Goal: Task Accomplishment & Management: Manage account settings

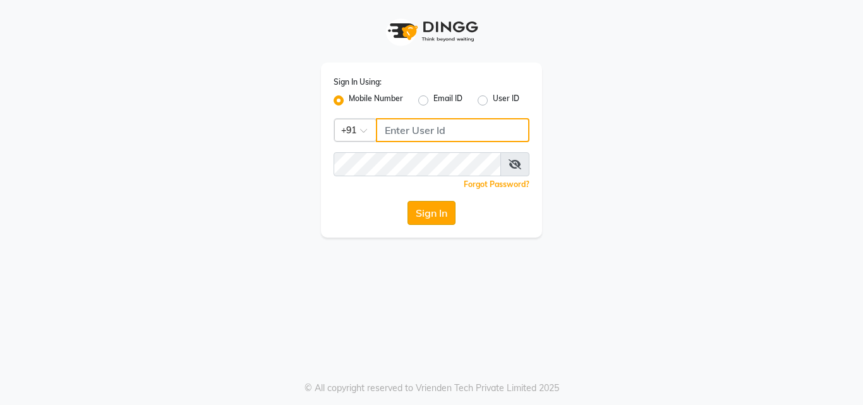
type input "7814061962"
click at [442, 208] on button "Sign In" at bounding box center [432, 213] width 48 height 24
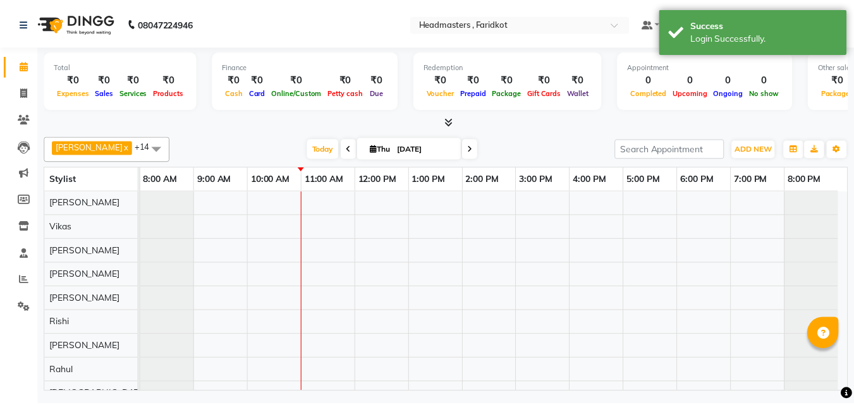
scroll to position [17, 0]
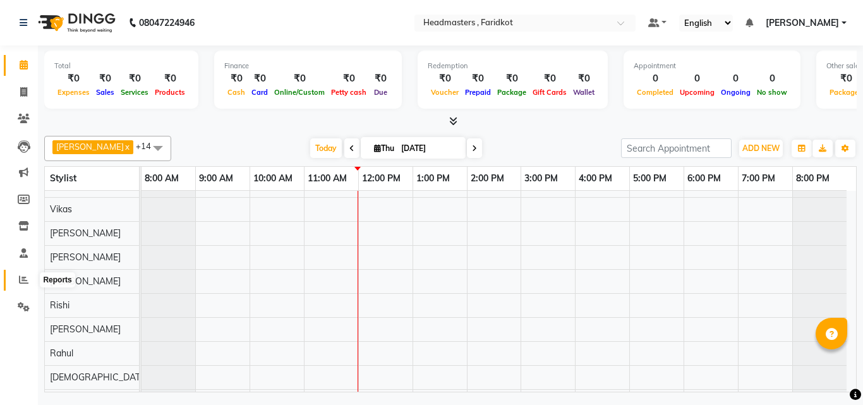
click at [21, 274] on span at bounding box center [24, 280] width 22 height 15
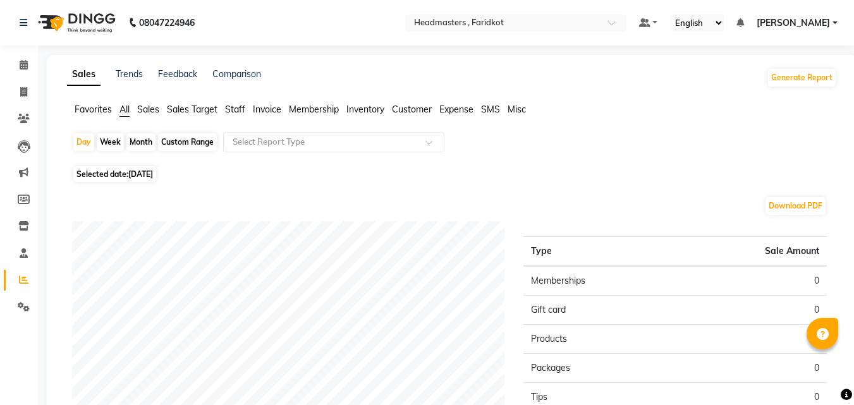
click at [151, 112] on span "Sales" at bounding box center [148, 109] width 22 height 11
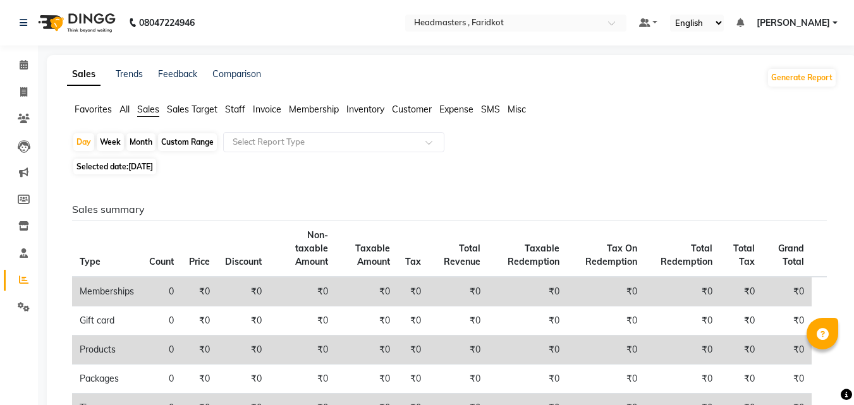
click at [194, 135] on div "Custom Range" at bounding box center [187, 142] width 59 height 18
select select "9"
select select "2025"
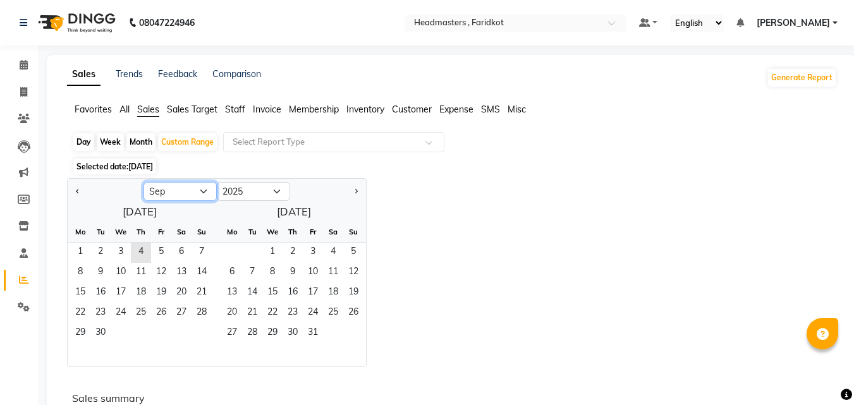
click at [201, 193] on select "Jan Feb Mar Apr May Jun Jul Aug Sep Oct Nov Dec" at bounding box center [179, 191] width 73 height 19
select select "8"
click at [143, 182] on select "Jan Feb Mar Apr May Jun Jul Aug Sep Oct Nov Dec" at bounding box center [179, 191] width 73 height 19
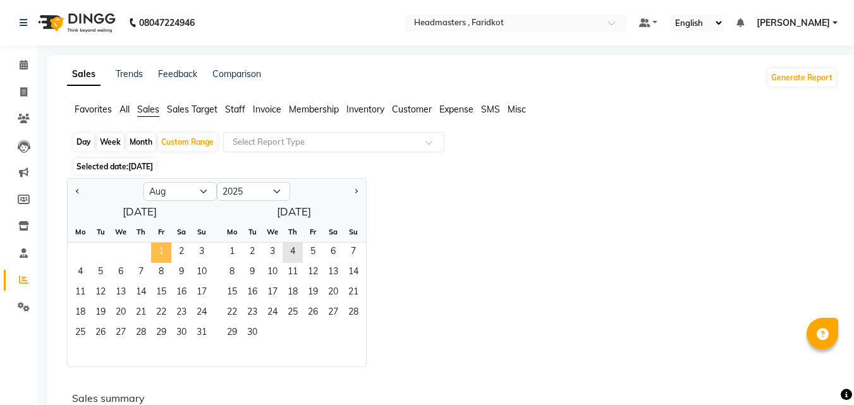
click at [158, 260] on span "1" at bounding box center [161, 253] width 20 height 20
click at [202, 324] on span "31" at bounding box center [201, 333] width 20 height 20
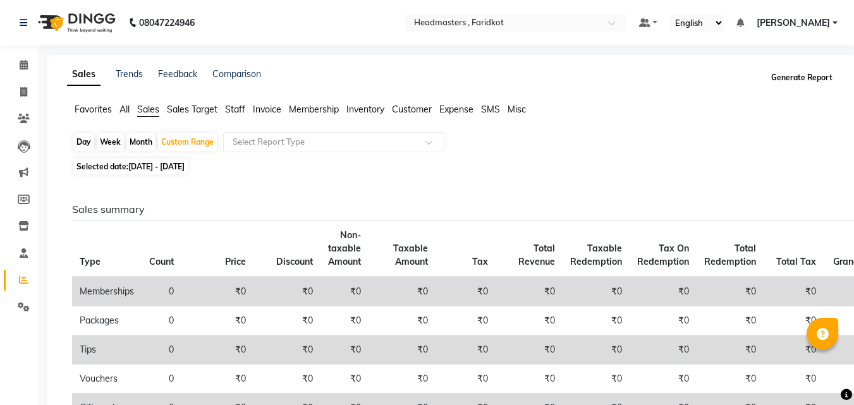
click at [788, 78] on button "Generate Report" at bounding box center [802, 78] width 68 height 18
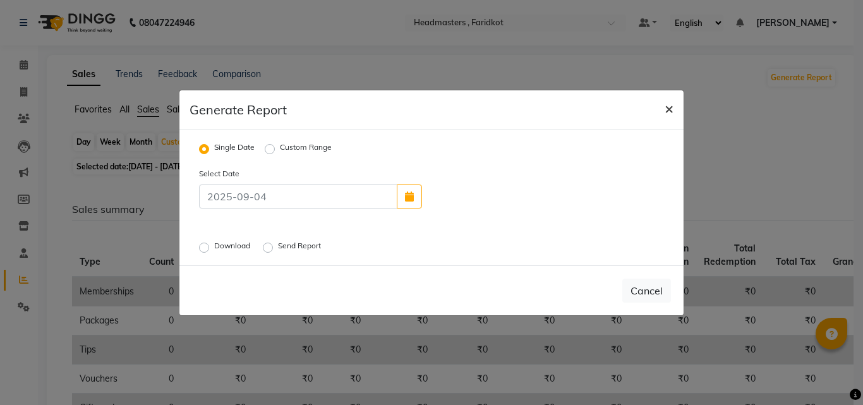
click at [673, 116] on button "×" at bounding box center [669, 107] width 29 height 35
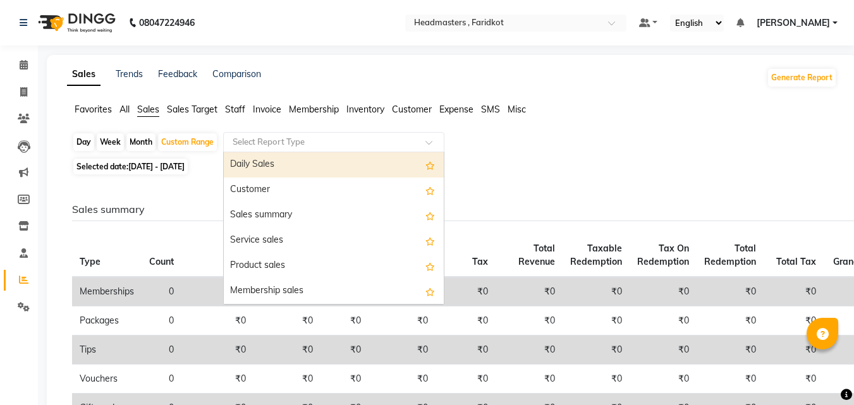
click at [313, 138] on input "text" at bounding box center [321, 142] width 182 height 13
click at [305, 166] on div "Daily Sales" at bounding box center [334, 164] width 220 height 25
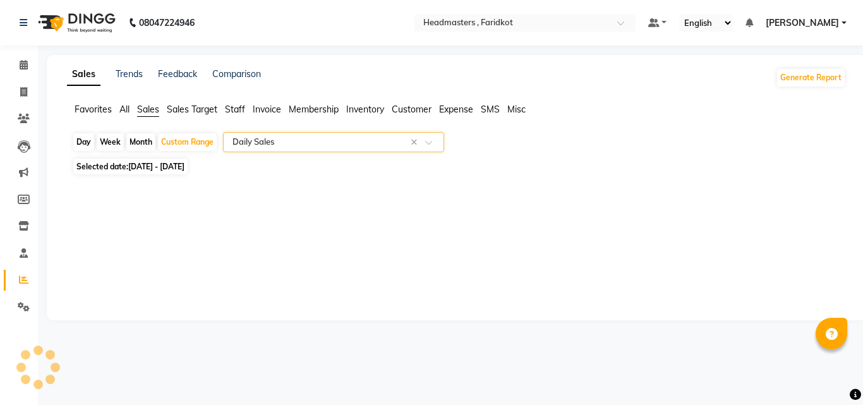
select select "full_report"
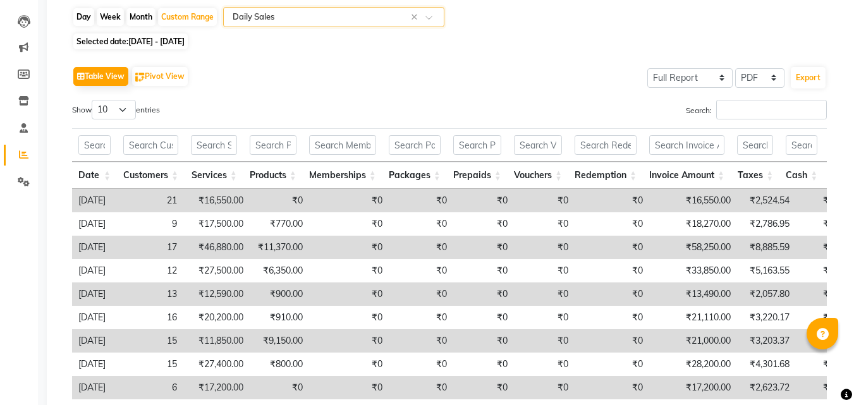
scroll to position [126, 0]
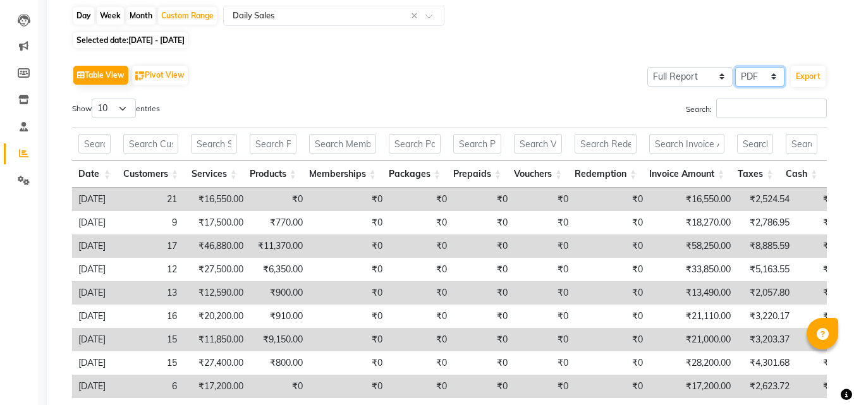
click at [776, 83] on select "Select CSV PDF" at bounding box center [759, 77] width 49 height 20
select select "csv"
click at [735, 67] on select "Select CSV PDF" at bounding box center [759, 77] width 49 height 20
click at [704, 85] on select "Select Full Report Filtered Report" at bounding box center [689, 77] width 85 height 20
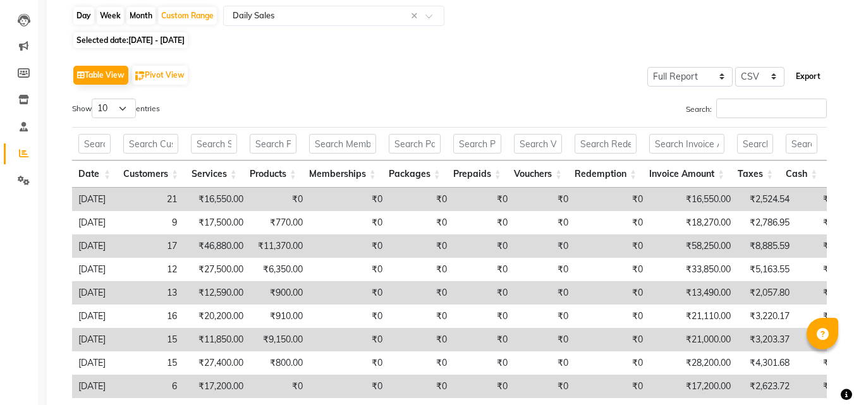
click at [809, 80] on button "Export" at bounding box center [807, 76] width 35 height 21
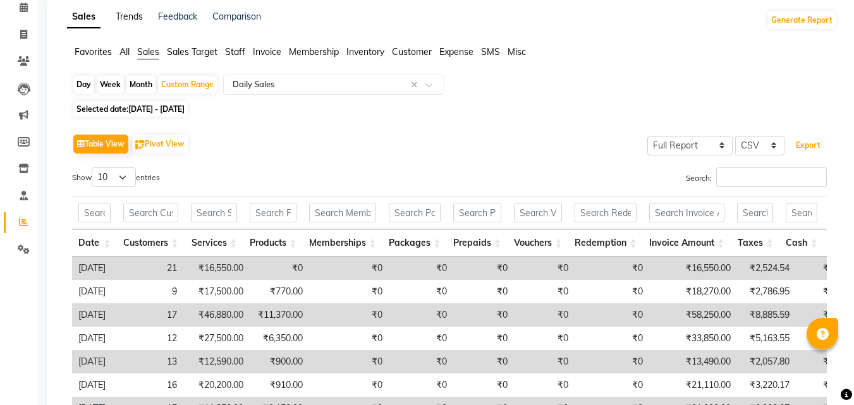
scroll to position [0, 0]
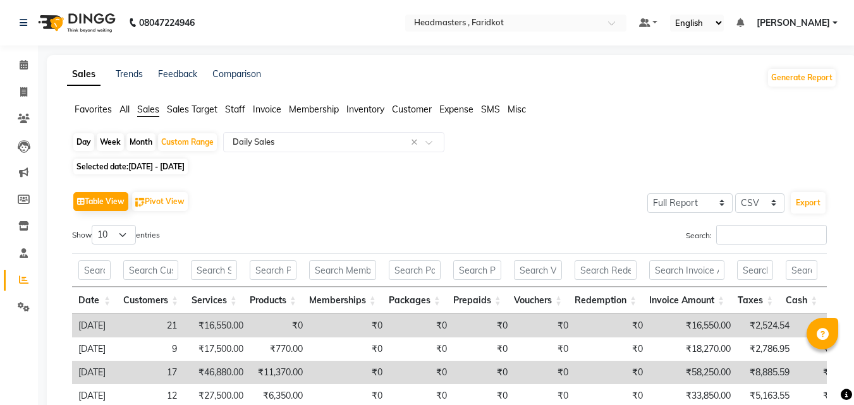
click at [450, 110] on span "Expense" at bounding box center [456, 109] width 34 height 11
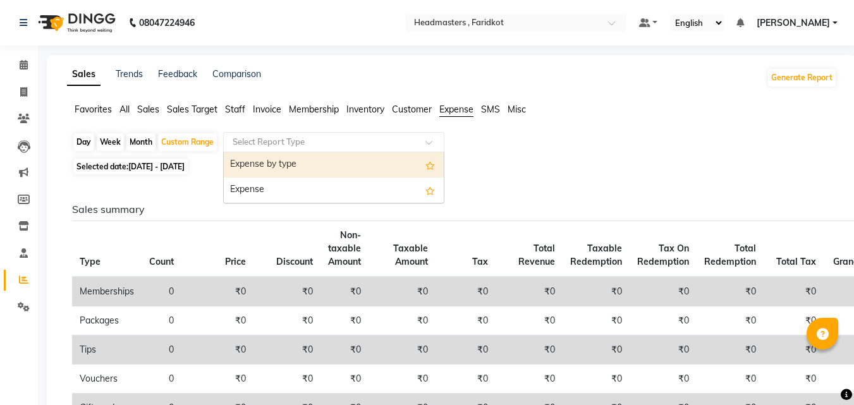
click at [407, 145] on input "text" at bounding box center [321, 142] width 182 height 13
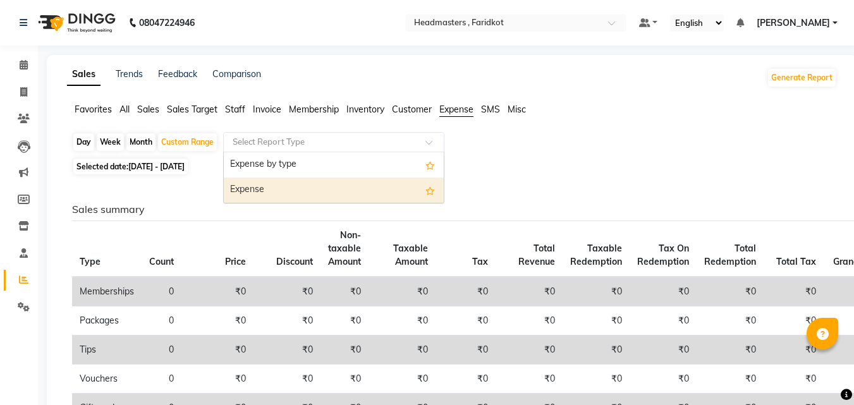
click at [251, 186] on div "Expense" at bounding box center [334, 190] width 220 height 25
select select "full_report"
select select "csv"
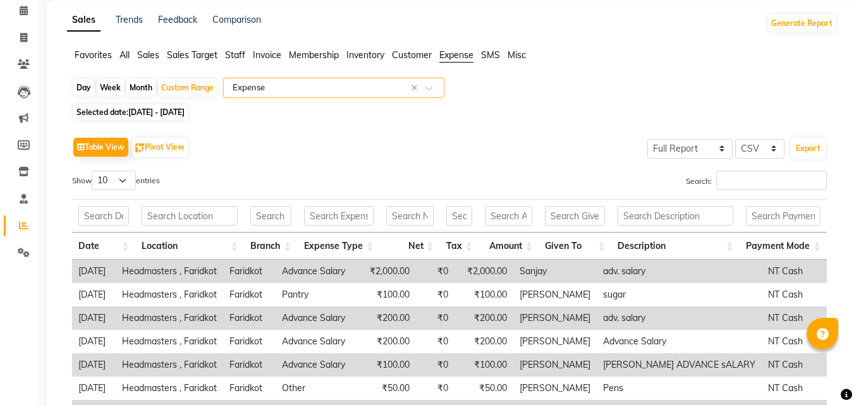
scroll to position [126, 0]
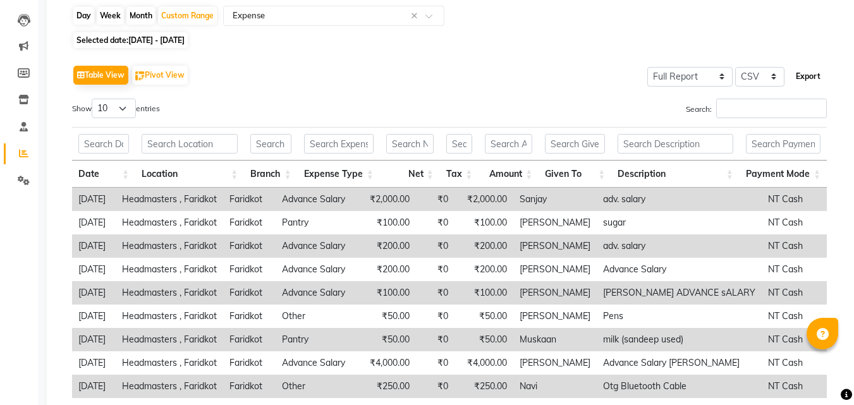
click at [816, 80] on button "Export" at bounding box center [807, 76] width 35 height 21
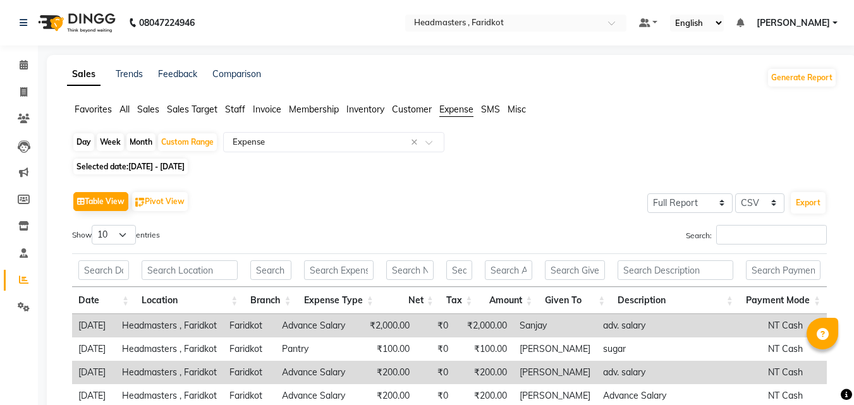
click at [147, 106] on span "Sales" at bounding box center [148, 109] width 22 height 11
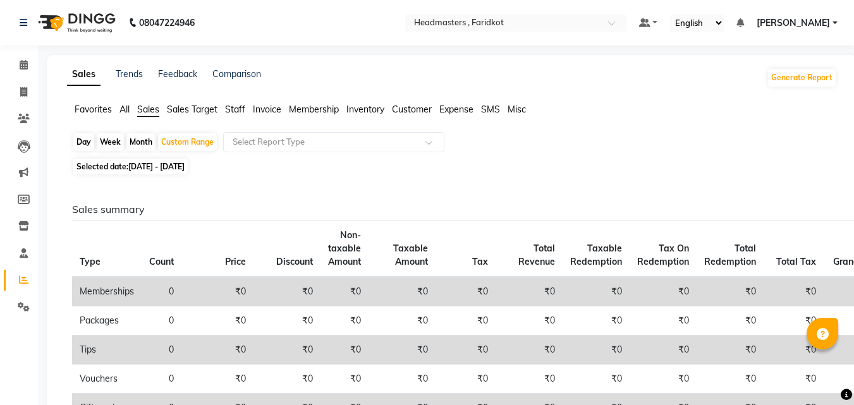
click at [404, 152] on div "Day Week Month Custom Range Select Report Type" at bounding box center [451, 143] width 759 height 23
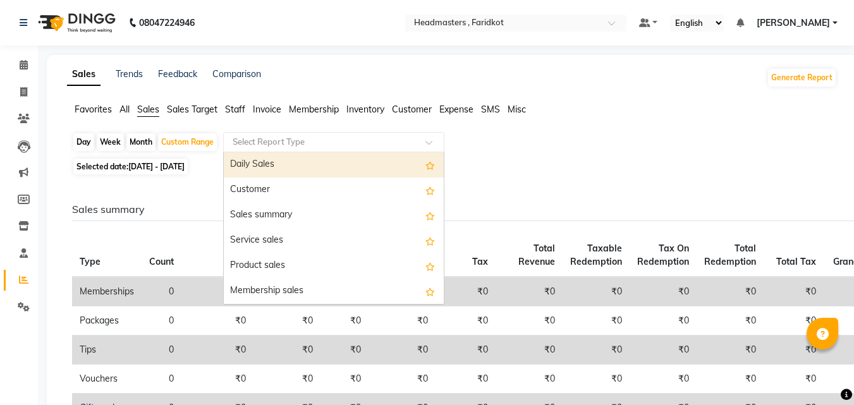
click at [403, 148] on input "text" at bounding box center [321, 142] width 182 height 13
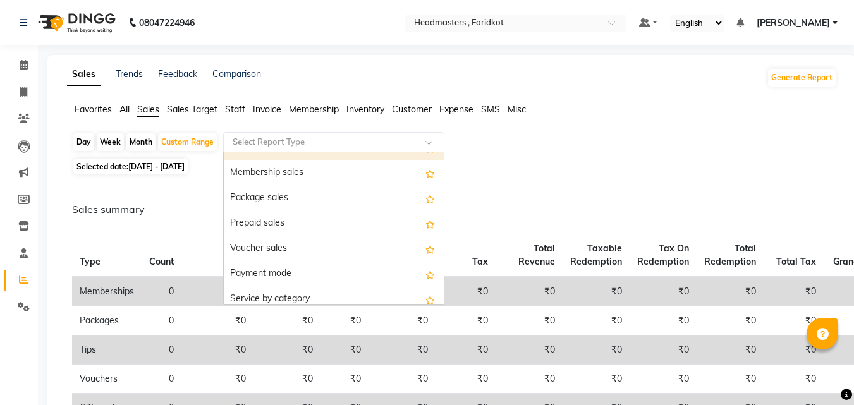
scroll to position [190, 0]
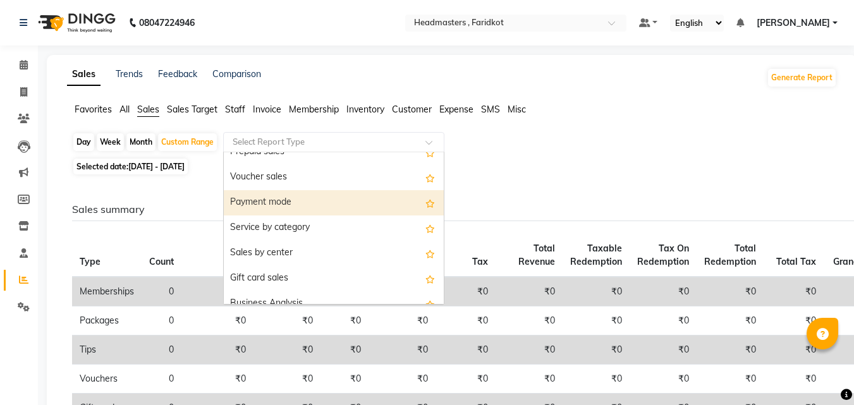
click at [368, 205] on div "Payment mode" at bounding box center [334, 202] width 220 height 25
select select "full_report"
select select "csv"
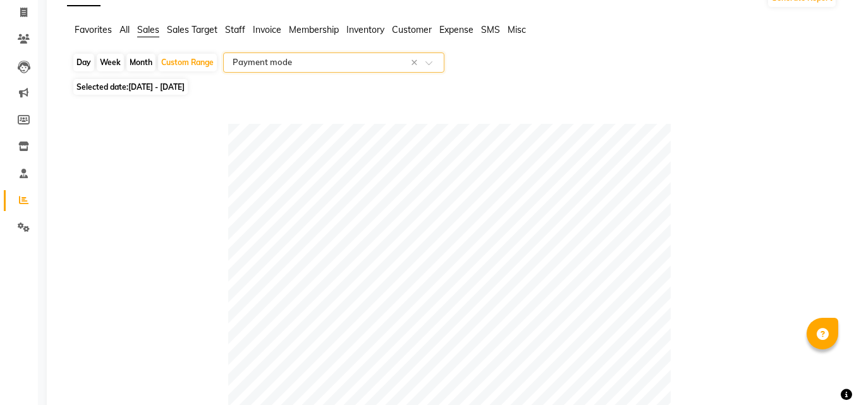
scroll to position [0, 0]
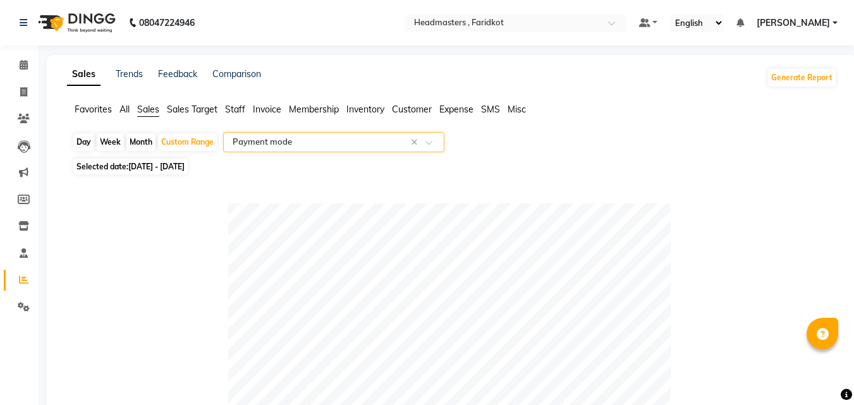
click at [351, 142] on input "text" at bounding box center [321, 142] width 182 height 13
click at [27, 67] on icon at bounding box center [24, 64] width 8 height 9
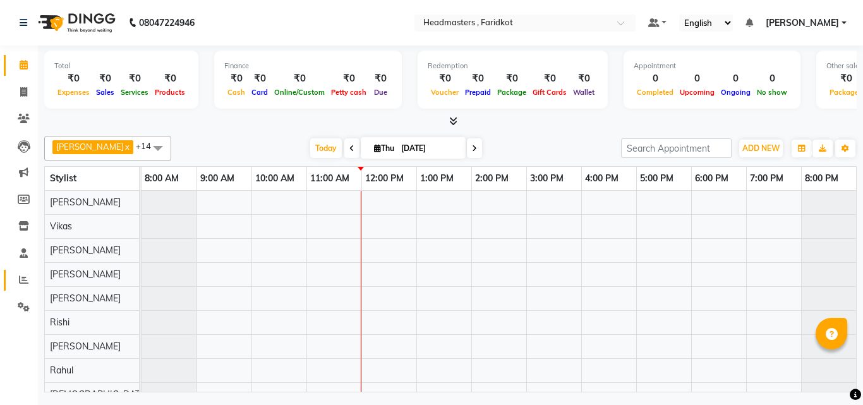
click at [4, 274] on link "Reports" at bounding box center [19, 280] width 30 height 21
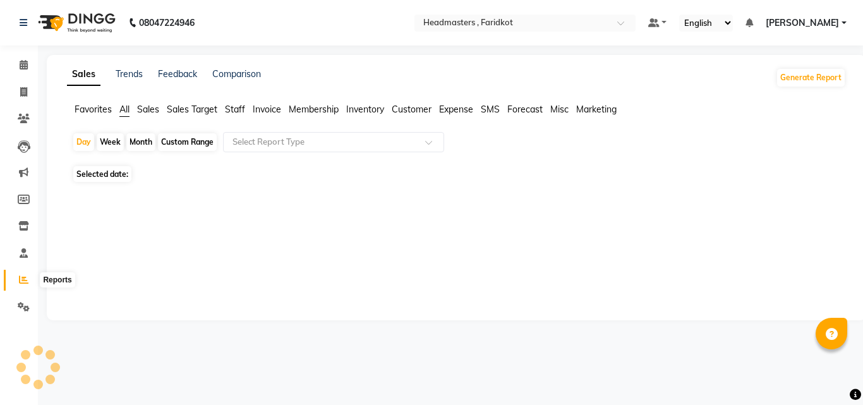
click at [23, 277] on icon at bounding box center [23, 279] width 9 height 9
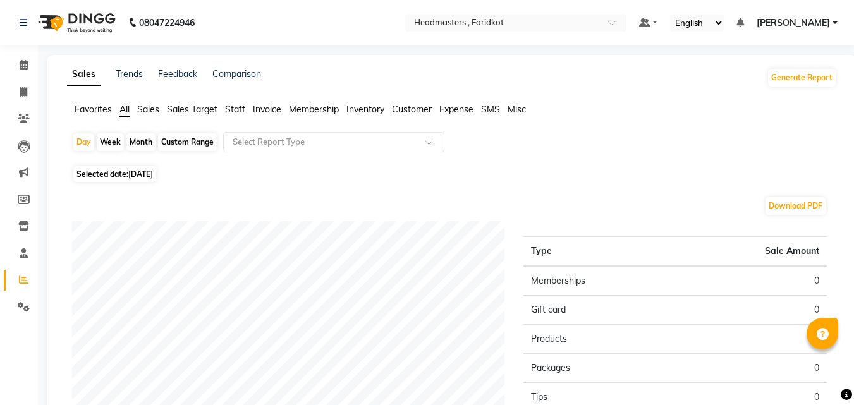
click at [222, 111] on ul "Favorites All Sales Sales Target Staff Invoice Membership Inventory Customer Ex…" at bounding box center [452, 110] width 770 height 14
click at [236, 114] on span "Staff" at bounding box center [235, 109] width 20 height 11
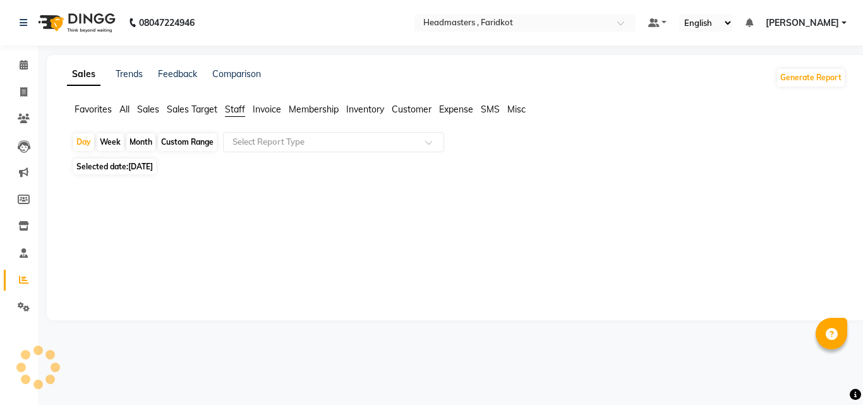
click at [192, 140] on div "Custom Range" at bounding box center [187, 142] width 59 height 18
click at [176, 140] on div "Custom Range" at bounding box center [187, 142] width 59 height 18
select select "9"
select select "2025"
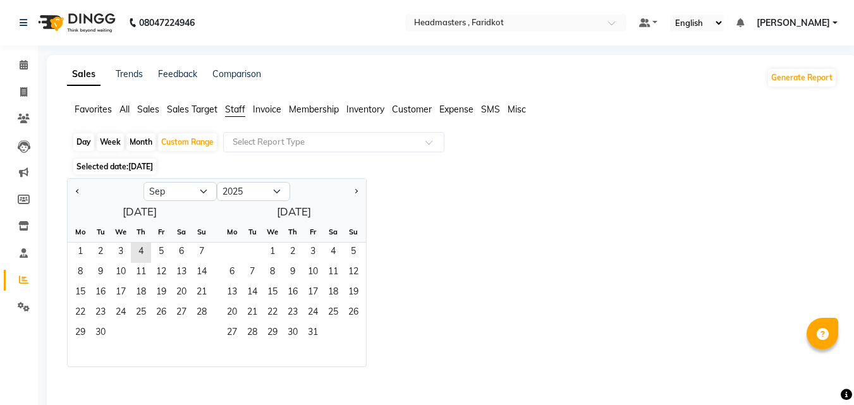
click at [86, 187] on div at bounding box center [106, 191] width 76 height 20
click at [81, 188] on button "Previous month" at bounding box center [78, 191] width 10 height 20
select select "8"
click at [157, 249] on span "1" at bounding box center [161, 253] width 20 height 20
click at [203, 336] on span "31" at bounding box center [201, 333] width 20 height 20
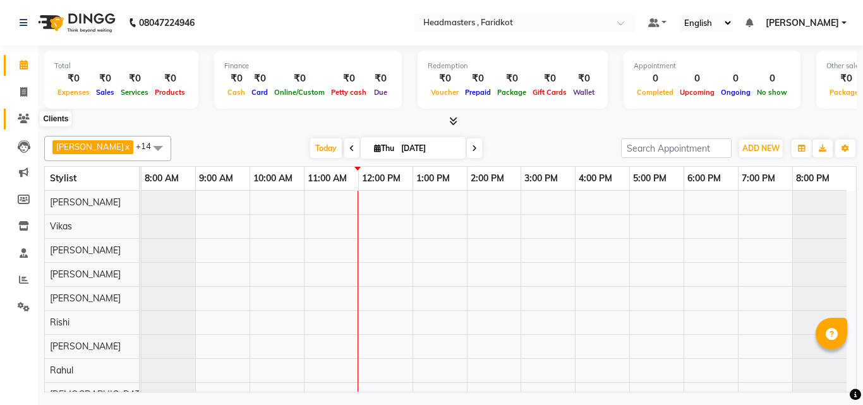
click at [14, 120] on span at bounding box center [24, 119] width 22 height 15
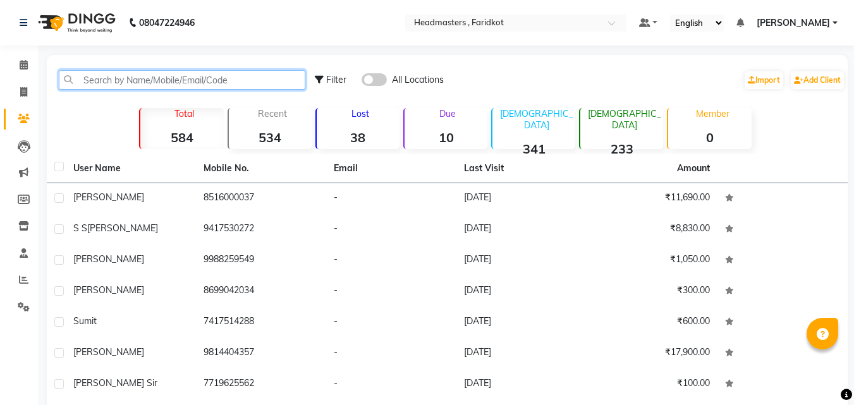
click at [142, 75] on input "text" at bounding box center [182, 80] width 246 height 20
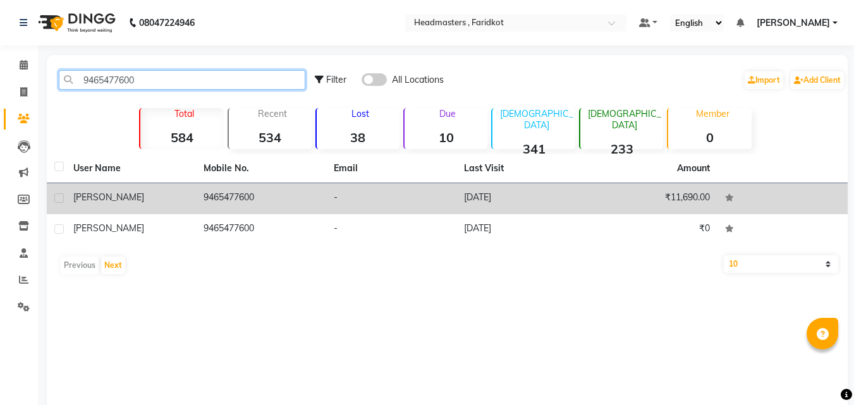
type input "9465477600"
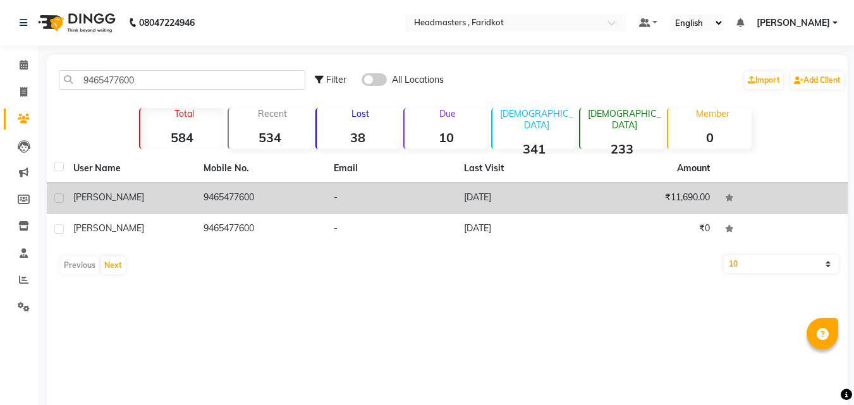
click at [274, 184] on td "9465477600" at bounding box center [261, 198] width 130 height 31
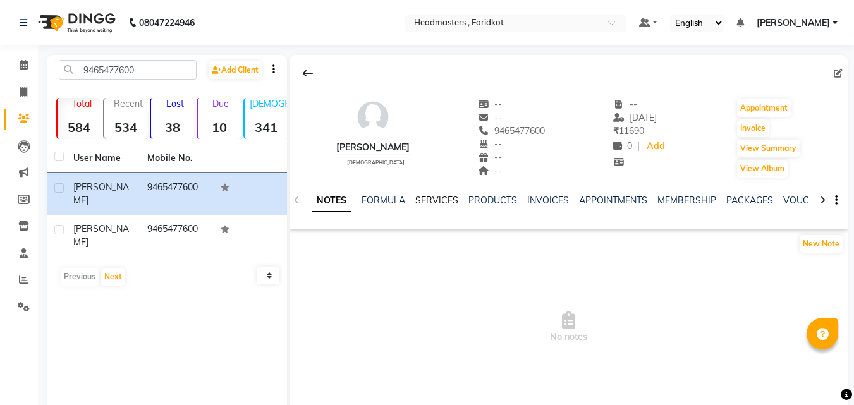
click at [445, 198] on link "SERVICES" at bounding box center [436, 200] width 43 height 11
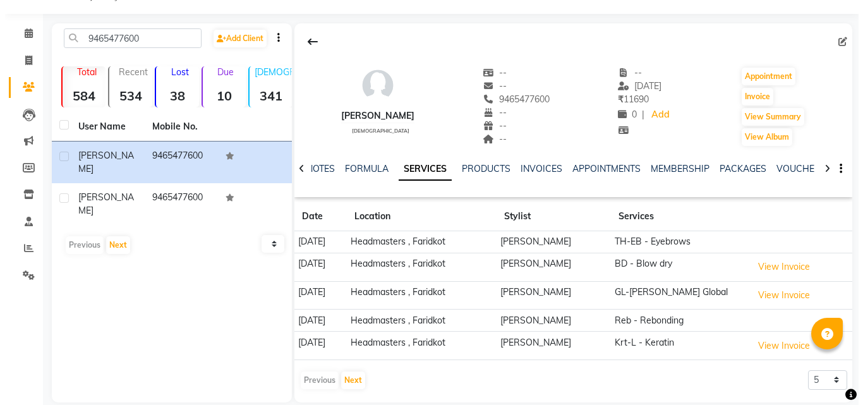
scroll to position [48, 0]
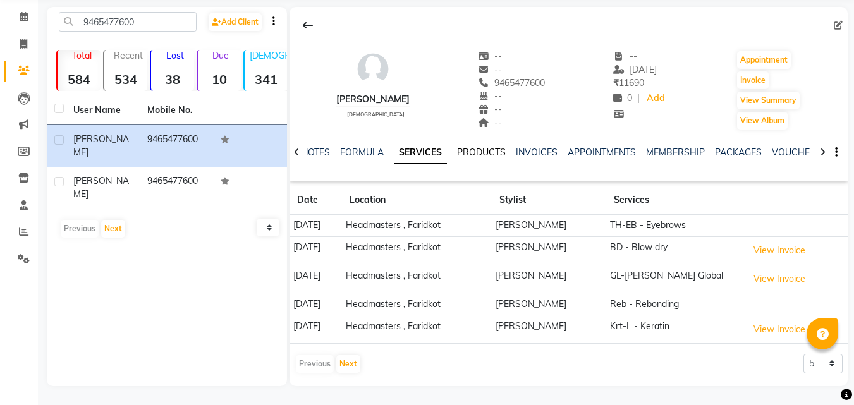
click at [489, 149] on link "PRODUCTS" at bounding box center [481, 152] width 49 height 11
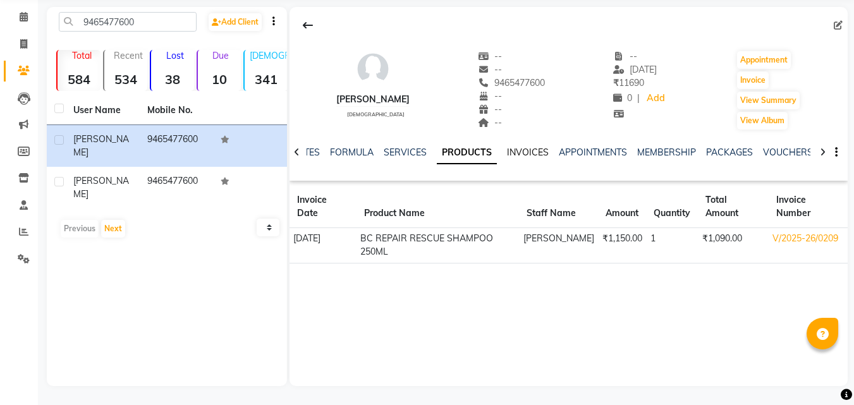
click at [532, 157] on link "INVOICES" at bounding box center [528, 152] width 42 height 11
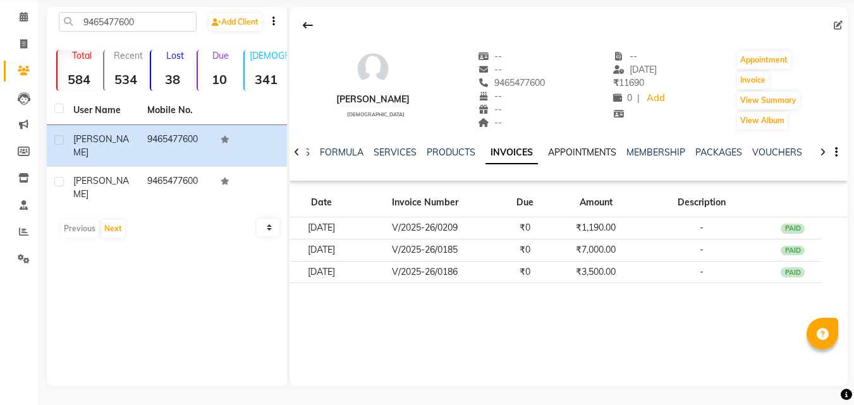
click at [565, 157] on link "APPOINTMENTS" at bounding box center [582, 152] width 68 height 11
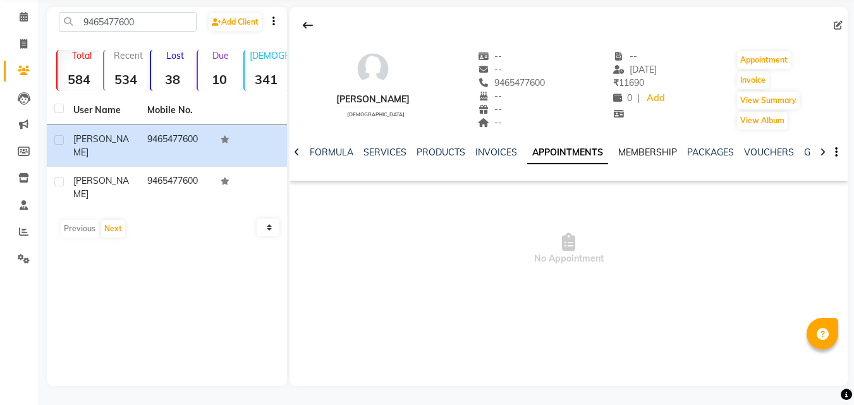
click at [649, 156] on link "MEMBERSHIP" at bounding box center [647, 152] width 59 height 11
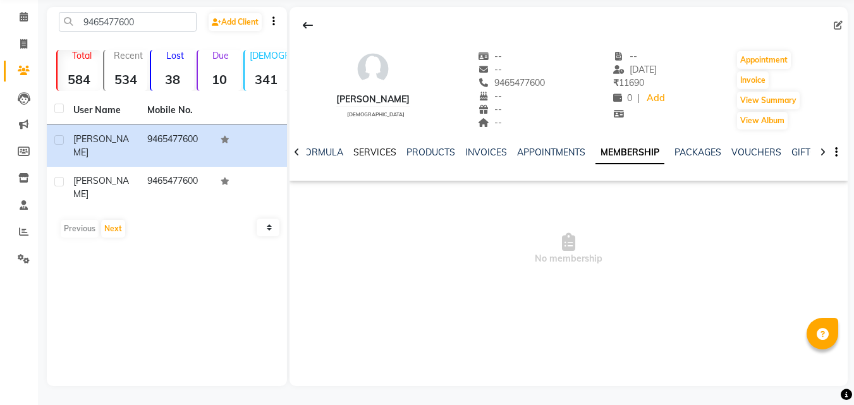
click at [365, 151] on link "SERVICES" at bounding box center [374, 152] width 43 height 11
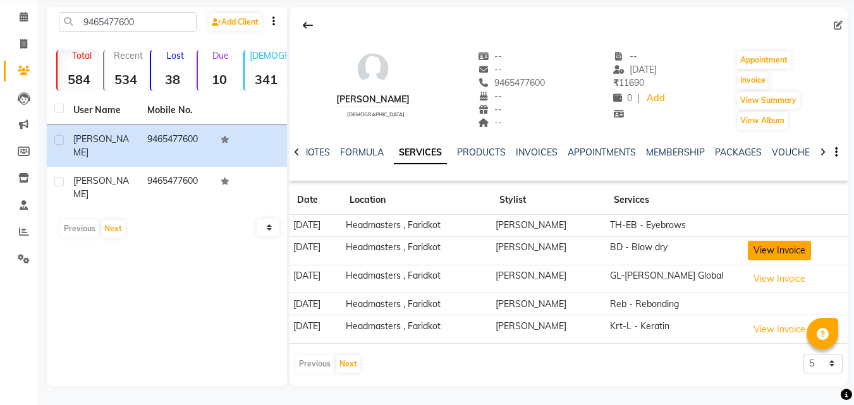
click at [800, 253] on button "View Invoice" at bounding box center [778, 251] width 63 height 20
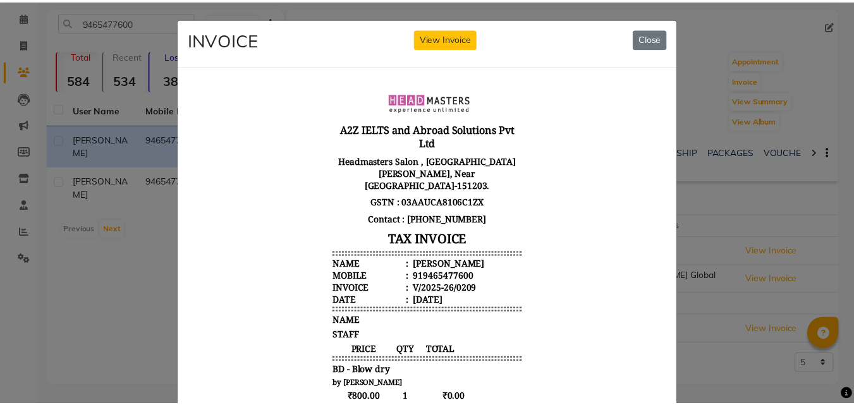
scroll to position [10, 0]
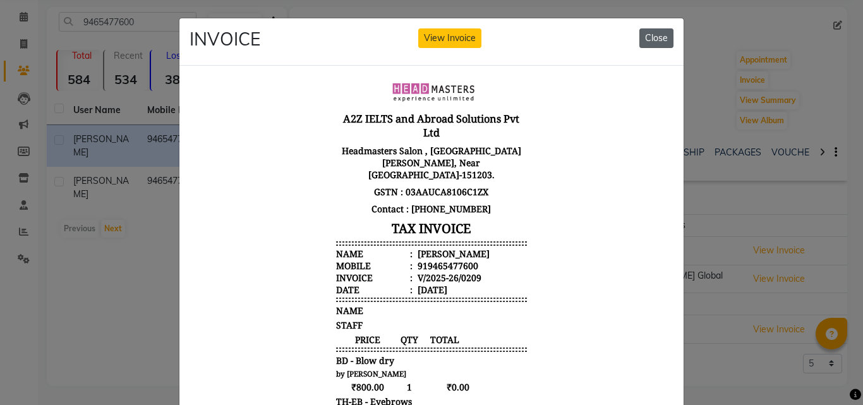
click at [657, 45] on button "Close" at bounding box center [656, 38] width 34 height 20
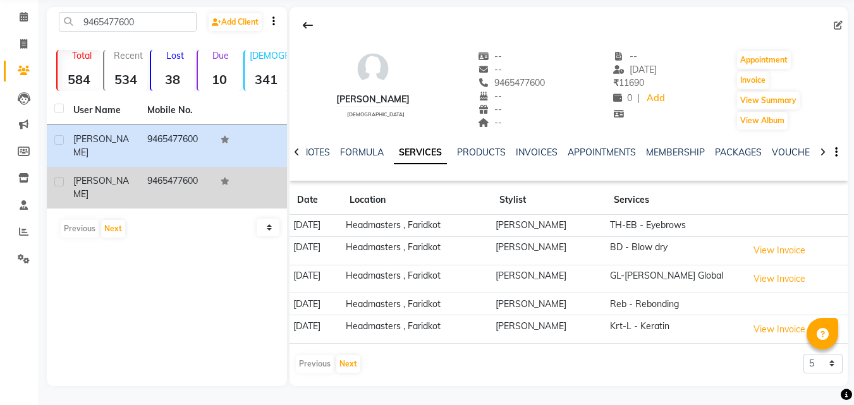
click at [102, 181] on td "Kamaldeep" at bounding box center [103, 188] width 74 height 42
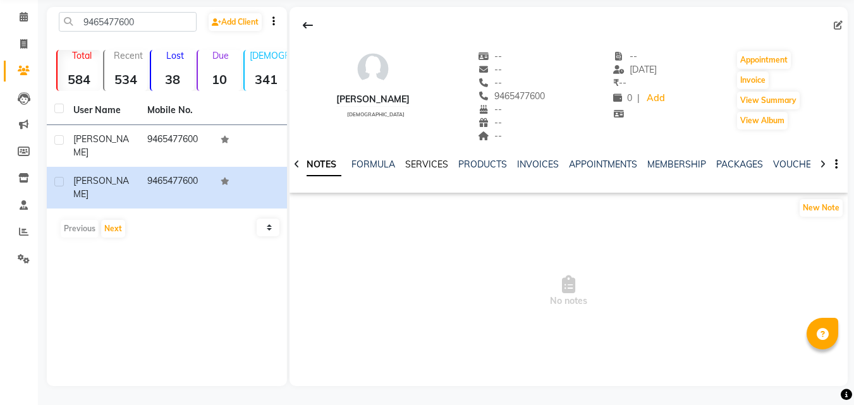
click at [442, 162] on link "SERVICES" at bounding box center [426, 164] width 43 height 11
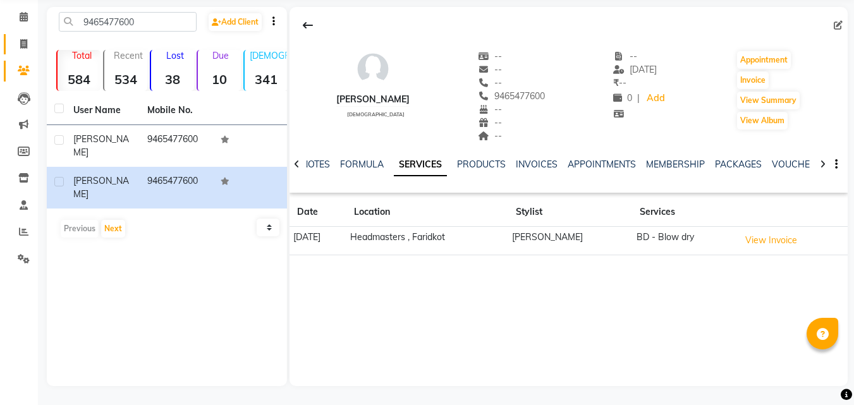
click at [23, 52] on link "Invoice" at bounding box center [19, 44] width 30 height 21
select select "7919"
select select "service"
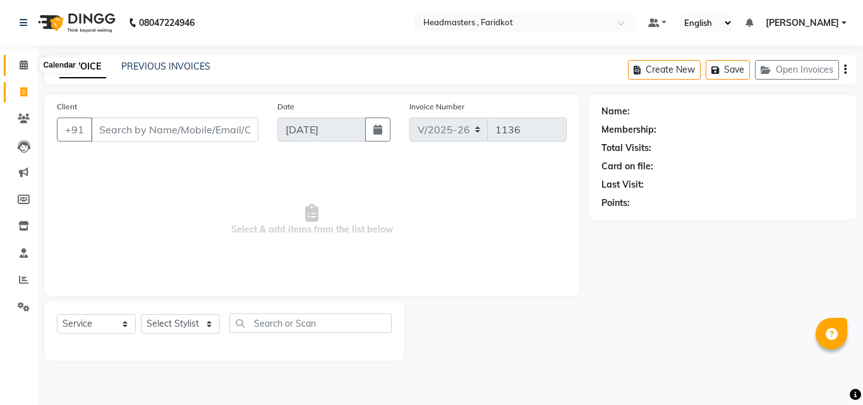
click at [27, 64] on icon at bounding box center [24, 64] width 8 height 9
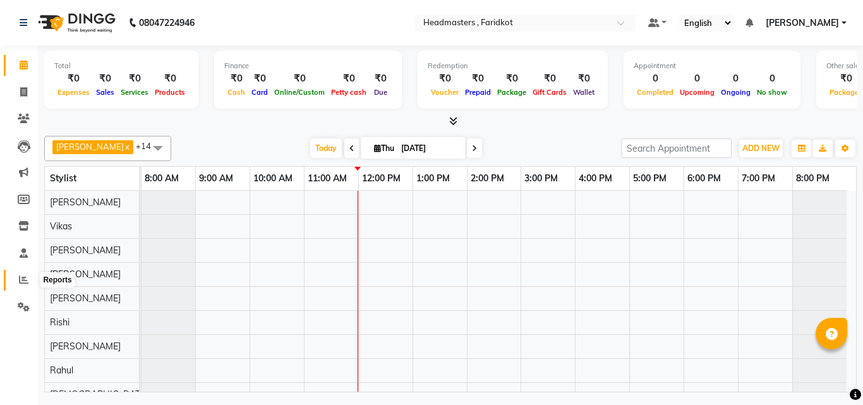
click at [25, 278] on icon at bounding box center [23, 279] width 9 height 9
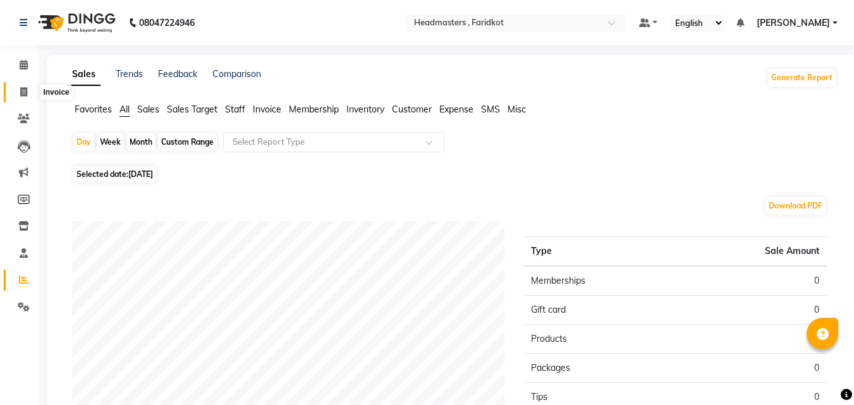
click at [13, 93] on span at bounding box center [24, 92] width 22 height 15
select select "7919"
select select "service"
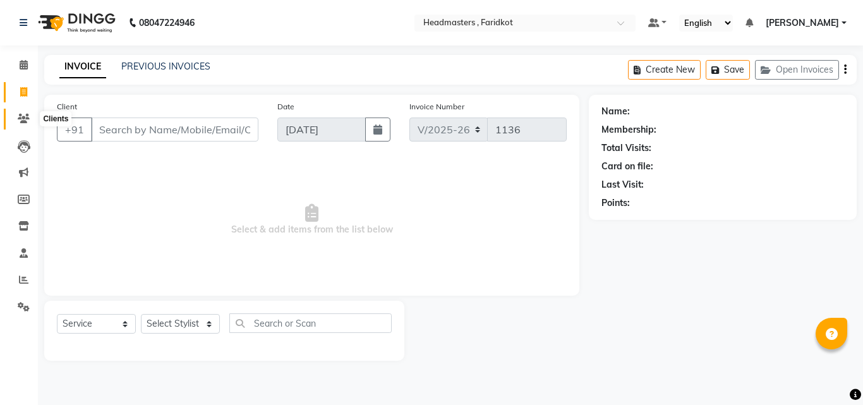
click at [20, 115] on icon at bounding box center [24, 118] width 12 height 9
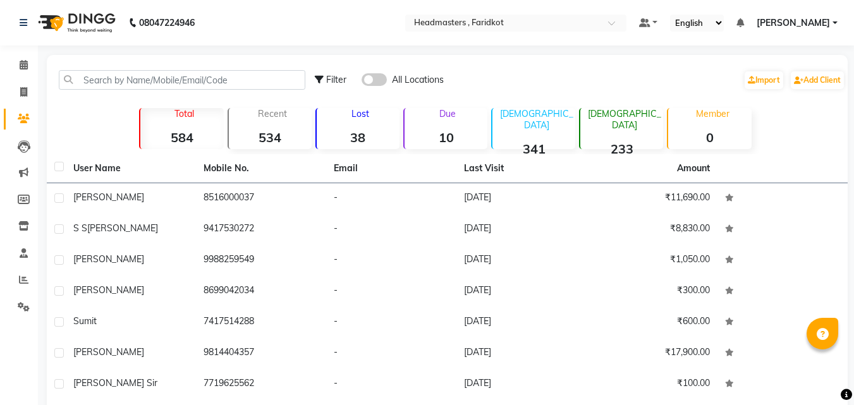
click at [126, 90] on div "Filter All Locations Import Add Client" at bounding box center [446, 80] width 795 height 40
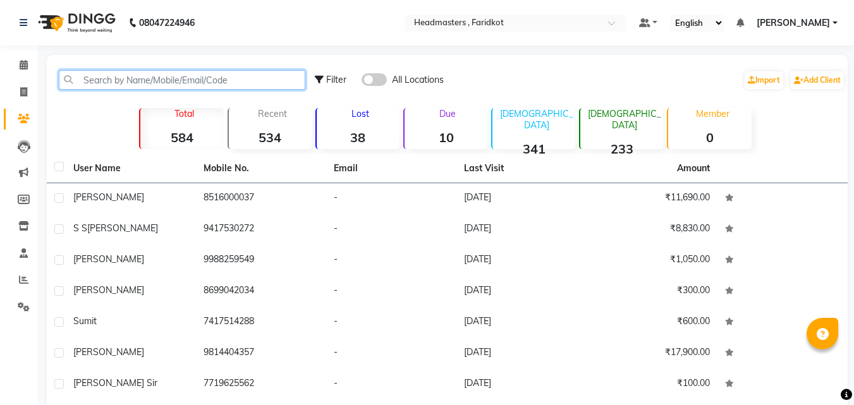
click at [127, 80] on input "text" at bounding box center [182, 80] width 246 height 20
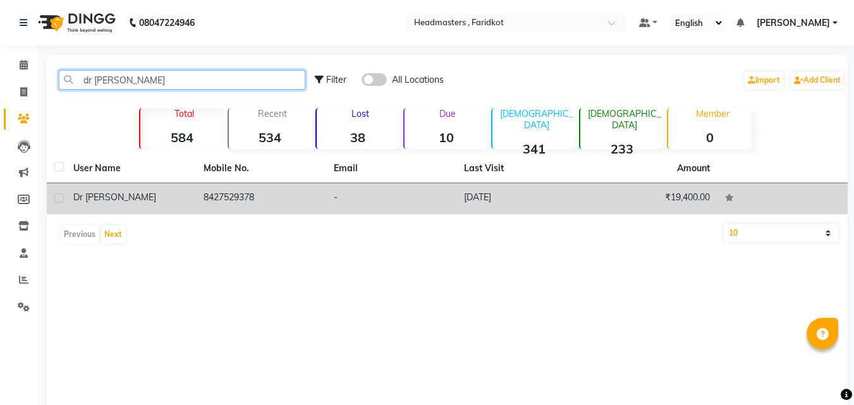
type input "dr joban"
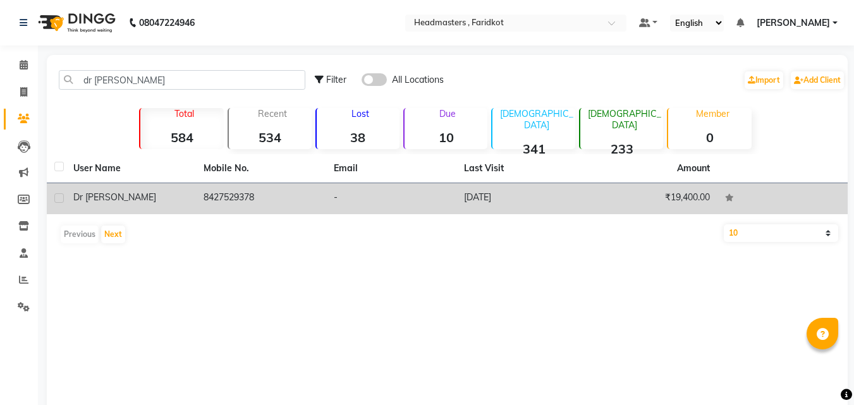
click at [279, 208] on td "8427529378" at bounding box center [261, 198] width 130 height 31
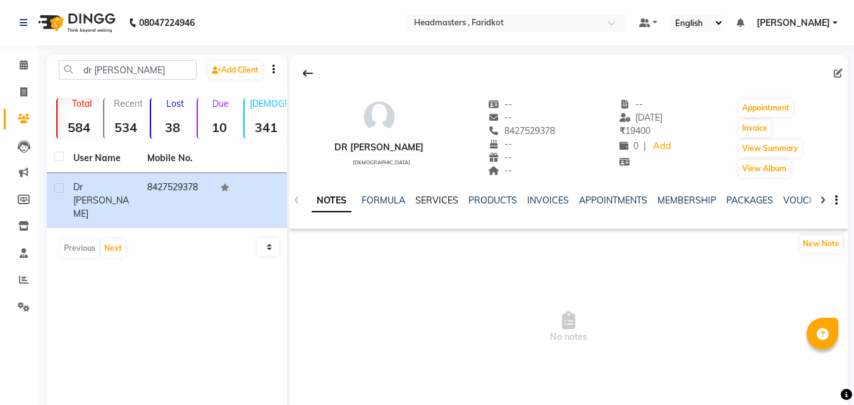
click at [422, 195] on link "SERVICES" at bounding box center [436, 200] width 43 height 11
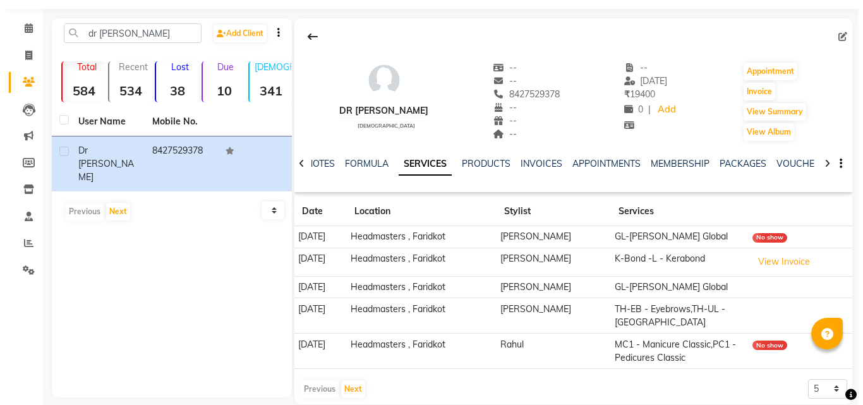
scroll to position [55, 0]
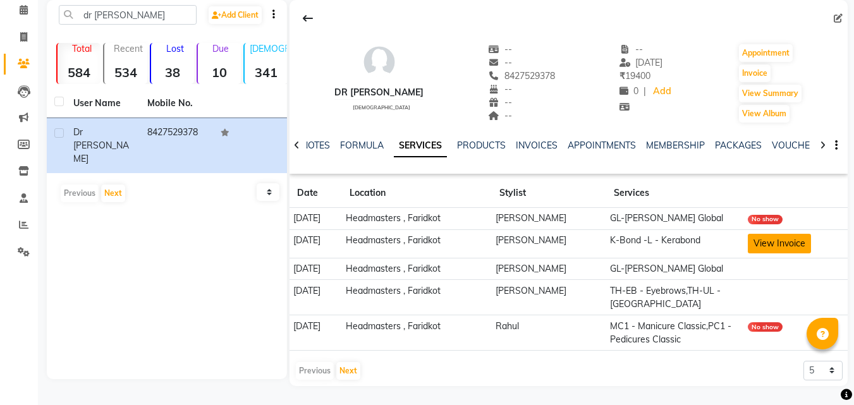
click at [771, 244] on button "View Invoice" at bounding box center [778, 244] width 63 height 20
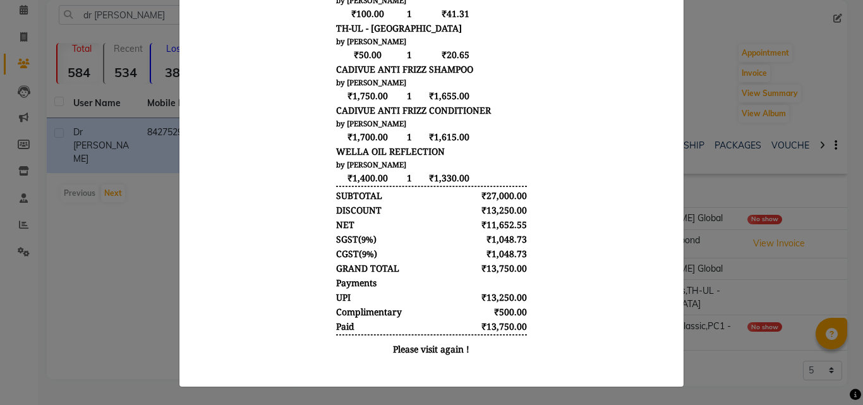
scroll to position [0, 0]
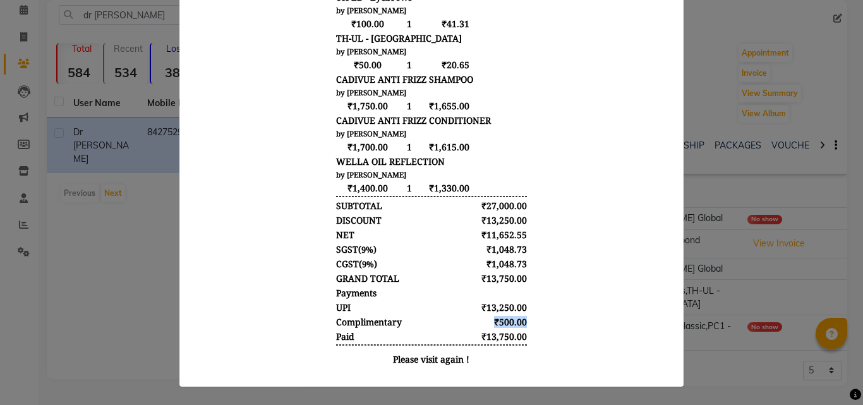
drag, startPoint x: 517, startPoint y: 322, endPoint x: 475, endPoint y: 320, distance: 42.4
click at [475, 320] on div "A2Z IELTS and Abroad Solutions Pvt Ltd Headmasters Salon , Ground Floor, Chahal…" at bounding box center [431, 1] width 201 height 752
click at [514, 325] on div "₹500.00" at bounding box center [503, 322] width 50 height 12
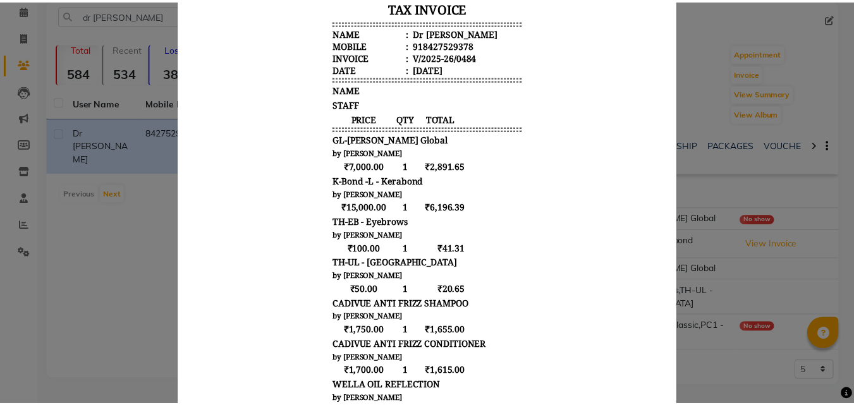
scroll to position [23, 0]
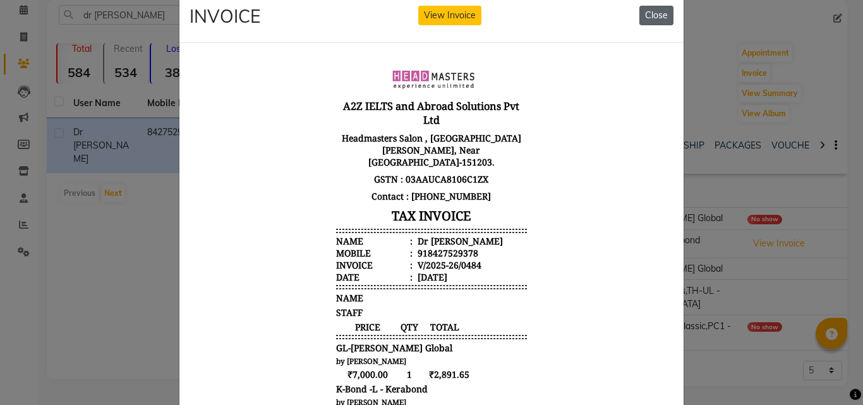
click at [650, 13] on button "Close" at bounding box center [656, 16] width 34 height 20
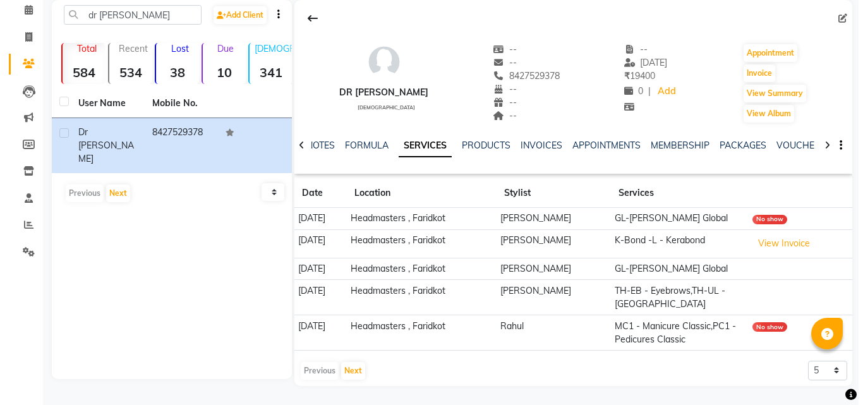
scroll to position [0, 0]
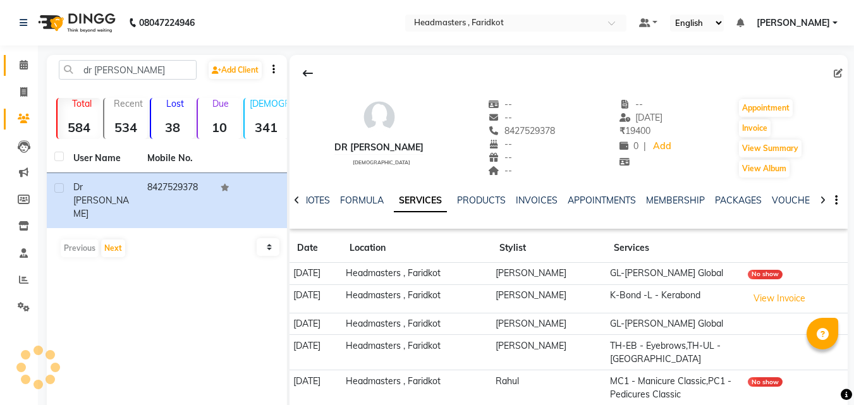
click at [19, 57] on link "Calendar" at bounding box center [19, 65] width 30 height 21
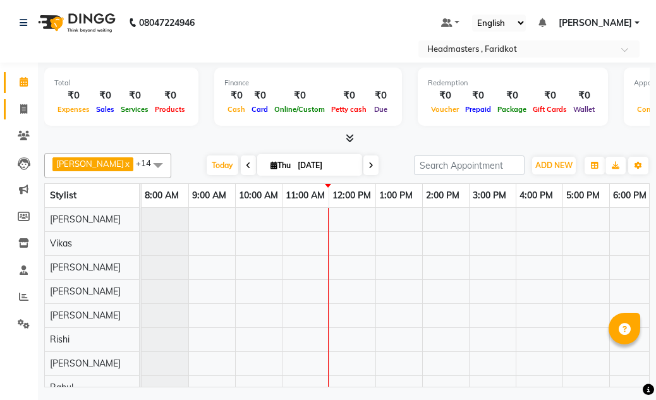
click at [12, 112] on link "Invoice" at bounding box center [19, 109] width 30 height 21
select select "service"
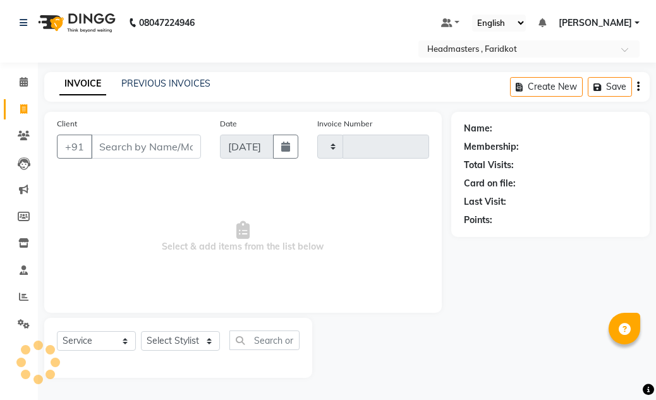
type input "1136"
select select "7919"
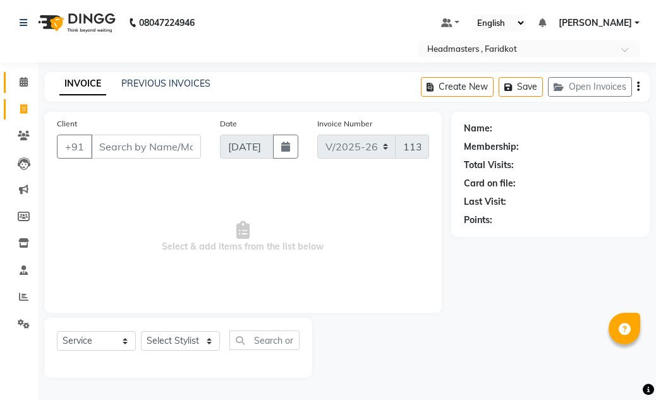
click at [23, 75] on link "Calendar" at bounding box center [19, 82] width 30 height 21
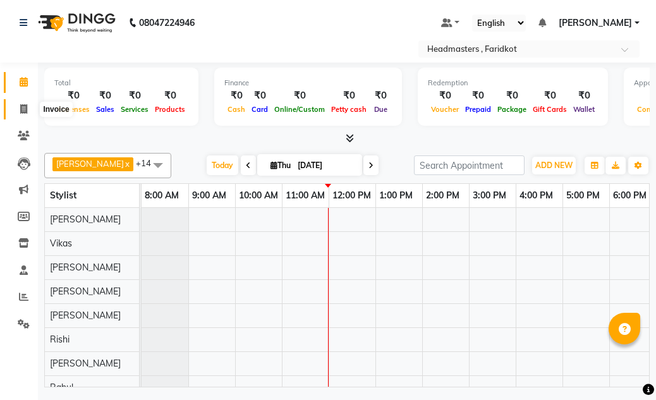
click at [31, 108] on span at bounding box center [24, 109] width 22 height 15
select select "7919"
select select "service"
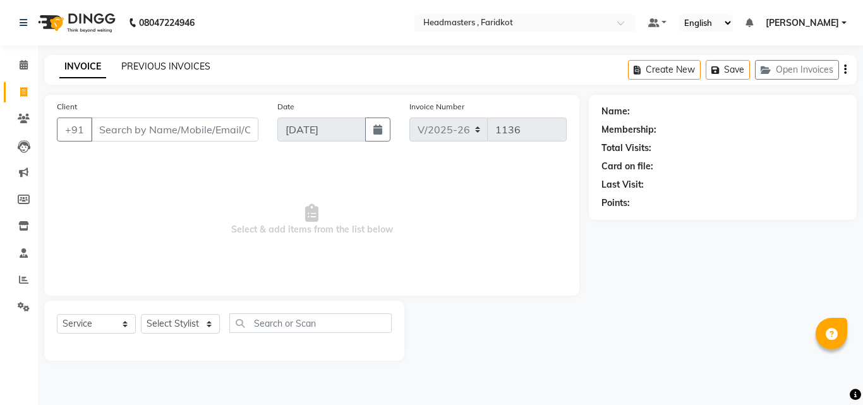
click at [128, 65] on link "PREVIOUS INVOICES" at bounding box center [165, 66] width 89 height 11
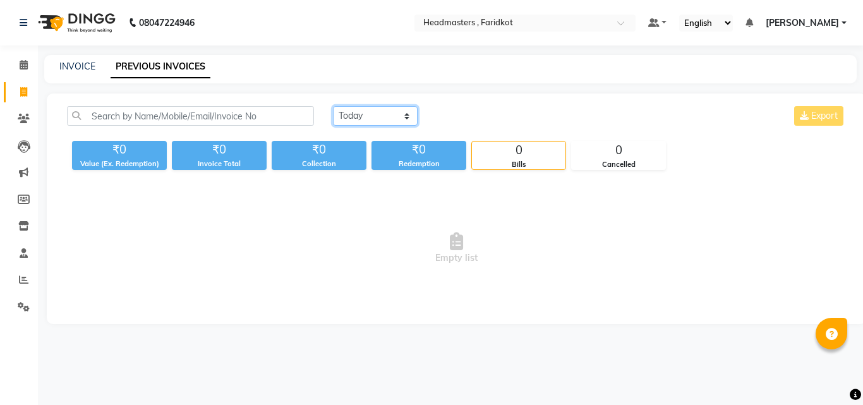
click at [361, 113] on select "[DATE] [DATE] Custom Range" at bounding box center [375, 116] width 85 height 20
click at [591, 274] on span "Empty list" at bounding box center [456, 248] width 779 height 126
click at [394, 118] on select "[DATE] [DATE] Custom Range" at bounding box center [375, 116] width 85 height 20
select select "range"
click at [333, 106] on select "[DATE] [DATE] Custom Range" at bounding box center [375, 116] width 85 height 20
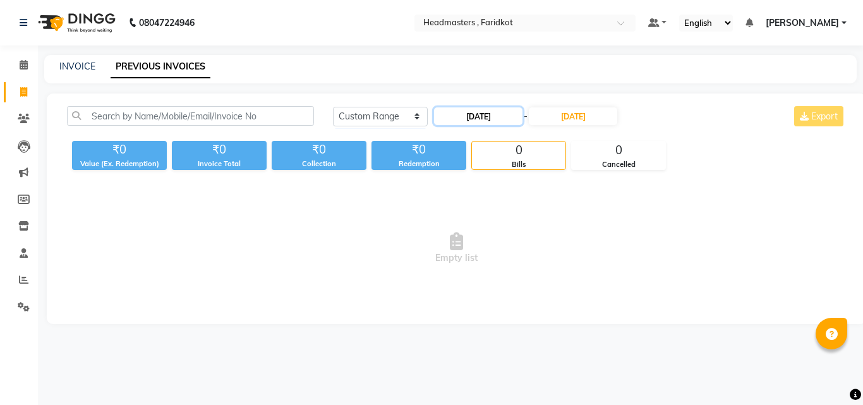
click at [486, 114] on input "[DATE]" at bounding box center [478, 116] width 88 height 18
select select "9"
select select "2025"
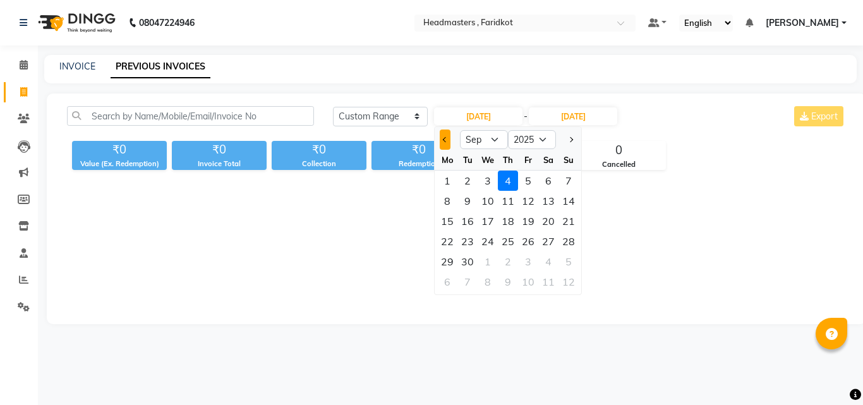
click at [445, 137] on span "Previous month" at bounding box center [445, 139] width 5 height 5
select select "8"
click at [528, 184] on div "1" at bounding box center [528, 181] width 20 height 20
type input "[DATE]"
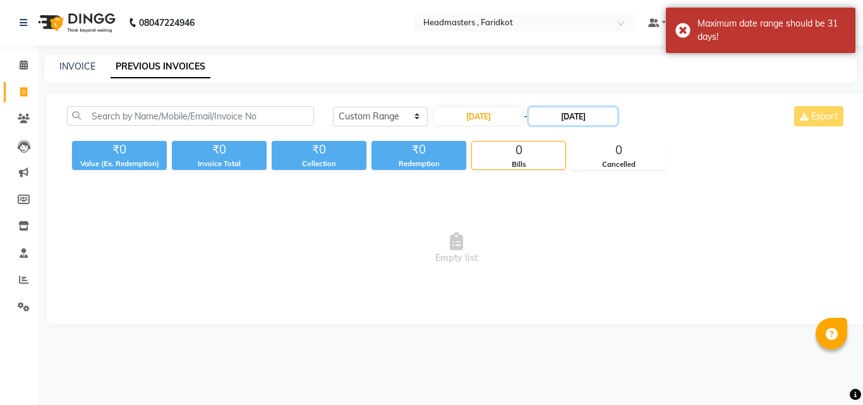
click at [589, 108] on input "[DATE]" at bounding box center [573, 116] width 88 height 18
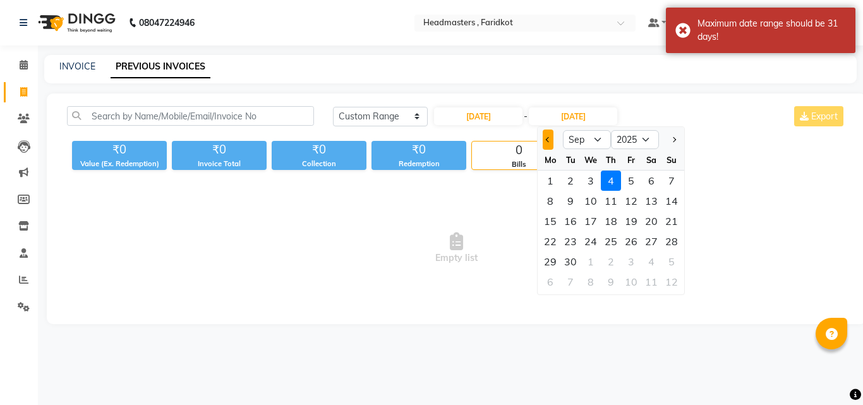
click at [553, 139] on button "Previous month" at bounding box center [548, 140] width 11 height 20
select select "8"
click at [673, 262] on div "31" at bounding box center [671, 261] width 20 height 20
type input "[DATE]"
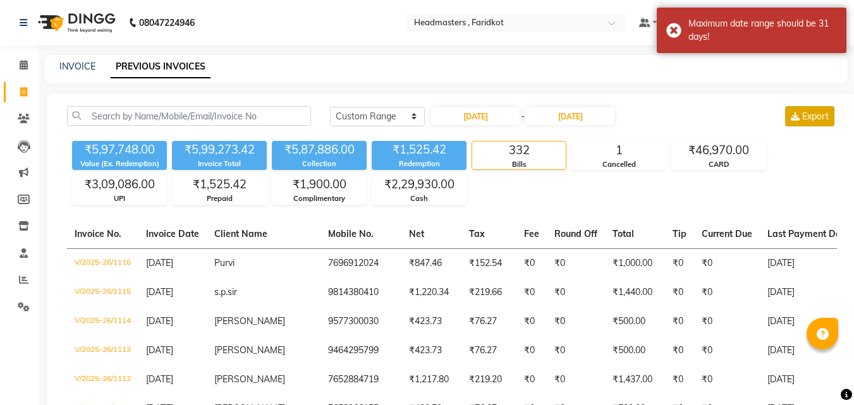
click at [812, 119] on span "Export" at bounding box center [815, 116] width 27 height 11
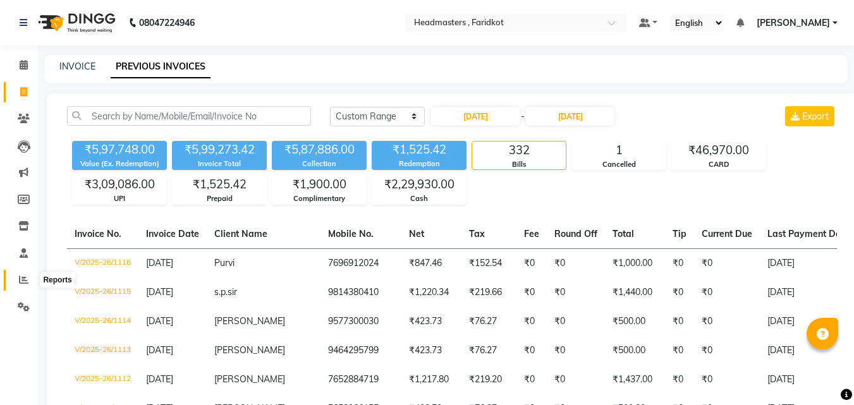
click at [22, 279] on icon at bounding box center [23, 279] width 9 height 9
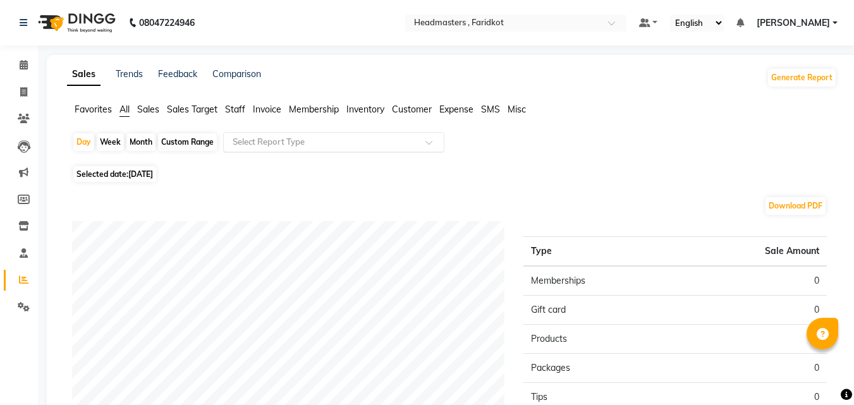
click at [319, 136] on input "text" at bounding box center [321, 142] width 182 height 13
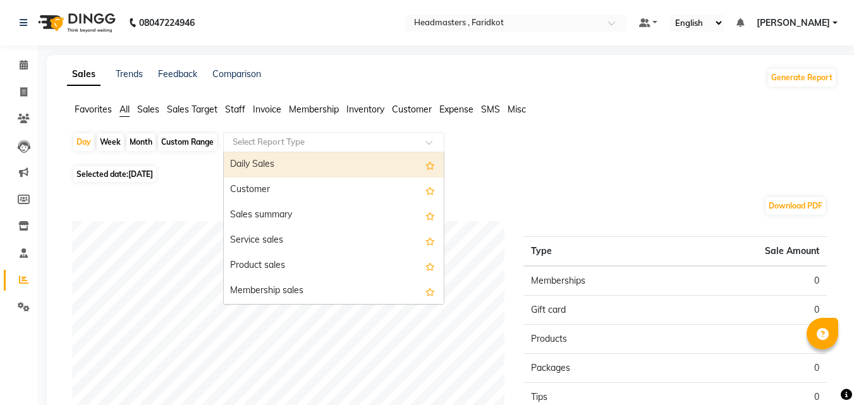
click at [461, 111] on span "Expense" at bounding box center [456, 109] width 34 height 11
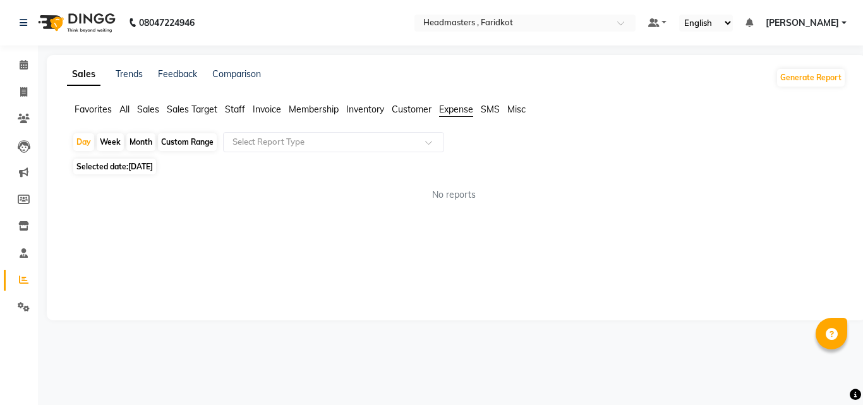
click at [176, 141] on div "Custom Range" at bounding box center [187, 142] width 59 height 18
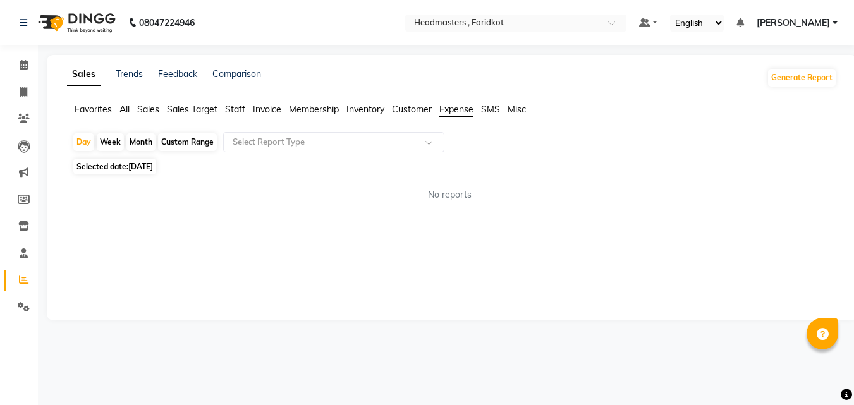
select select "9"
select select "2025"
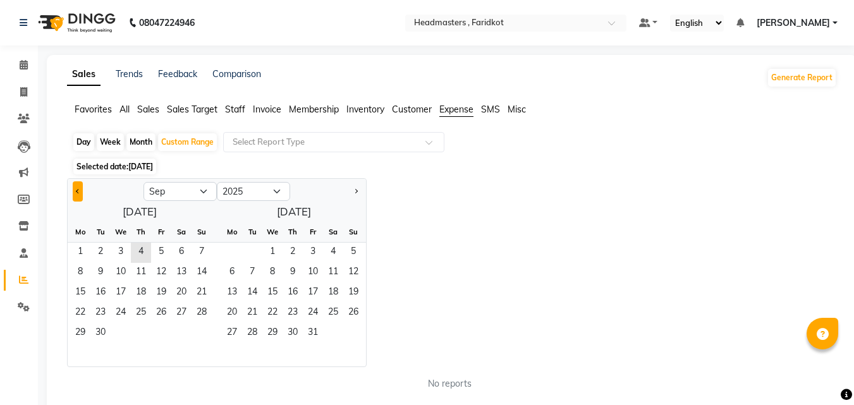
click at [79, 190] on span "Previous month" at bounding box center [78, 191] width 4 height 4
select select "8"
click at [160, 249] on span "1" at bounding box center [161, 253] width 20 height 20
click at [202, 336] on span "31" at bounding box center [201, 333] width 20 height 20
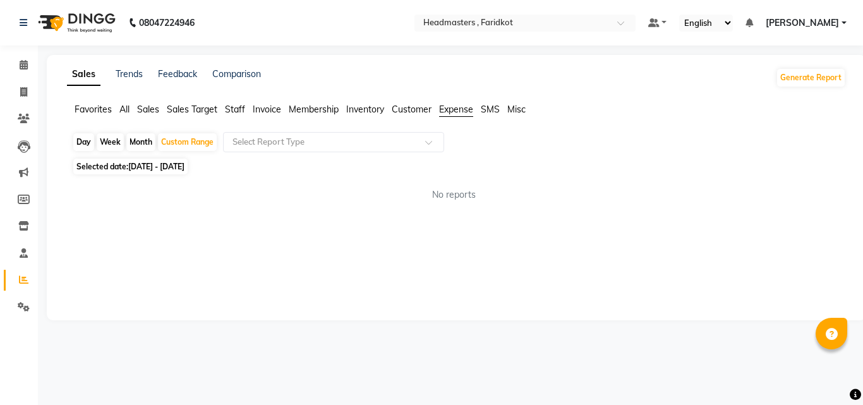
click at [461, 109] on span "Expense" at bounding box center [456, 109] width 34 height 11
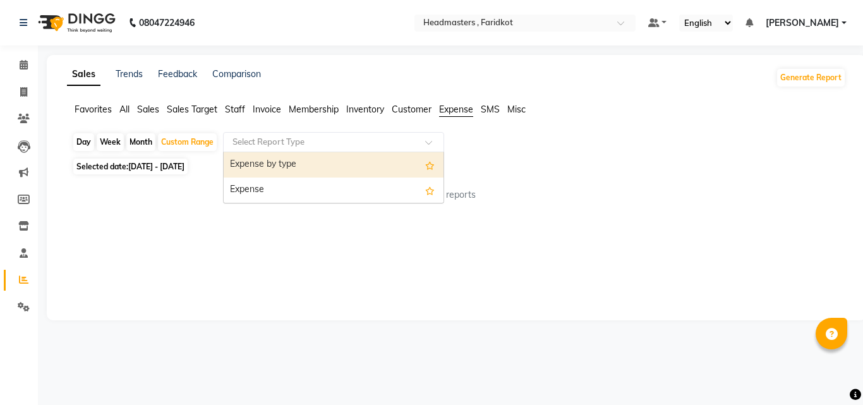
click at [385, 137] on input "text" at bounding box center [321, 142] width 182 height 13
click at [352, 163] on div "Expense by type" at bounding box center [334, 164] width 220 height 25
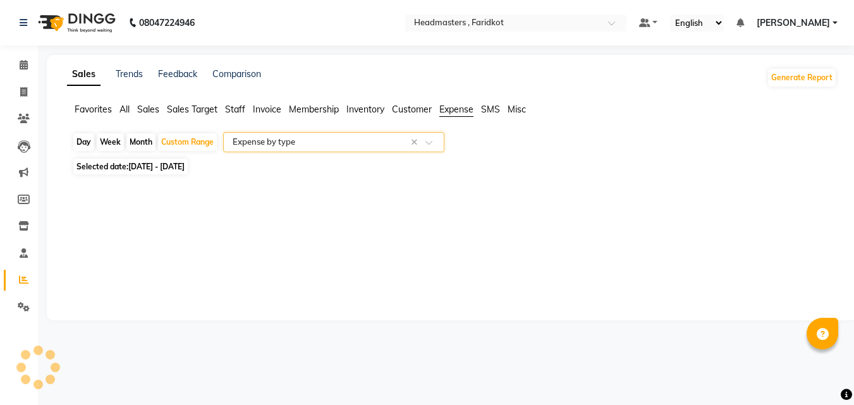
select select "full_report"
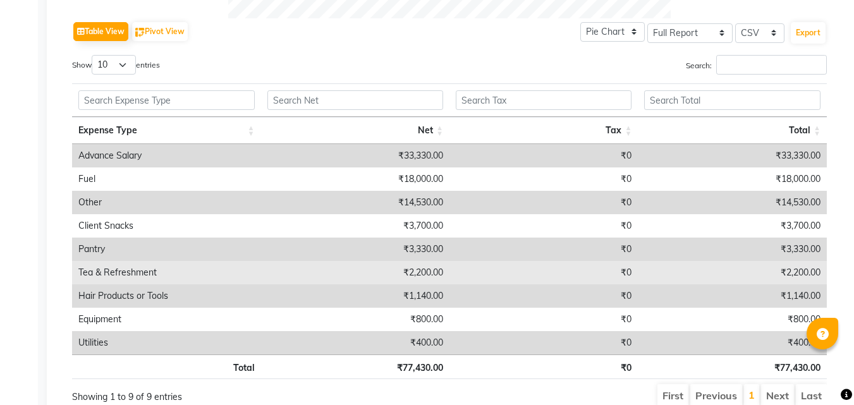
scroll to position [632, 0]
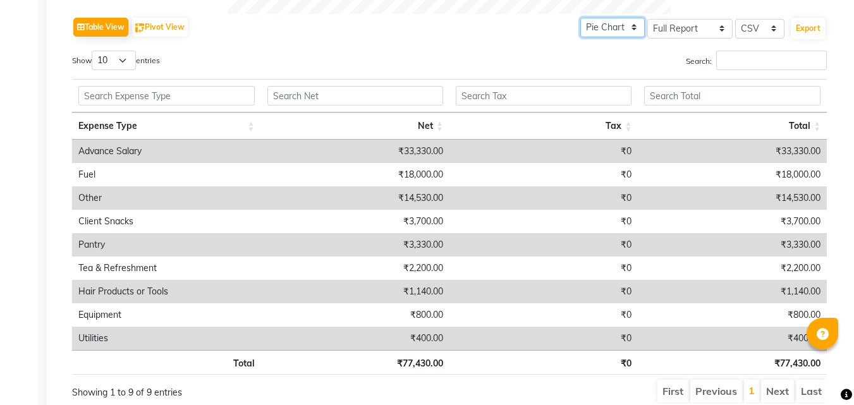
click at [636, 27] on select "Pie Chart Bar Chart" at bounding box center [612, 28] width 64 height 20
click at [533, 37] on div "Table View Pivot View Pie Chart Bar Chart Select Full Report Filtered Report Se…" at bounding box center [449, 27] width 754 height 27
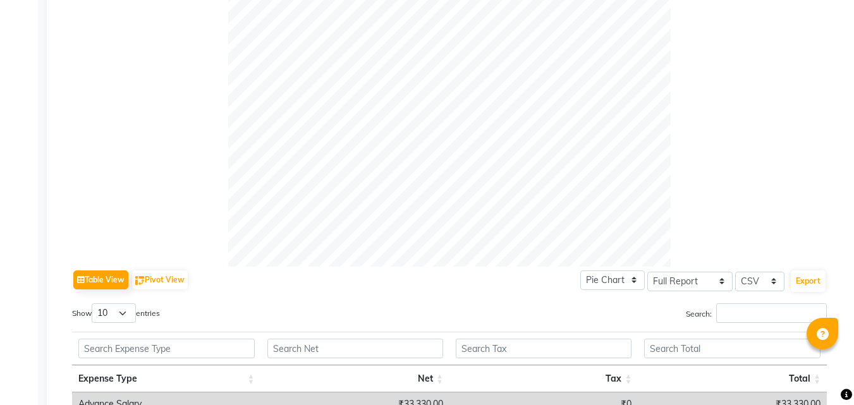
scroll to position [63, 0]
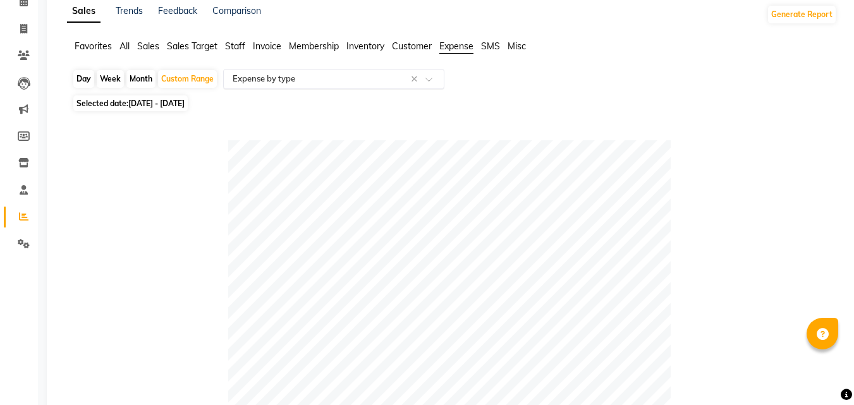
click at [318, 74] on input "text" at bounding box center [321, 79] width 182 height 13
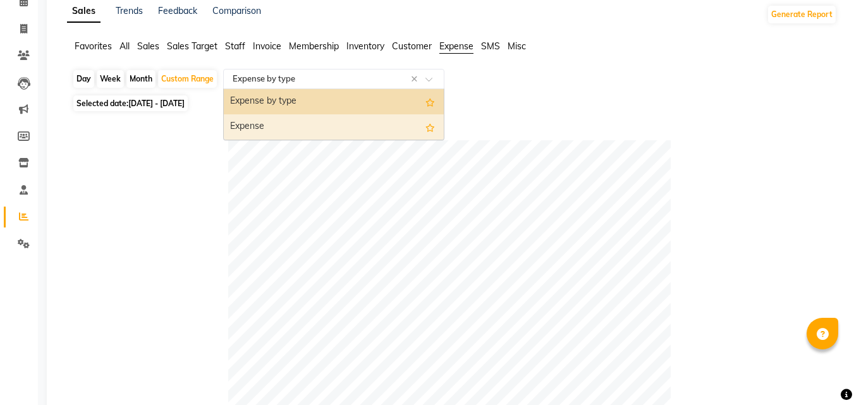
click at [307, 131] on div "Expense" at bounding box center [334, 126] width 220 height 25
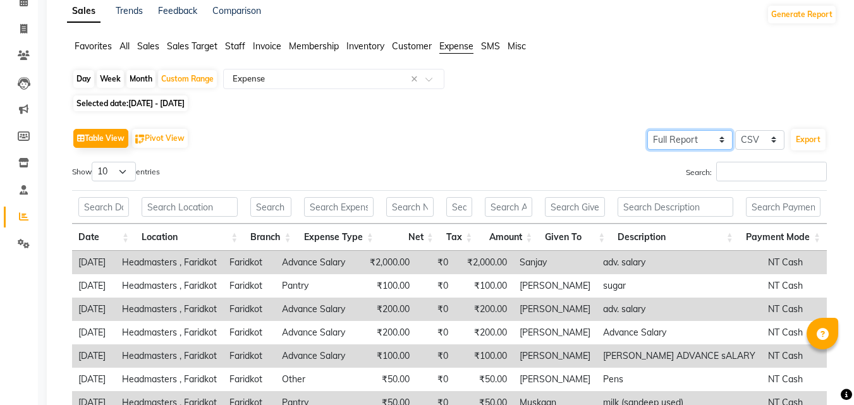
click at [706, 138] on select "Select Full Report Filtered Report" at bounding box center [689, 140] width 85 height 20
click at [700, 131] on select "Select Full Report Filtered Report" at bounding box center [689, 140] width 85 height 20
click at [764, 135] on select "Select CSV PDF" at bounding box center [759, 140] width 49 height 20
select select "pdf"
click at [735, 130] on select "Select CSV PDF" at bounding box center [759, 140] width 49 height 20
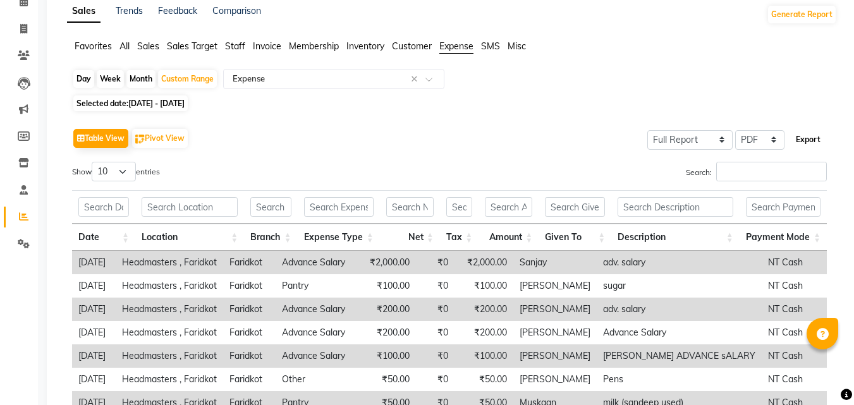
click at [807, 139] on button "Export" at bounding box center [807, 139] width 35 height 21
select select "sans-serif"
select select "10px"
select select "template_1"
select select "A4"
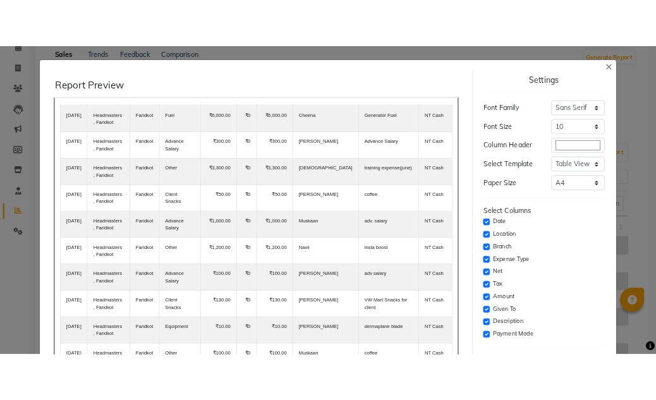
scroll to position [103, 0]
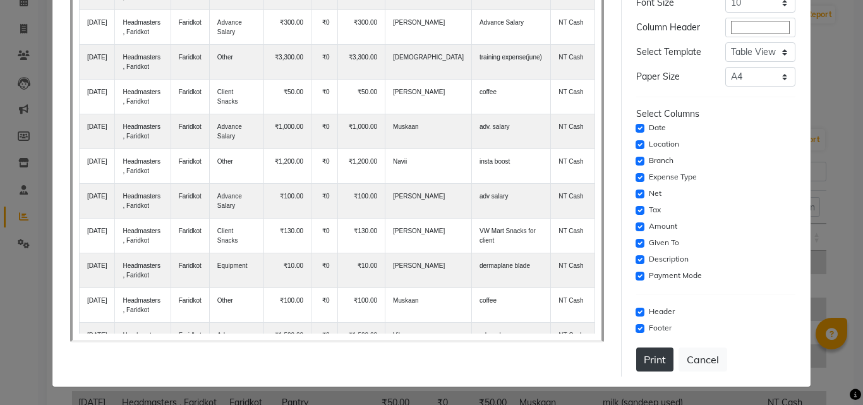
click at [656, 356] on button "Print" at bounding box center [654, 359] width 37 height 24
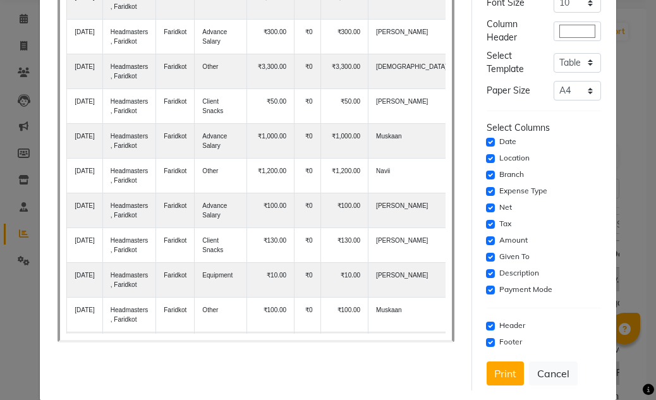
scroll to position [455, 0]
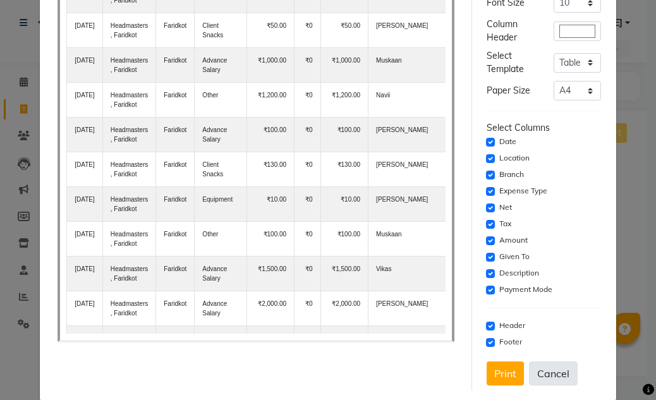
click at [552, 377] on button "Cancel" at bounding box center [553, 373] width 49 height 24
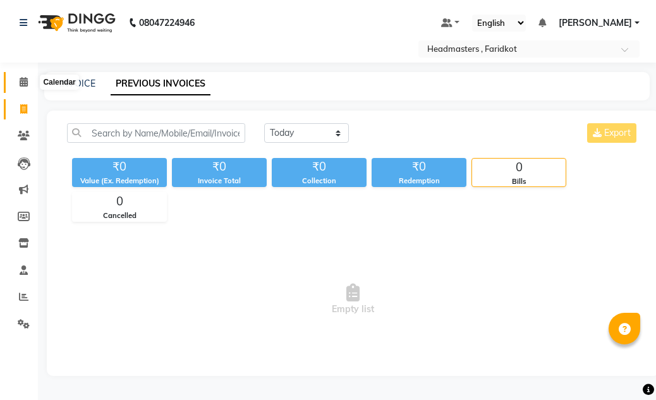
click at [26, 86] on icon at bounding box center [24, 81] width 8 height 9
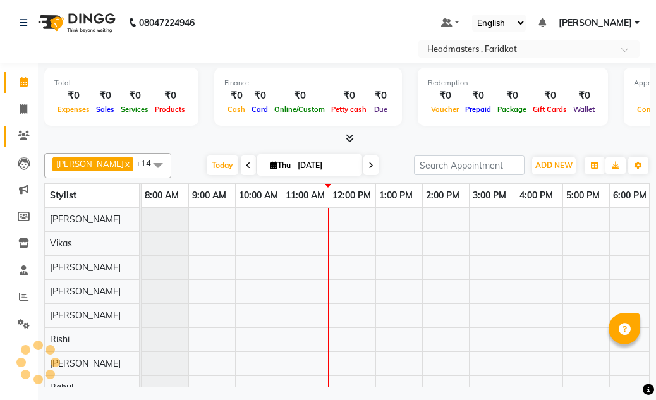
click at [18, 140] on icon at bounding box center [24, 135] width 12 height 9
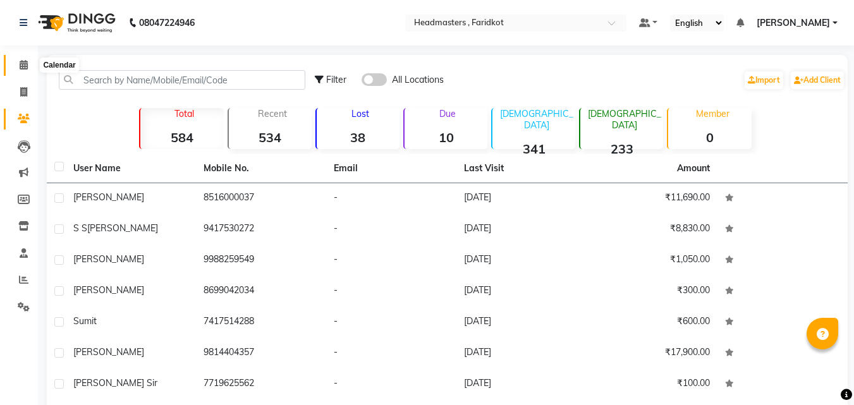
click at [27, 69] on icon at bounding box center [24, 64] width 8 height 9
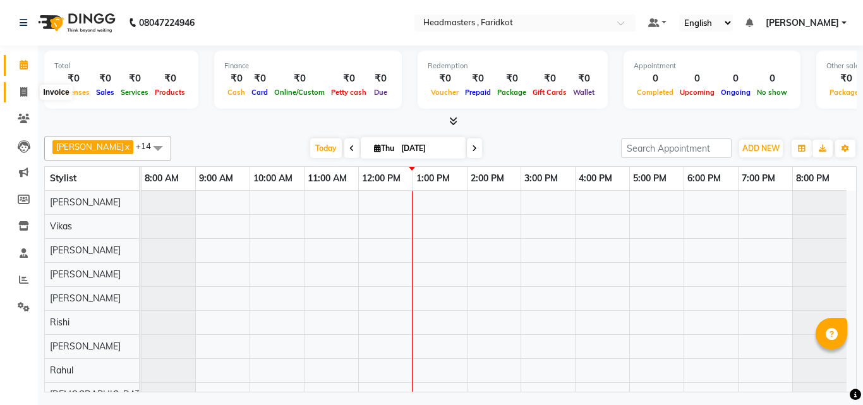
click at [20, 95] on icon at bounding box center [23, 91] width 7 height 9
select select "service"
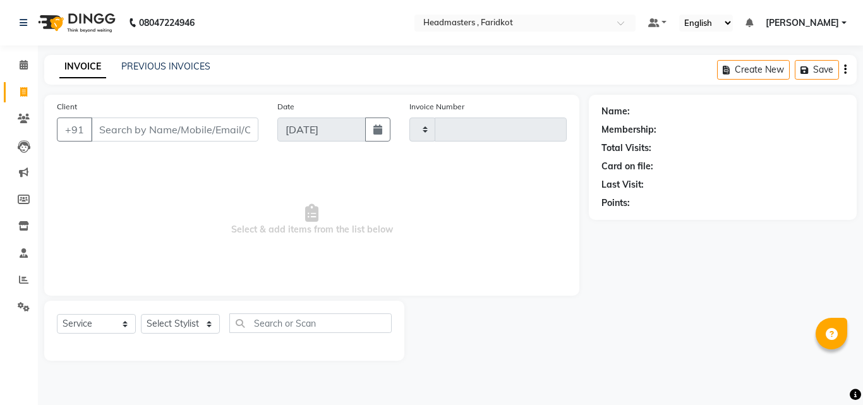
type input "1136"
select select "7919"
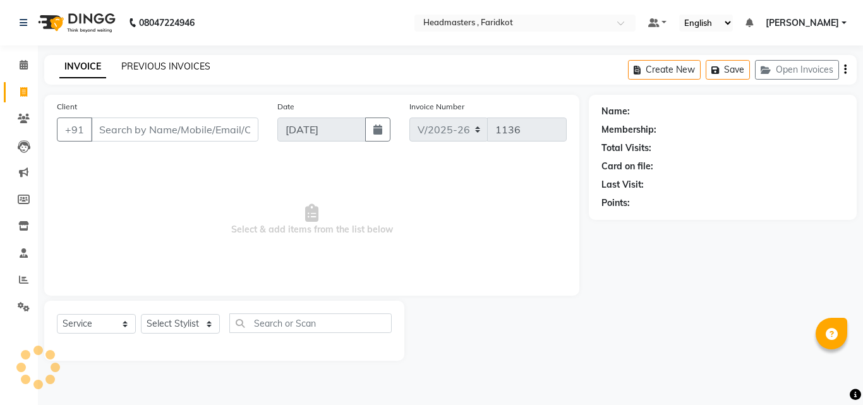
click at [176, 63] on link "PREVIOUS INVOICES" at bounding box center [165, 66] width 89 height 11
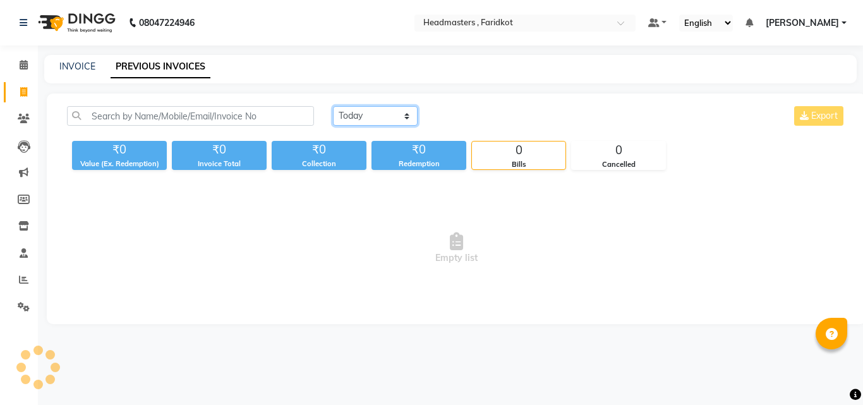
drag, startPoint x: 377, startPoint y: 107, endPoint x: 370, endPoint y: 124, distance: 18.4
click at [377, 107] on select "[DATE] [DATE] Custom Range" at bounding box center [375, 116] width 85 height 20
select select "range"
click at [333, 106] on select "[DATE] [DATE] Custom Range" at bounding box center [375, 116] width 85 height 20
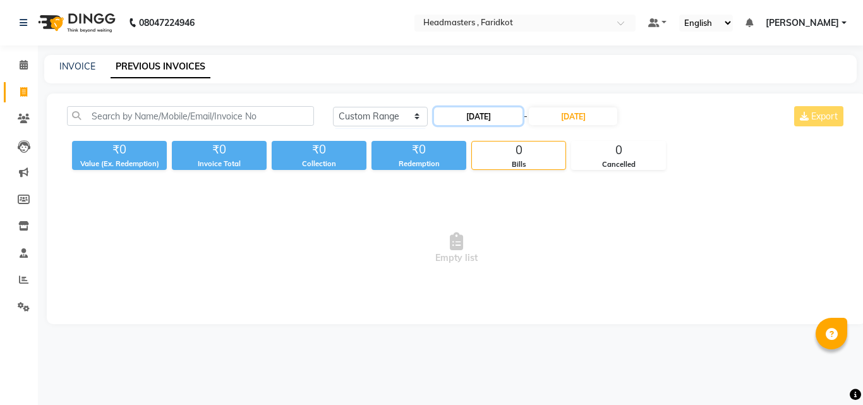
click at [483, 118] on input "[DATE]" at bounding box center [478, 116] width 88 height 18
select select "9"
select select "2025"
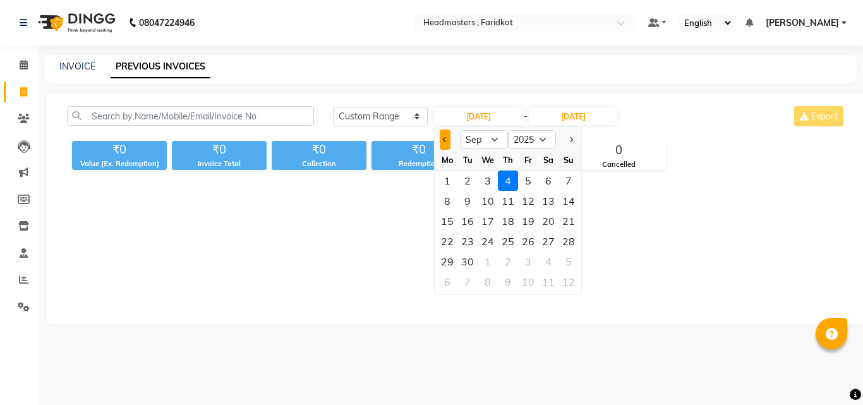
click at [450, 141] on button "Previous month" at bounding box center [445, 140] width 11 height 20
select select "8"
click at [528, 174] on div "1" at bounding box center [528, 181] width 20 height 20
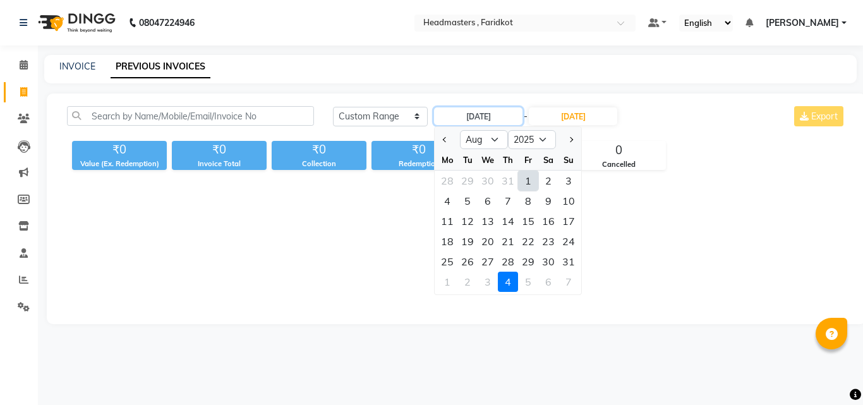
type input "[DATE]"
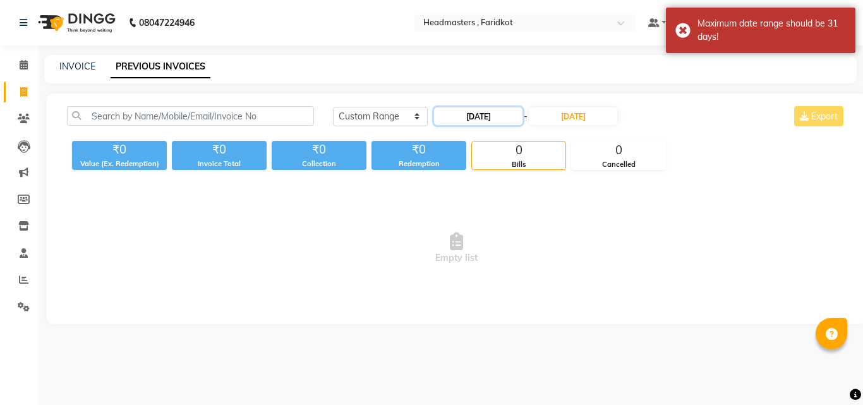
click at [499, 123] on input "[DATE]" at bounding box center [478, 116] width 88 height 18
select select "8"
select select "2025"
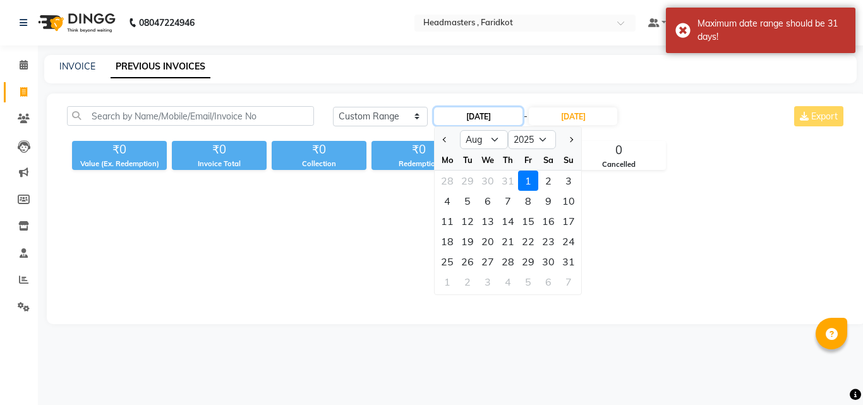
click at [485, 124] on input "[DATE]" at bounding box center [478, 116] width 88 height 18
click at [442, 132] on button "Previous month" at bounding box center [445, 140] width 11 height 20
select select "7"
click at [461, 173] on div "1" at bounding box center [467, 181] width 20 height 20
type input "01-07-2025"
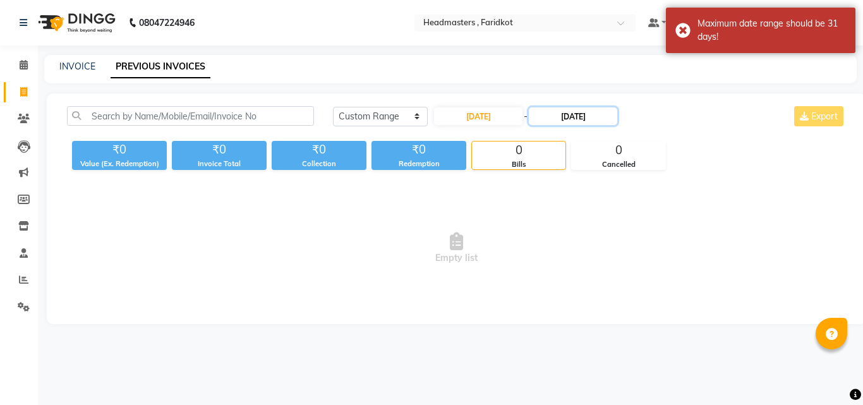
click at [606, 116] on input "[DATE]" at bounding box center [573, 116] width 88 height 18
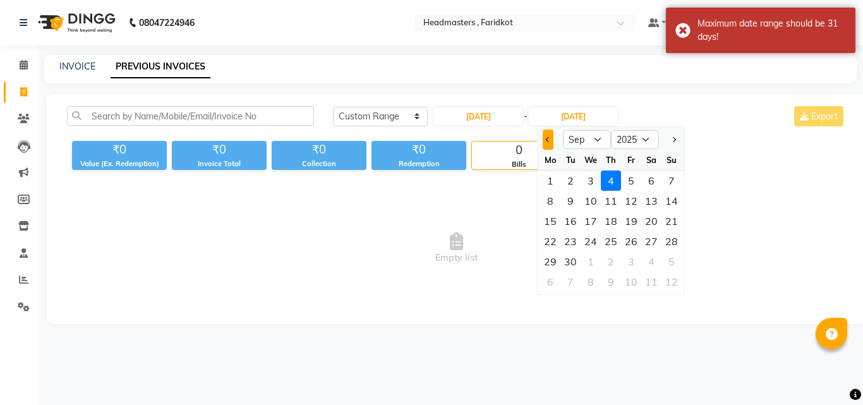
click at [550, 133] on button "Previous month" at bounding box center [548, 140] width 11 height 20
select select "8"
click at [671, 265] on div "31" at bounding box center [671, 261] width 20 height 20
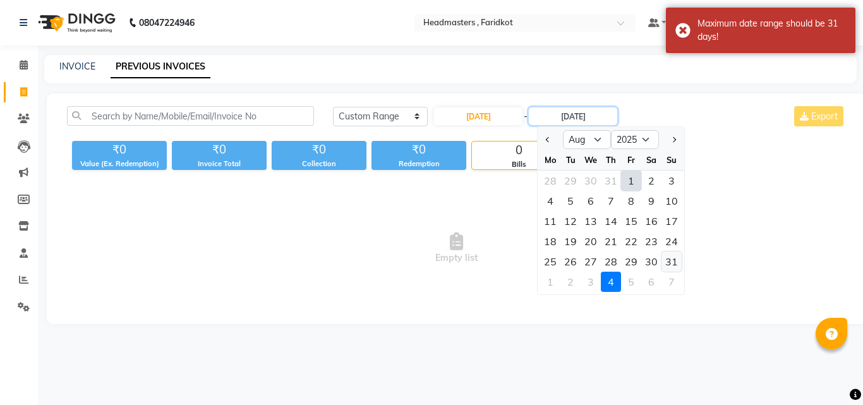
type input "[DATE]"
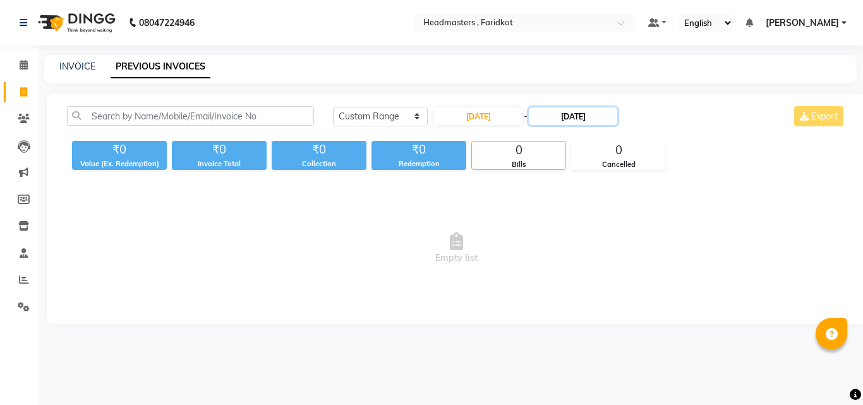
click at [567, 118] on input "[DATE]" at bounding box center [573, 116] width 88 height 18
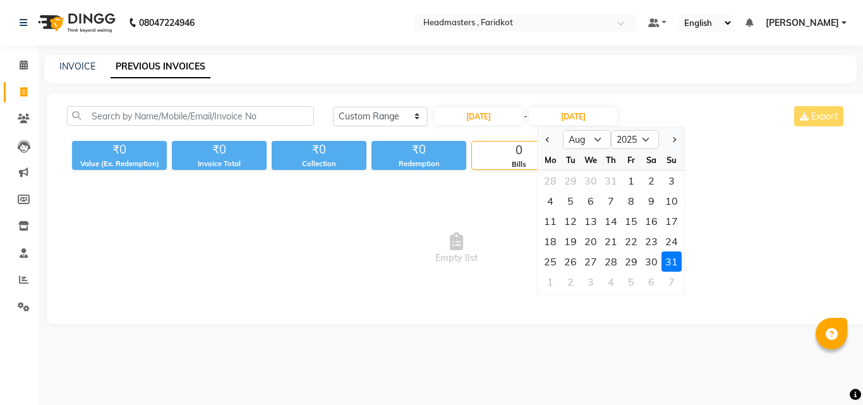
click at [557, 140] on div at bounding box center [550, 140] width 25 height 20
click at [546, 142] on button "Previous month" at bounding box center [548, 140] width 11 height 20
select select "7"
click at [607, 263] on div "31" at bounding box center [611, 261] width 20 height 20
type input "31-07-2025"
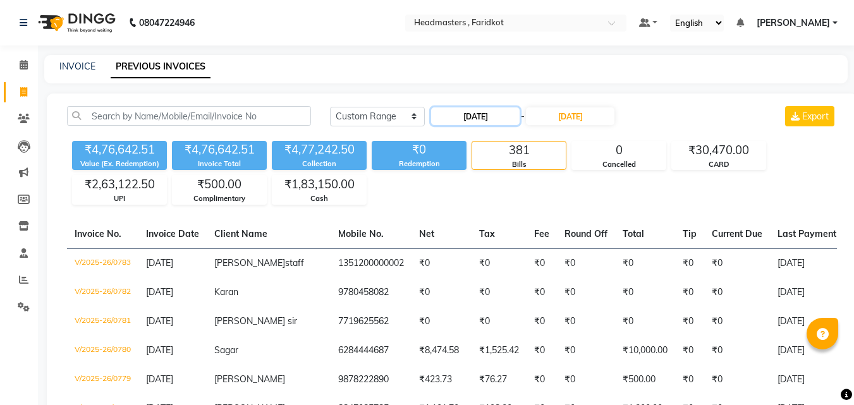
click at [486, 113] on input "01-07-2025" at bounding box center [475, 116] width 88 height 18
select select "7"
select select "2025"
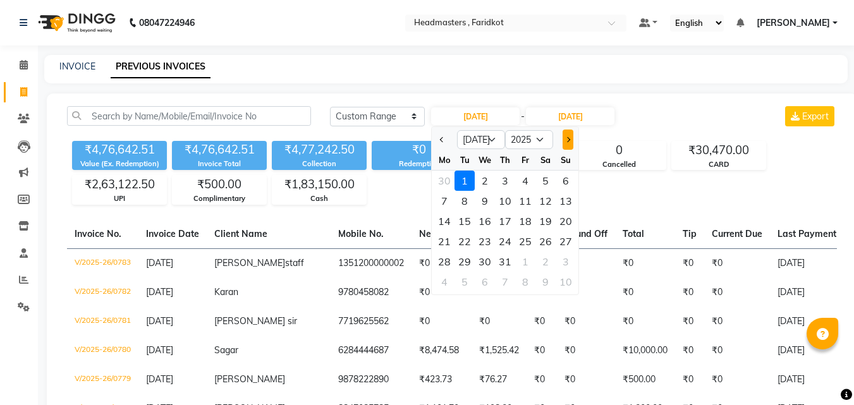
click at [568, 132] on button "Next month" at bounding box center [567, 140] width 11 height 20
select select "8"
click at [521, 178] on div "1" at bounding box center [525, 181] width 20 height 20
type input "[DATE]"
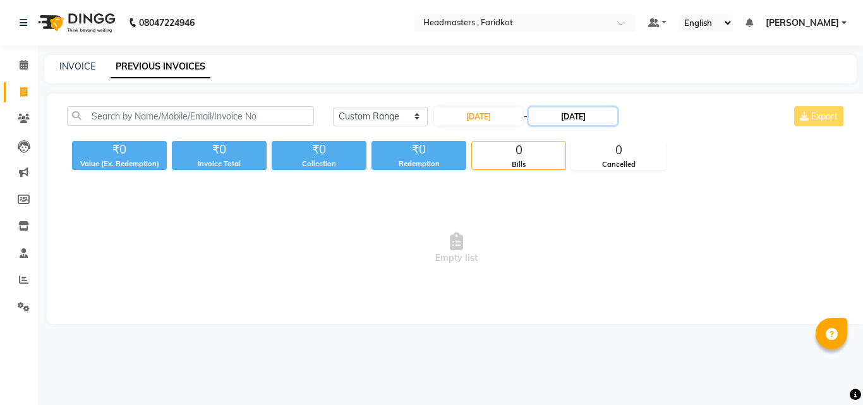
click at [589, 114] on input "31-07-2025" at bounding box center [573, 116] width 88 height 18
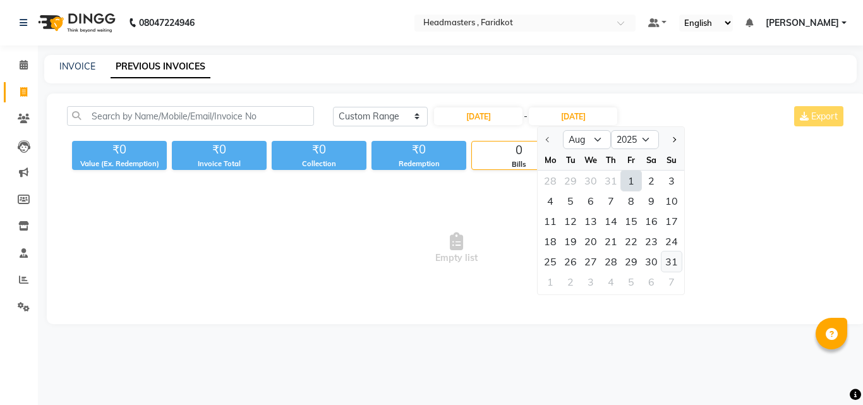
click at [673, 262] on div "31" at bounding box center [671, 261] width 20 height 20
type input "[DATE]"
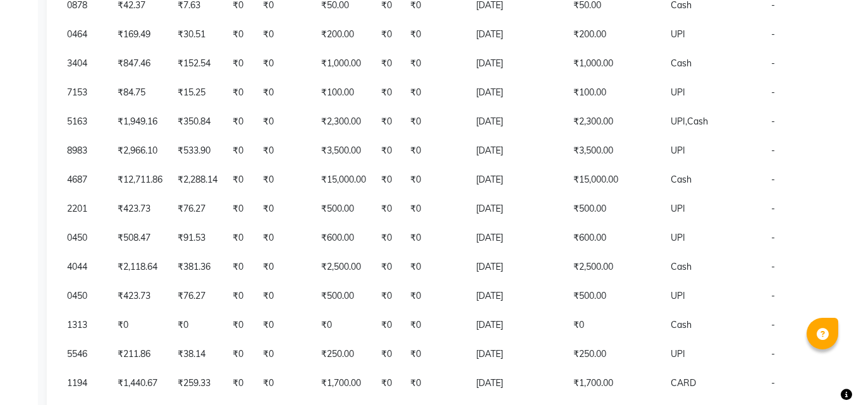
scroll to position [1047, 0]
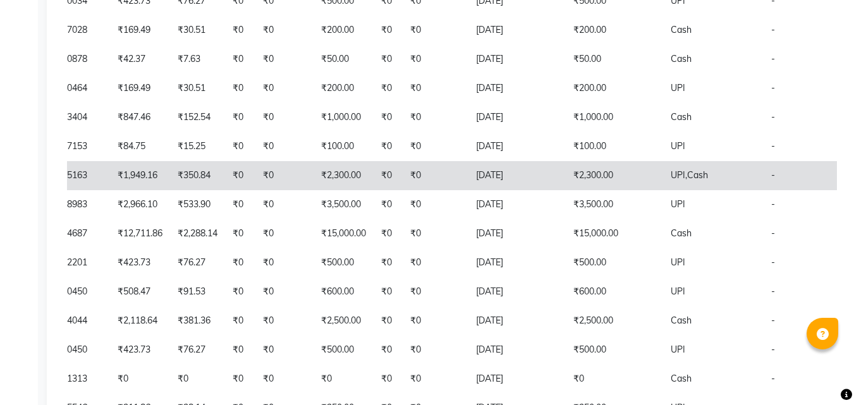
click at [501, 190] on td "[DATE]" at bounding box center [516, 175] width 97 height 29
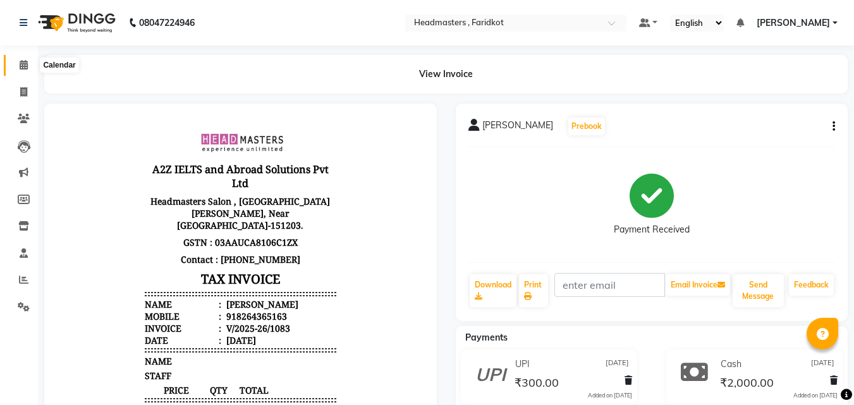
click at [15, 66] on span at bounding box center [24, 65] width 22 height 15
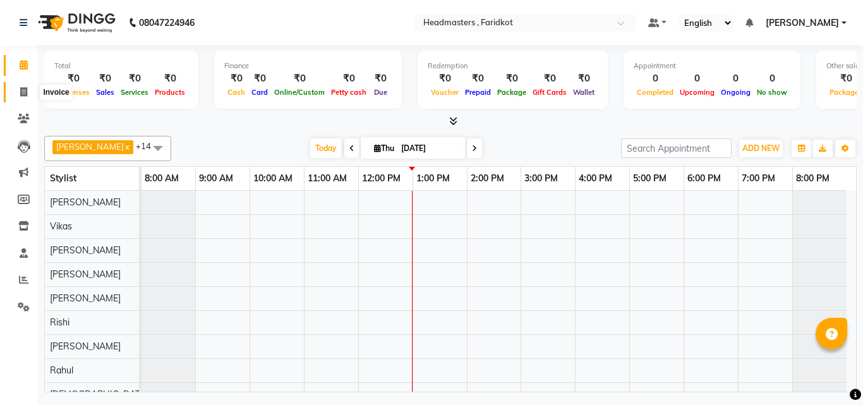
click at [27, 90] on icon at bounding box center [23, 91] width 7 height 9
select select "7919"
select select "service"
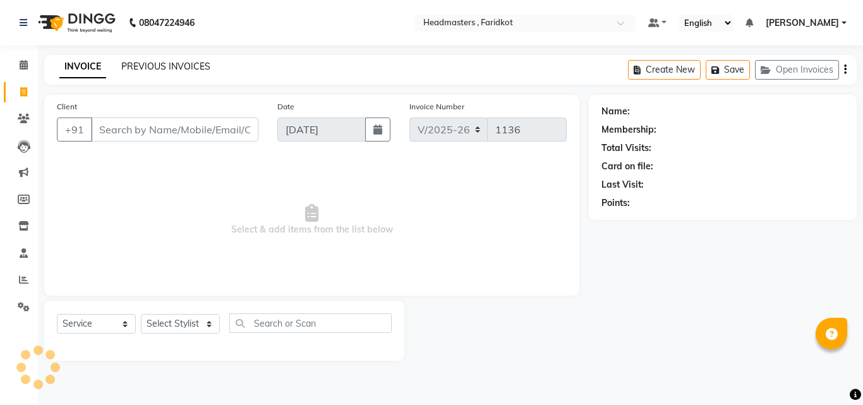
click at [148, 68] on link "PREVIOUS INVOICES" at bounding box center [165, 66] width 89 height 11
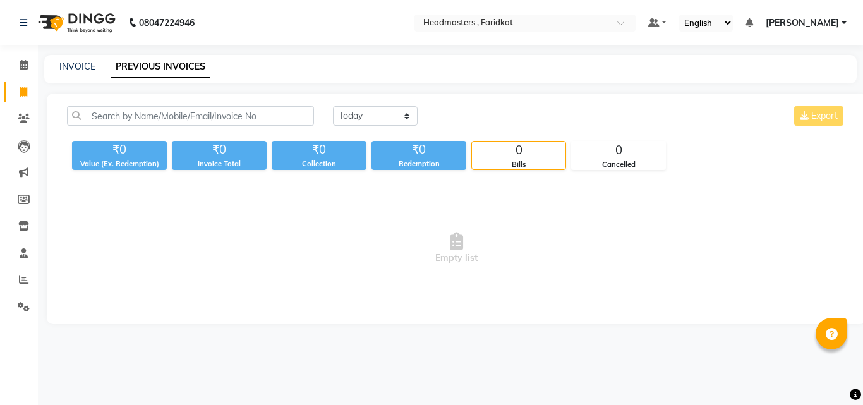
click at [400, 104] on div "[DATE] [DATE] Custom Range Export ₹0 Value (Ex. Redemption) ₹0 Invoice Total ₹0…" at bounding box center [456, 209] width 819 height 231
click at [402, 113] on select "[DATE] [DATE] Custom Range" at bounding box center [375, 116] width 85 height 20
select select "range"
click at [333, 106] on select "[DATE] [DATE] Custom Range" at bounding box center [375, 116] width 85 height 20
click at [467, 118] on input "[DATE]" at bounding box center [478, 116] width 88 height 18
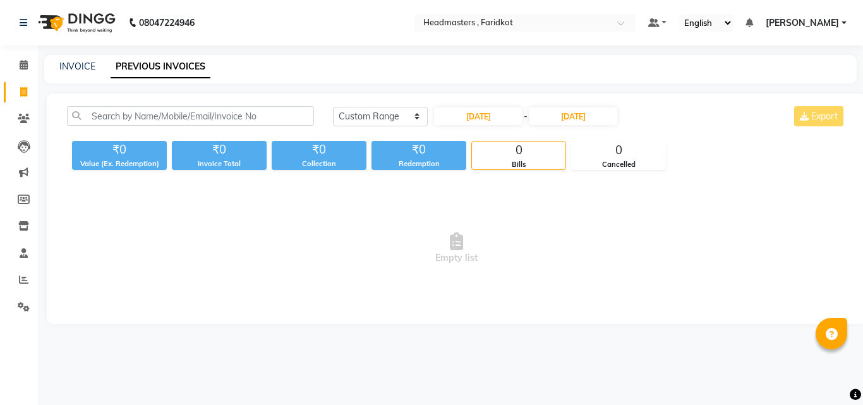
select select "9"
select select "2025"
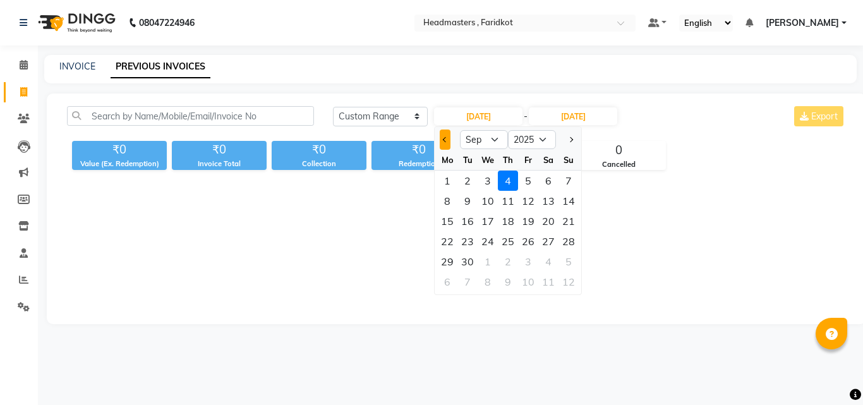
click at [446, 142] on span "Previous month" at bounding box center [445, 139] width 5 height 5
select select "8"
click at [528, 184] on div "1" at bounding box center [528, 181] width 20 height 20
type input "[DATE]"
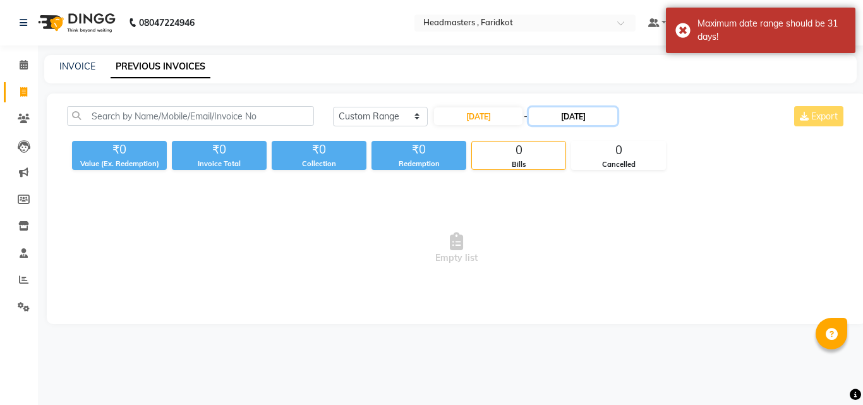
click at [598, 118] on input "[DATE]" at bounding box center [573, 116] width 88 height 18
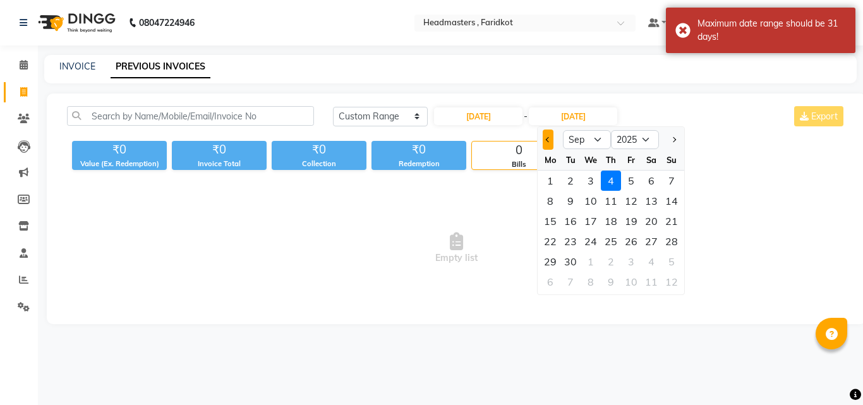
click at [550, 143] on button "Previous month" at bounding box center [548, 140] width 11 height 20
select select "8"
click at [673, 255] on div "31" at bounding box center [671, 261] width 20 height 20
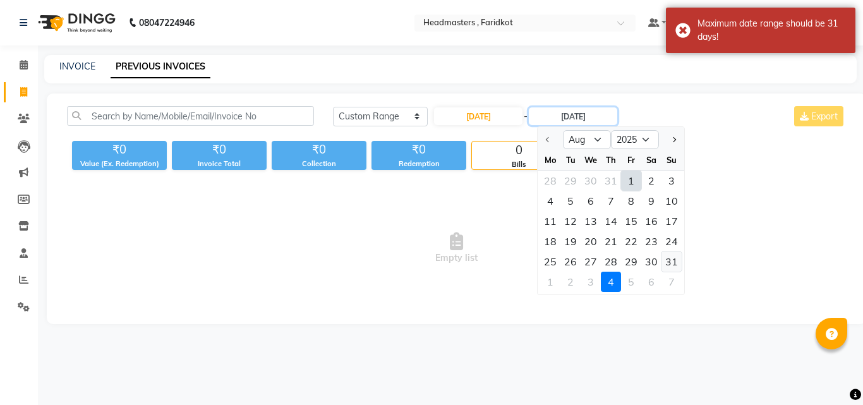
type input "[DATE]"
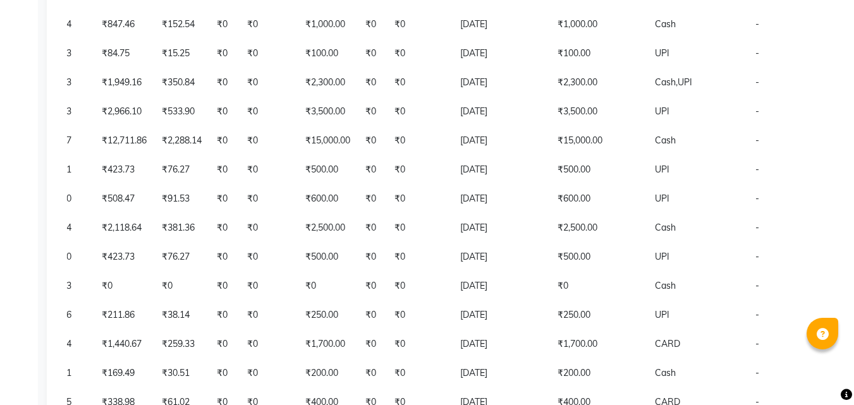
scroll to position [1110, 0]
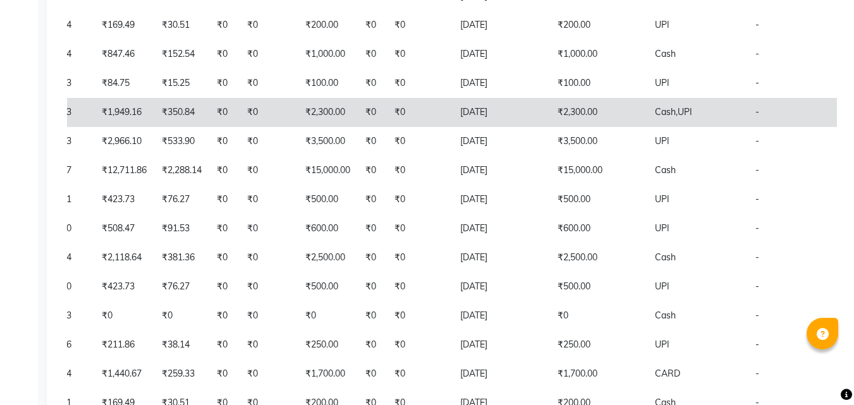
click at [607, 127] on td "₹2,300.00" at bounding box center [598, 112] width 97 height 29
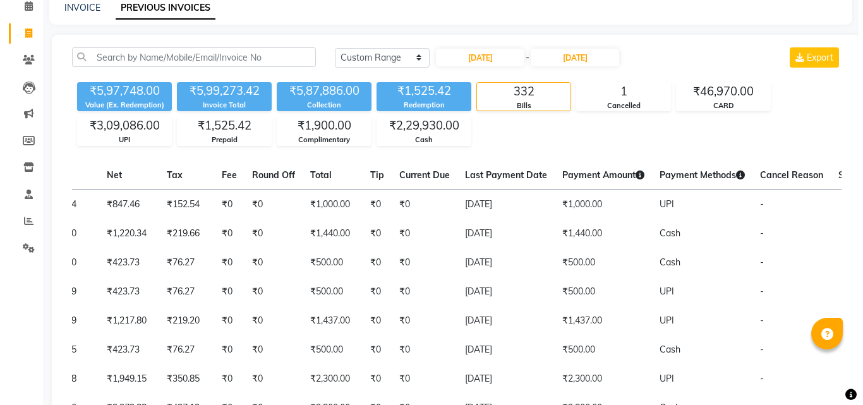
scroll to position [0, 0]
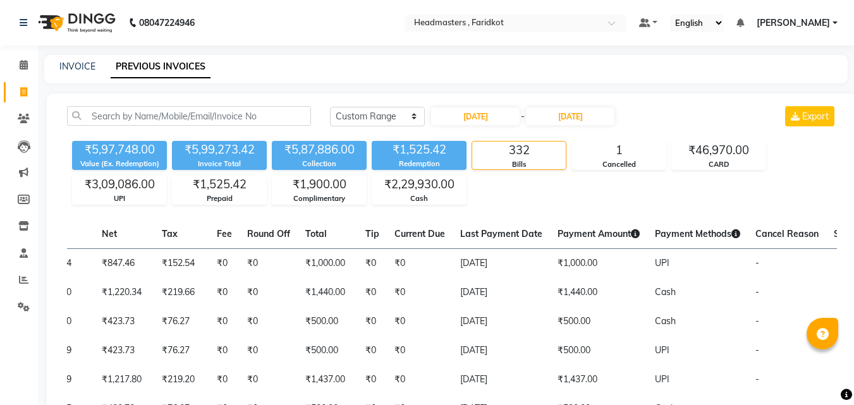
click at [631, 234] on icon at bounding box center [635, 233] width 9 height 9
click at [731, 235] on icon at bounding box center [735, 233] width 9 height 9
click at [22, 69] on icon at bounding box center [24, 64] width 8 height 9
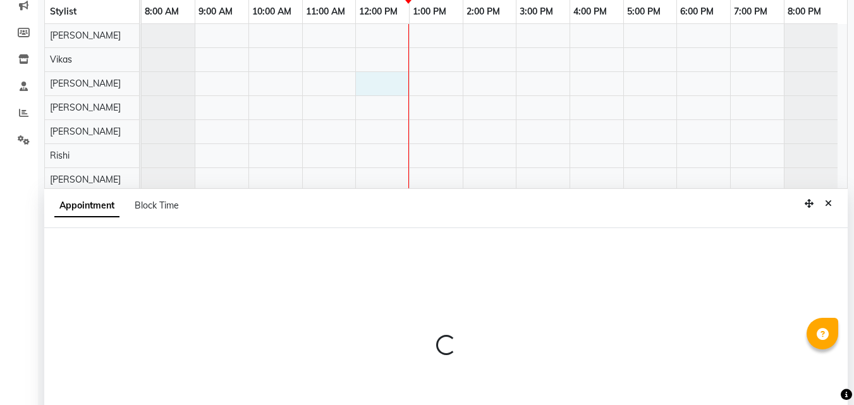
scroll to position [238, 0]
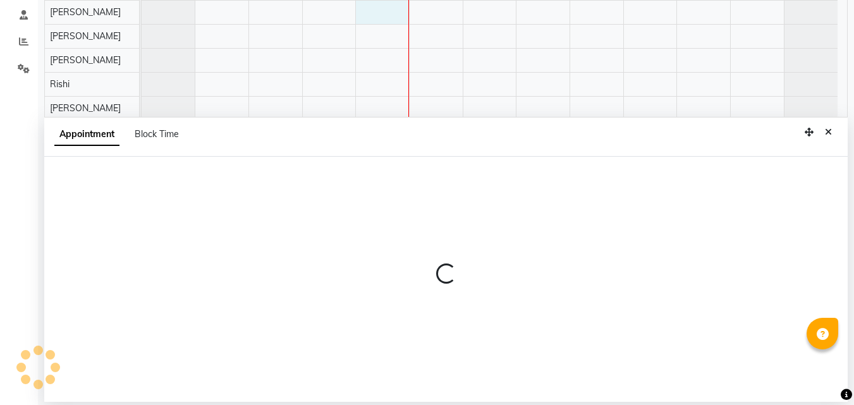
select select "76902"
select select "720"
select select "tentative"
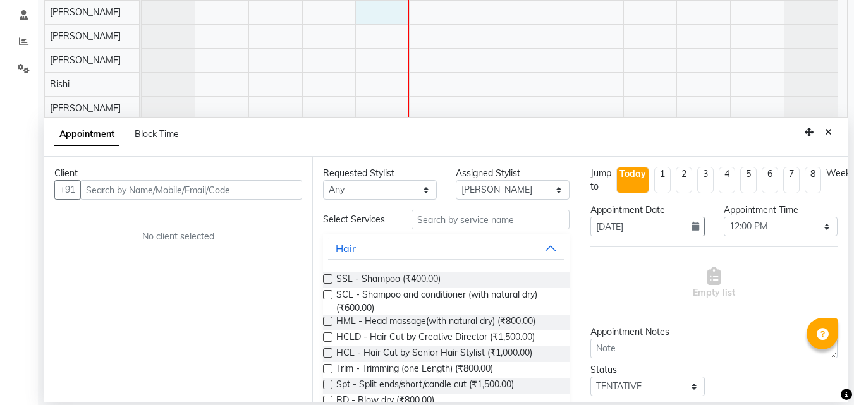
click at [134, 194] on input "text" at bounding box center [191, 190] width 222 height 20
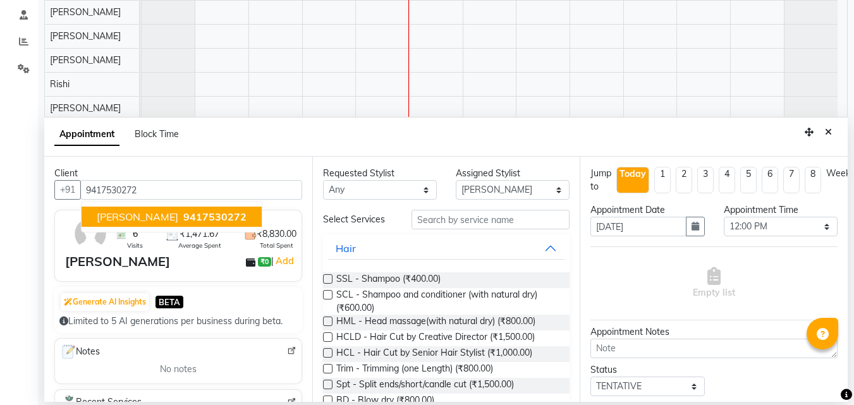
click at [183, 212] on span "9417530272" at bounding box center [214, 216] width 63 height 13
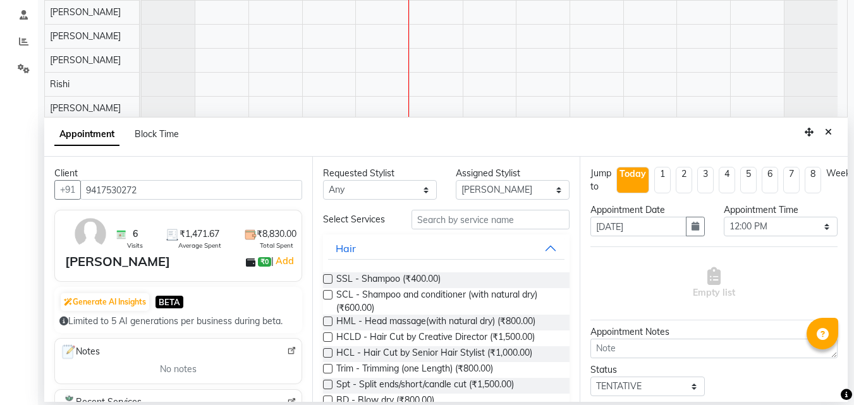
type input "9417530272"
click at [467, 220] on input "text" at bounding box center [490, 220] width 158 height 20
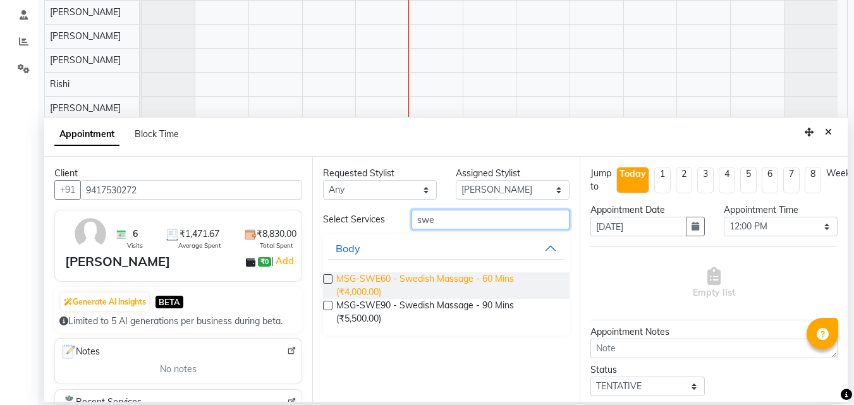
type input "swe"
click at [474, 281] on span "MSG-SWE60 - Swedish Massage - 60 Mins (₹4,000.00)" at bounding box center [448, 285] width 224 height 27
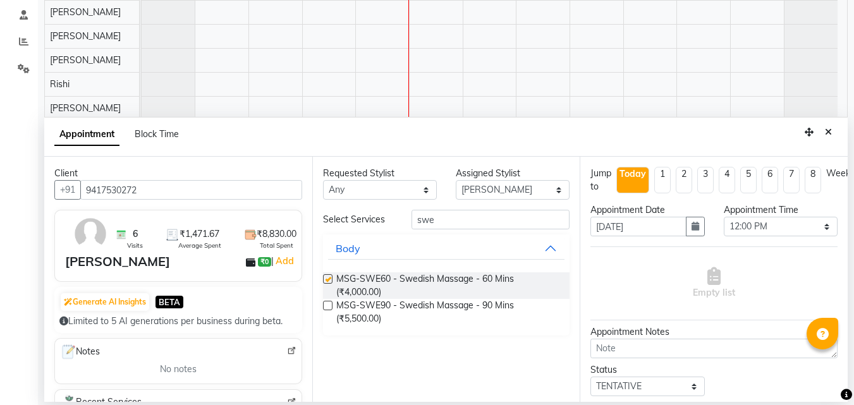
checkbox input "false"
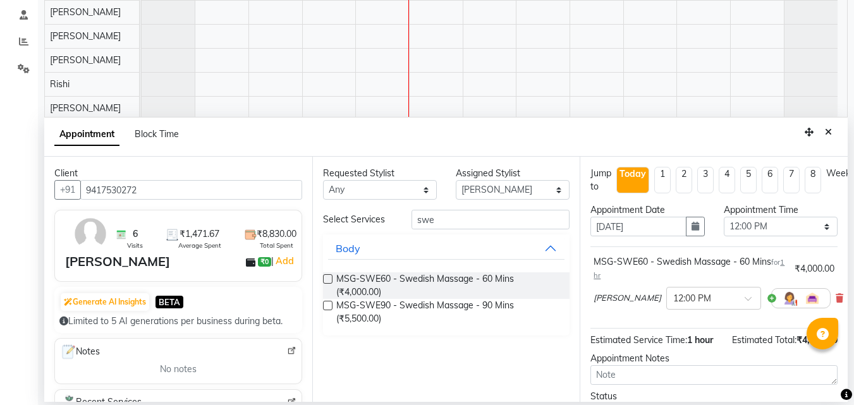
scroll to position [89, 0]
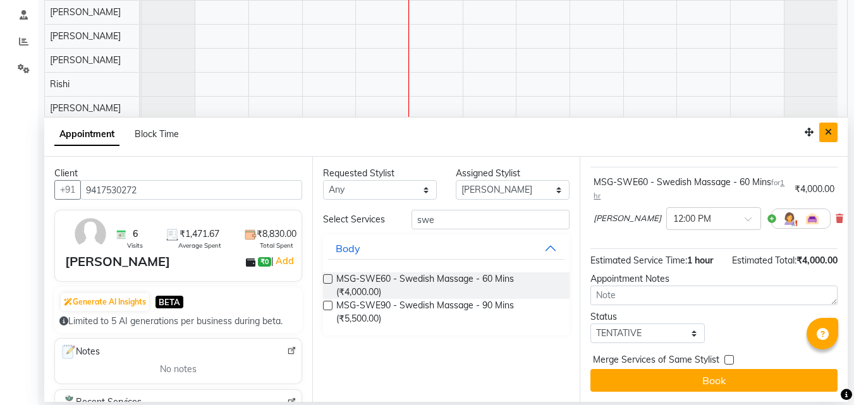
click at [836, 130] on button "Close" at bounding box center [828, 133] width 18 height 20
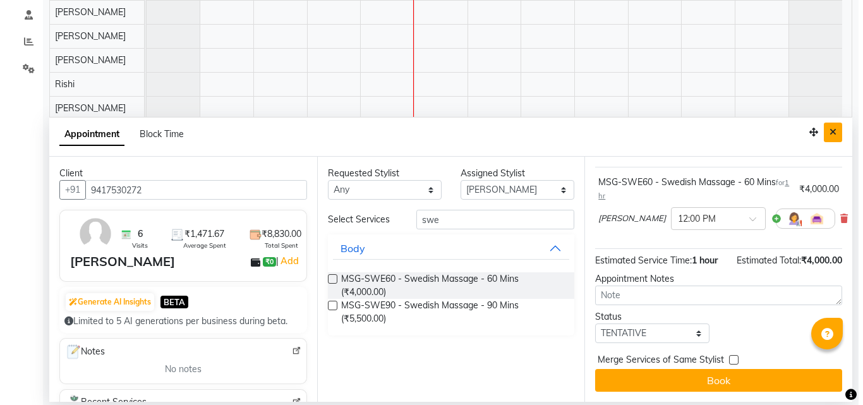
scroll to position [0, 0]
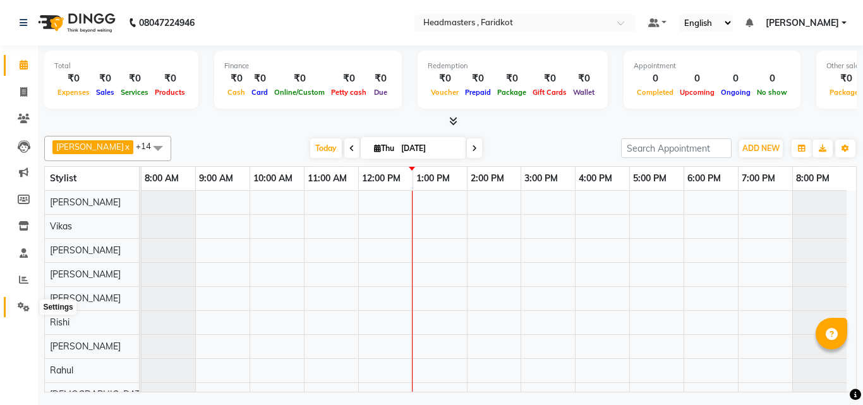
click at [32, 305] on span at bounding box center [24, 307] width 22 height 15
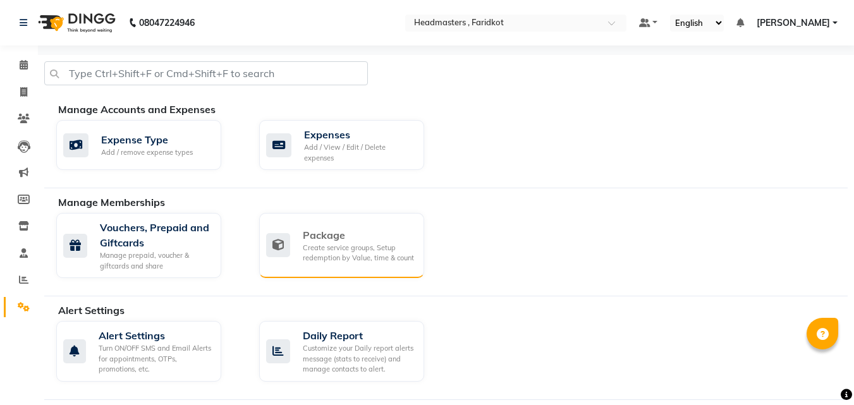
click at [294, 246] on div "Package Create service groups, Setup redemption by Value, time & count" at bounding box center [340, 245] width 148 height 36
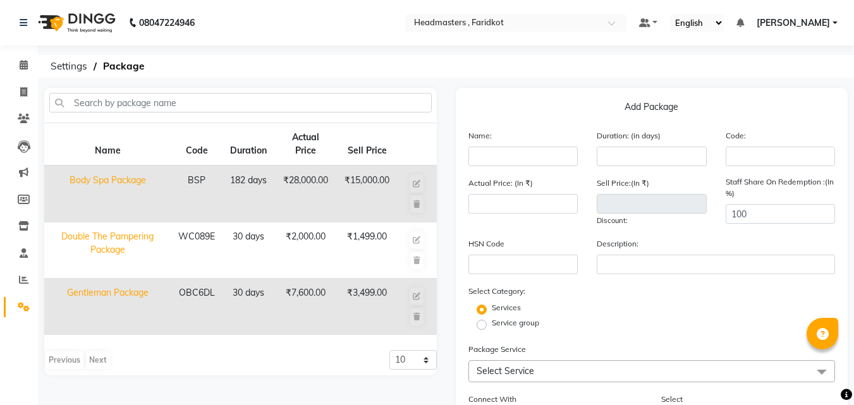
click at [330, 184] on td "₹28,000.00" at bounding box center [305, 194] width 63 height 57
click at [25, 62] on icon at bounding box center [24, 64] width 8 height 9
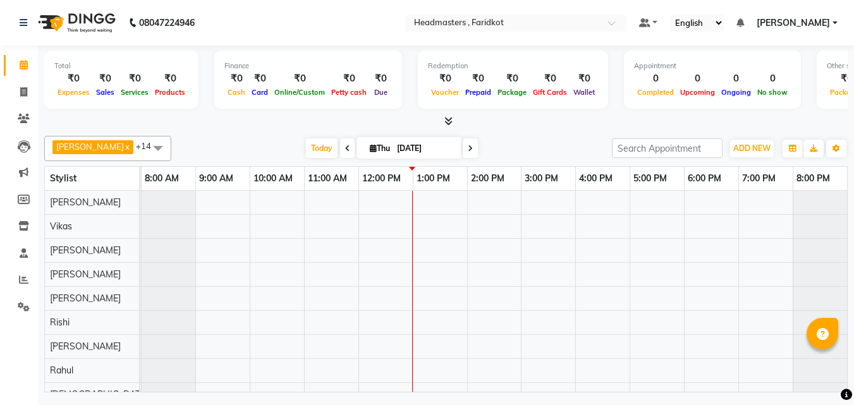
select select "76902"
select select "660"
select select "tentative"
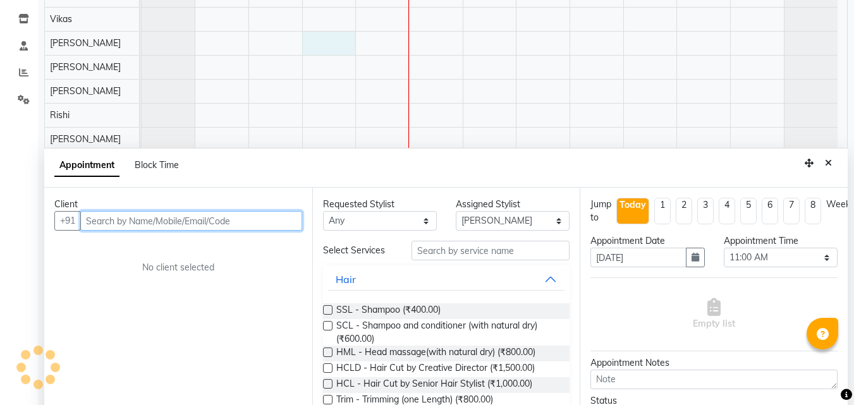
scroll to position [226, 0]
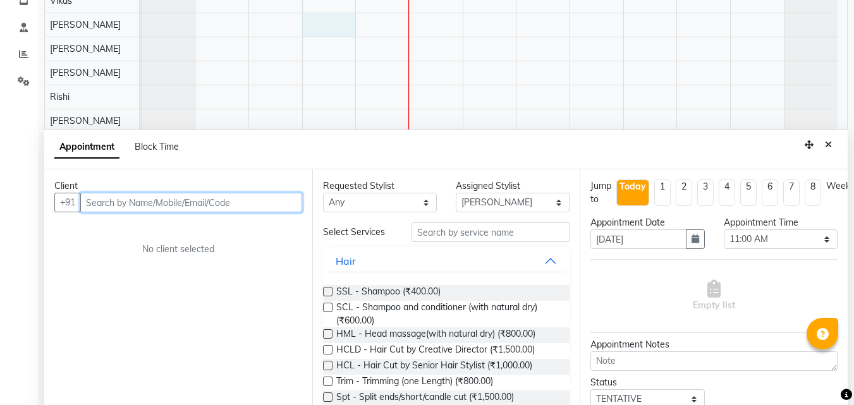
click at [200, 208] on input "text" at bounding box center [191, 203] width 222 height 20
type input "s"
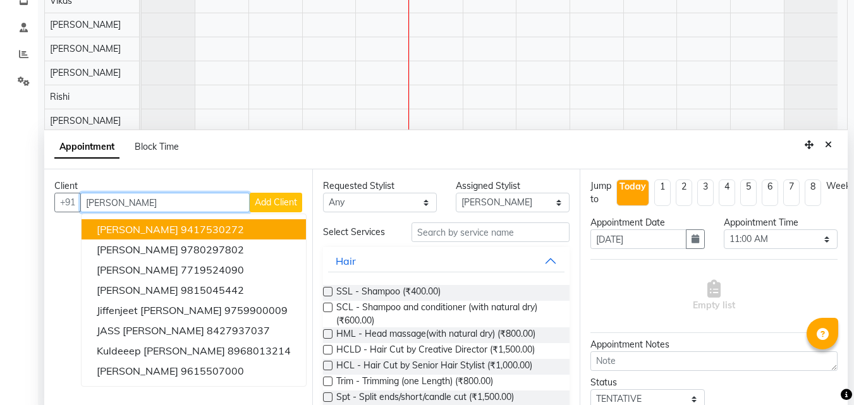
click at [180, 222] on button "[PERSON_NAME] 9417530272" at bounding box center [194, 229] width 224 height 20
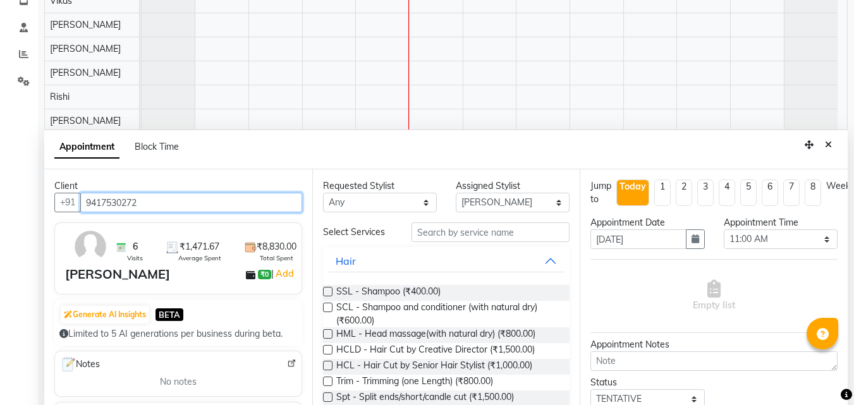
type input "9417530272"
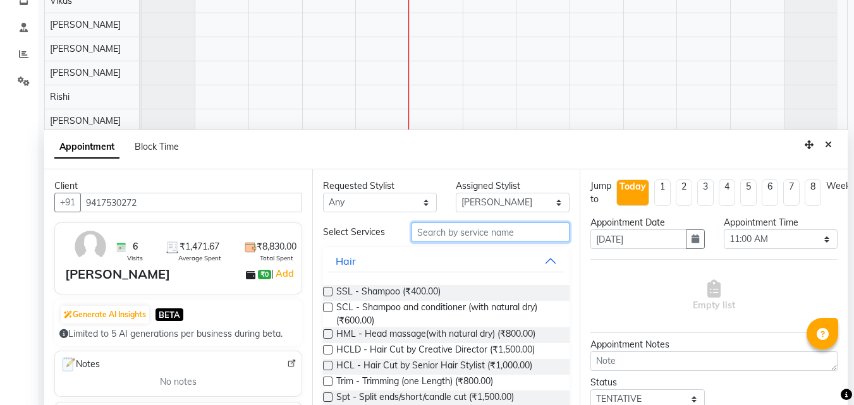
click at [470, 235] on input "text" at bounding box center [490, 232] width 158 height 20
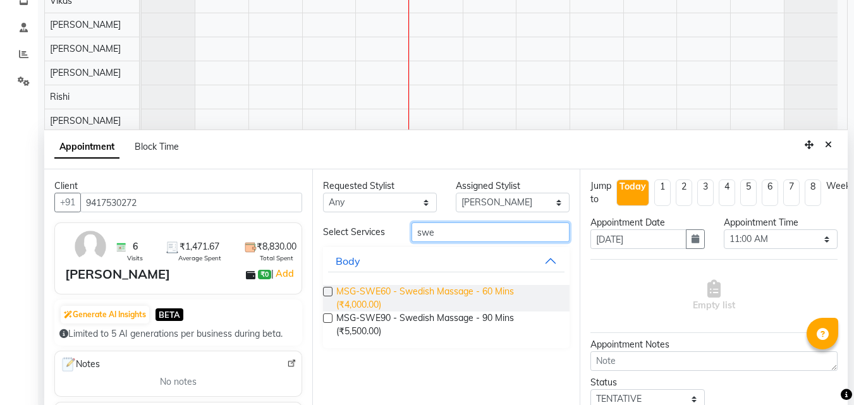
type input "swe"
click at [450, 290] on span "MSG-SWE60 - Swedish Massage - 60 Mins (₹4,000.00)" at bounding box center [448, 298] width 224 height 27
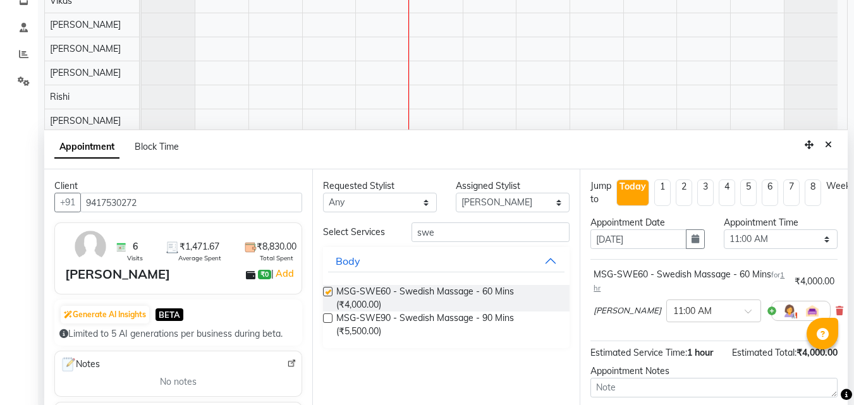
checkbox input "false"
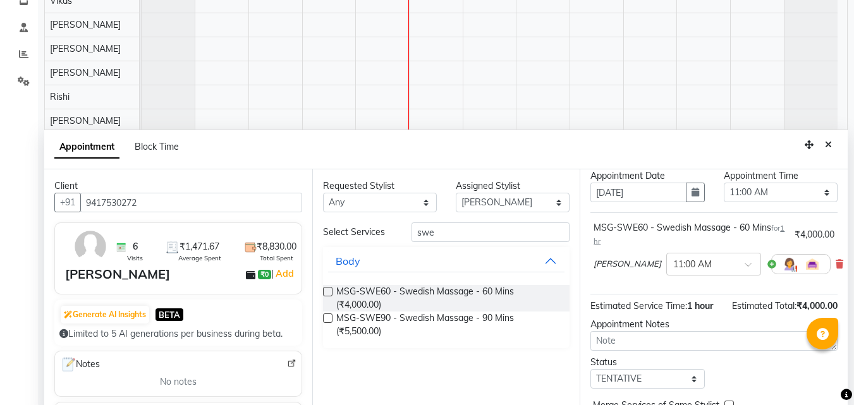
scroll to position [89, 0]
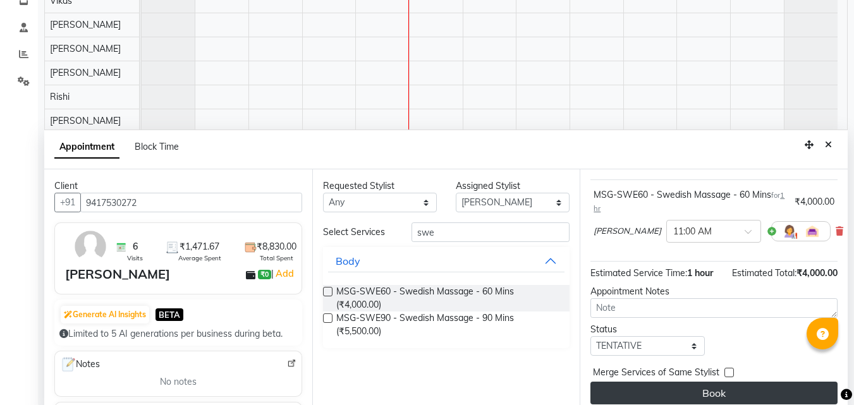
click at [715, 382] on button "Book" at bounding box center [713, 393] width 247 height 23
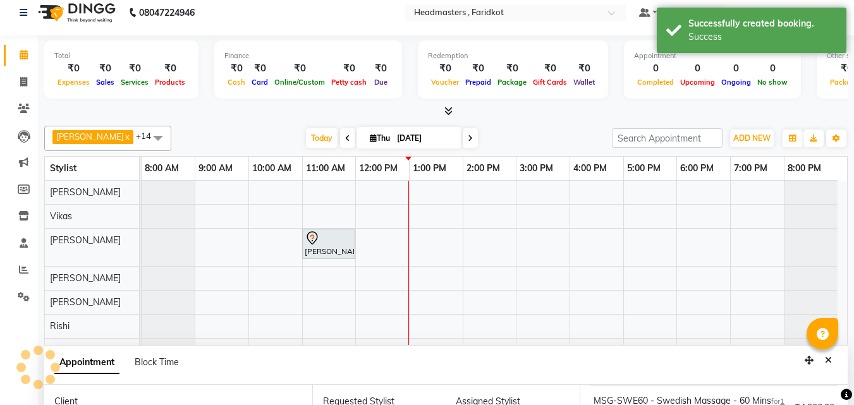
scroll to position [0, 0]
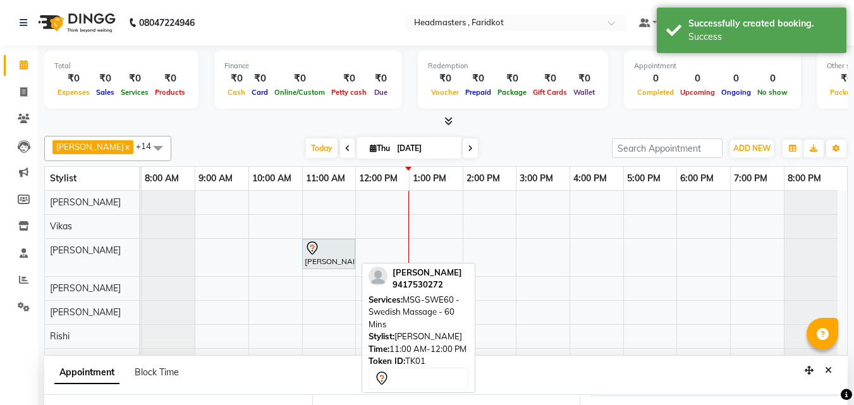
click at [313, 258] on div "[PERSON_NAME], TK01, 11:00 AM-12:00 PM, MSG-SWE60 - Swedish Massage - 60 Mins" at bounding box center [328, 254] width 51 height 27
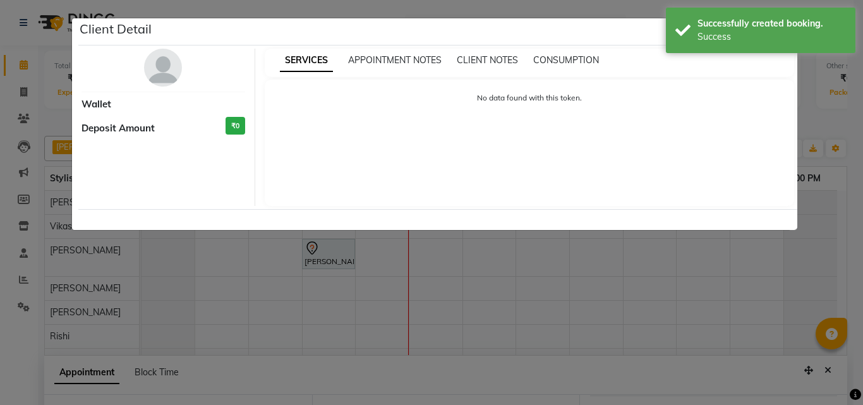
select select "7"
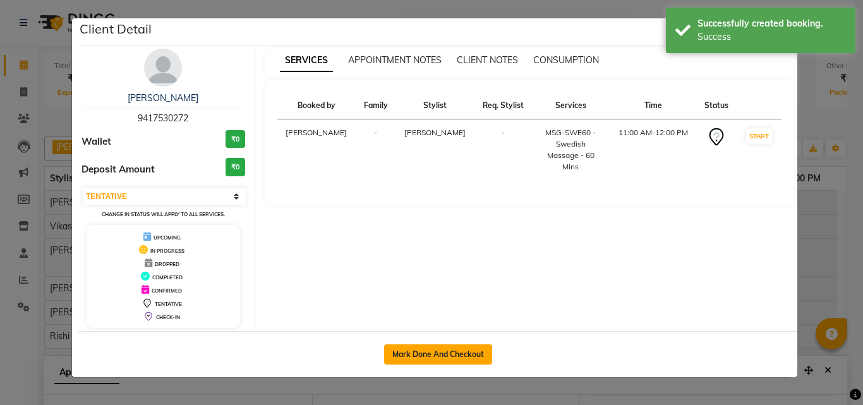
click at [403, 360] on button "Mark Done And Checkout" at bounding box center [438, 354] width 108 height 20
select select "service"
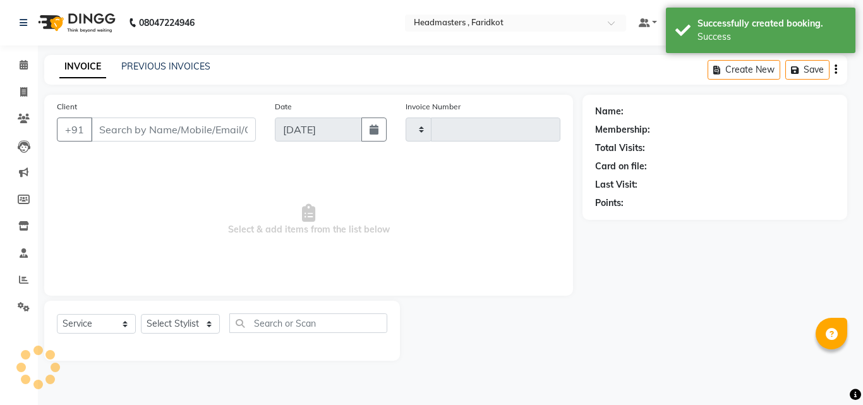
type input "1136"
select select "7919"
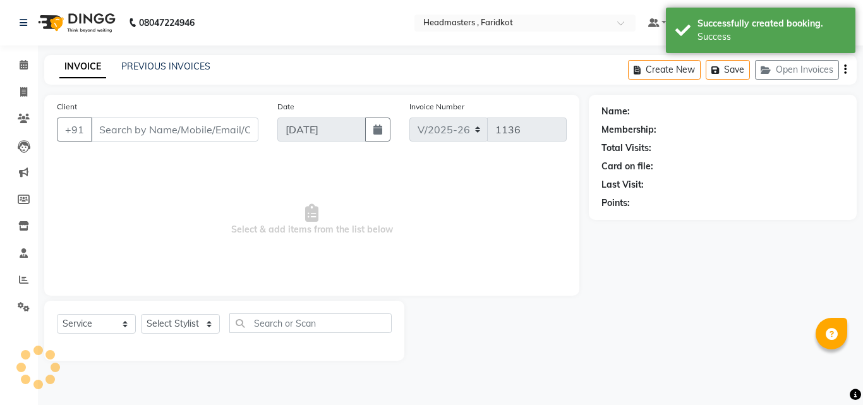
type input "9417530272"
select select "76902"
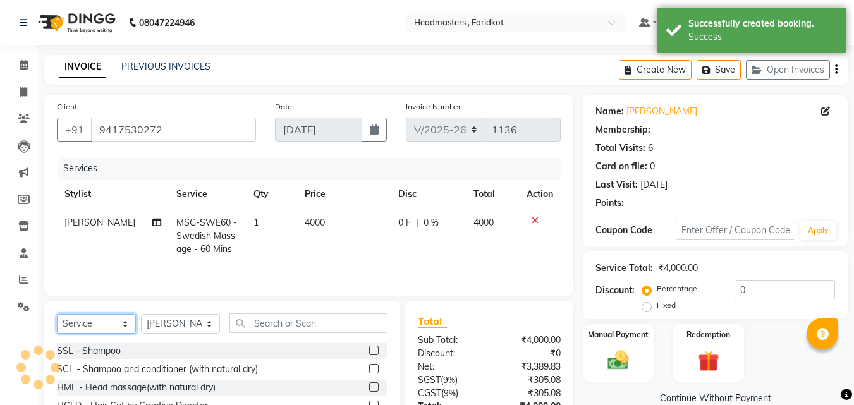
click at [91, 329] on select "Select Service Product Membership Package Voucher Prepaid Gift Card" at bounding box center [96, 324] width 79 height 20
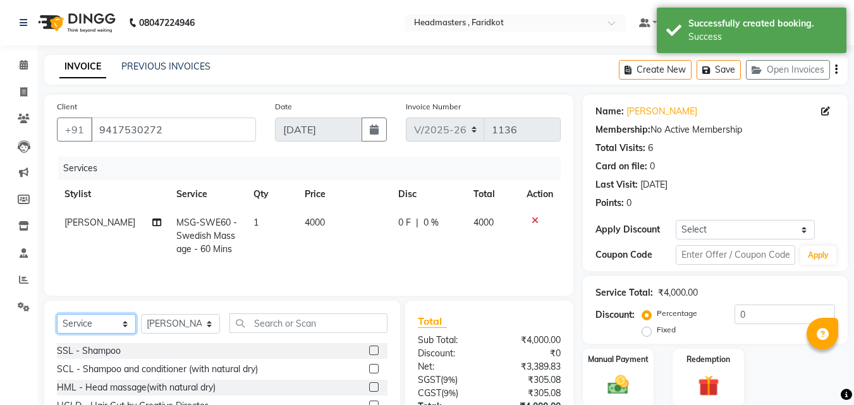
select select "package"
click at [57, 314] on select "Select Service Product Membership Package Voucher Prepaid Gift Card" at bounding box center [96, 324] width 79 height 20
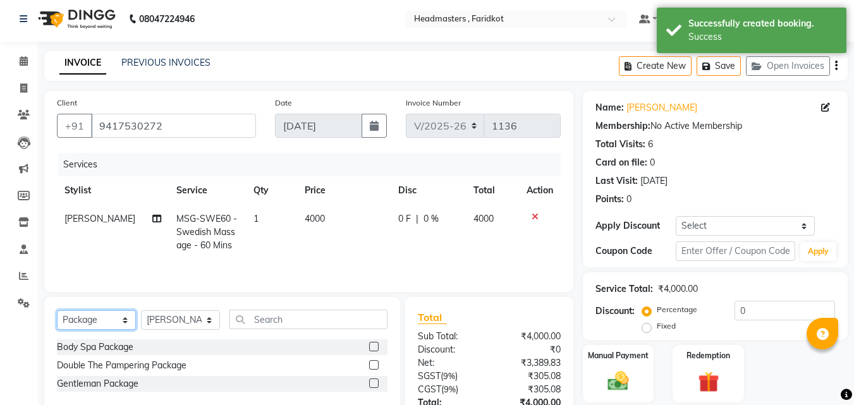
scroll to position [100, 0]
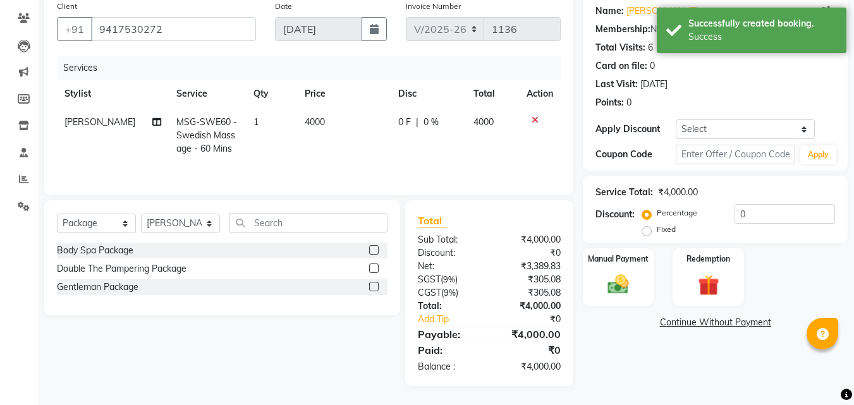
click at [375, 250] on label at bounding box center [373, 249] width 9 height 9
click at [375, 250] on input "checkbox" at bounding box center [373, 250] width 8 height 8
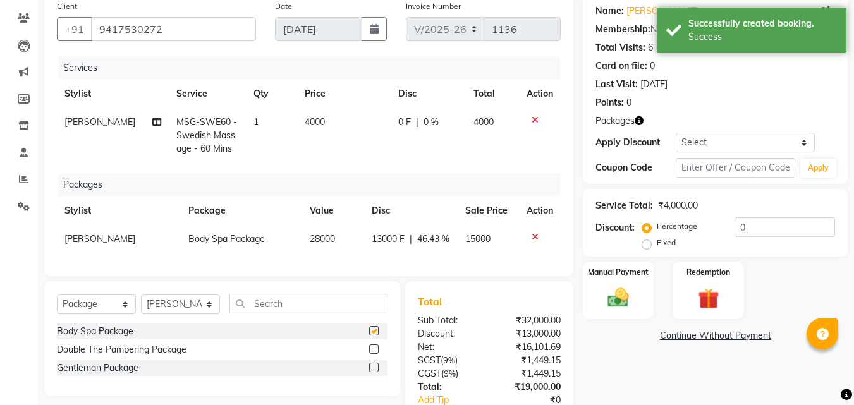
checkbox input "false"
click at [533, 119] on icon at bounding box center [534, 120] width 7 height 9
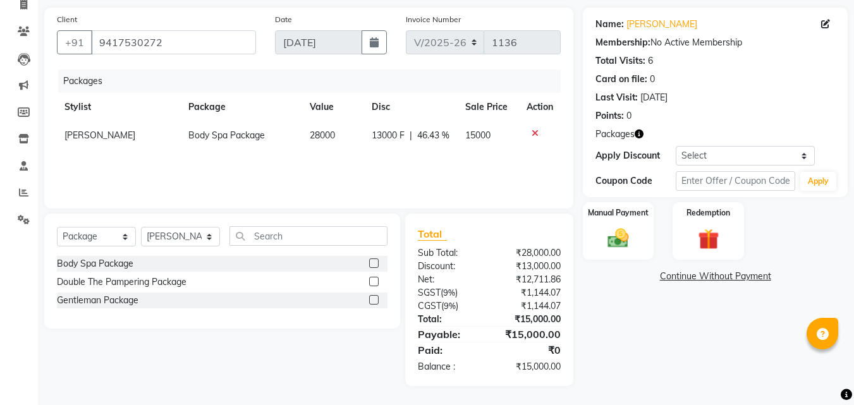
scroll to position [87, 0]
click at [329, 136] on span "28000" at bounding box center [322, 135] width 25 height 11
select select "76902"
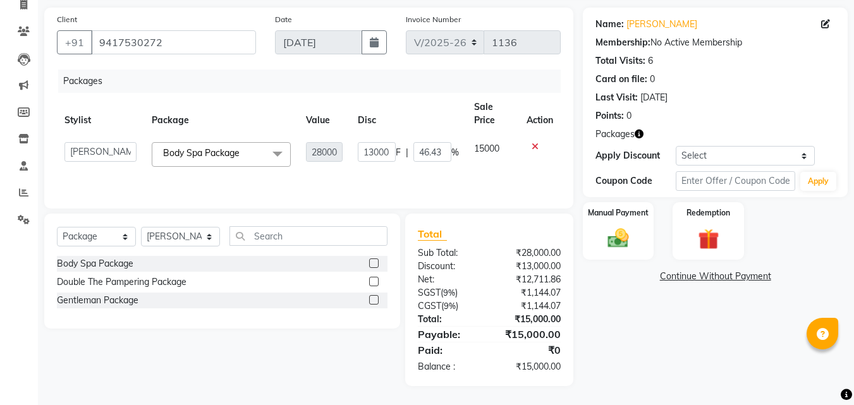
click at [498, 151] on span "15000" at bounding box center [486, 148] width 25 height 11
click at [488, 152] on span "15000" at bounding box center [486, 148] width 25 height 11
click at [639, 361] on div "Name: [PERSON_NAME] Membership: No Active Membership Total Visits: 6 Card on fi…" at bounding box center [720, 197] width 274 height 378
click at [494, 147] on span "15000" at bounding box center [486, 148] width 25 height 11
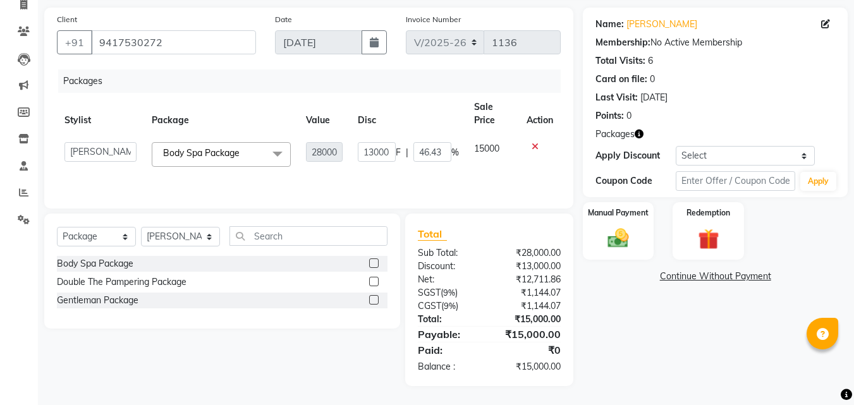
click at [451, 155] on span "%" at bounding box center [455, 152] width 8 height 13
click at [461, 156] on td "13000 F | 46.43 %" at bounding box center [408, 155] width 116 height 40
click at [535, 148] on icon at bounding box center [534, 146] width 7 height 9
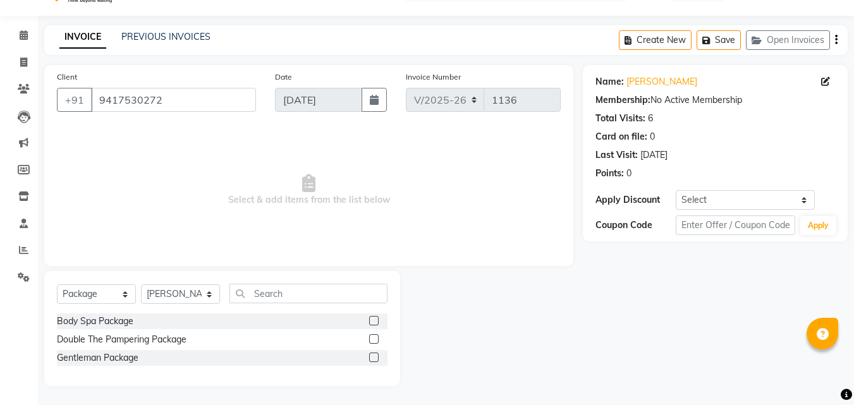
scroll to position [30, 0]
click at [24, 35] on icon at bounding box center [24, 34] width 8 height 9
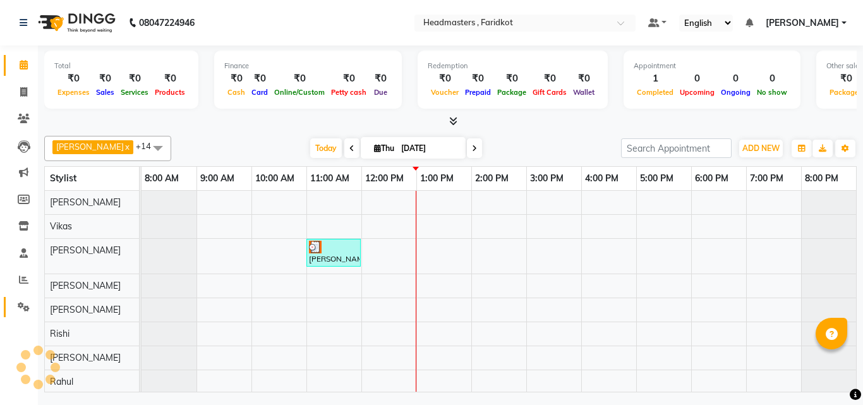
click at [25, 315] on link "Settings" at bounding box center [19, 307] width 30 height 21
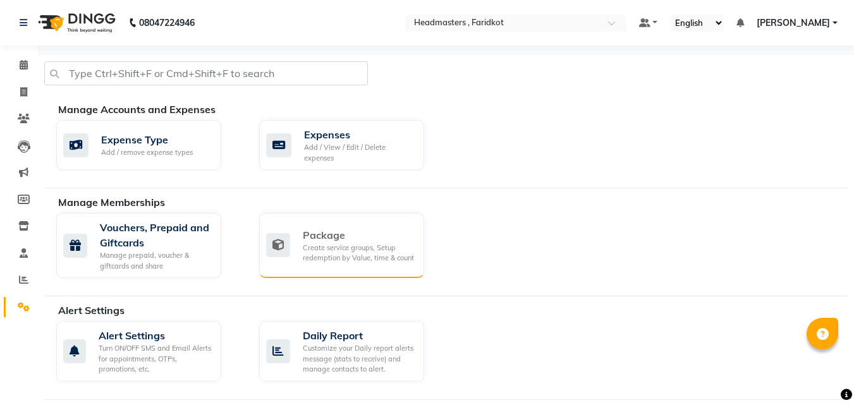
click at [363, 253] on div "Create service groups, Setup redemption by Value, time & count" at bounding box center [358, 253] width 111 height 21
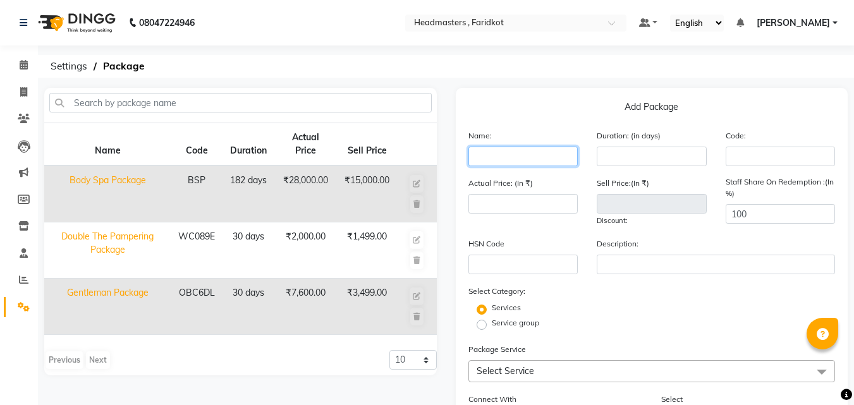
click at [555, 158] on input "text" at bounding box center [523, 157] width 110 height 20
type input "swedish massage package"
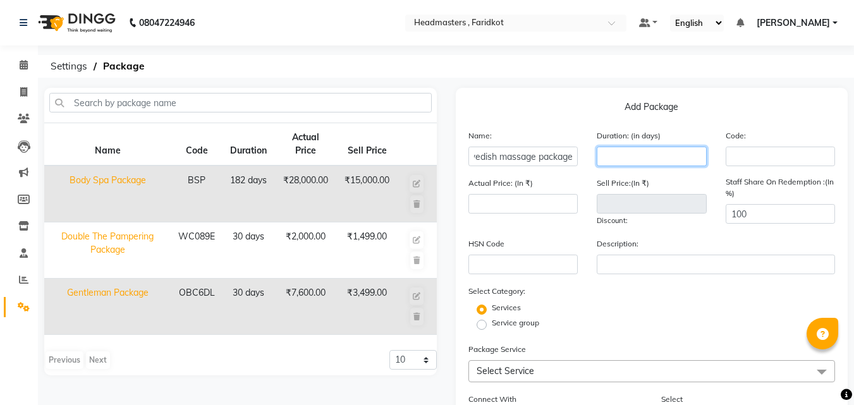
scroll to position [0, 0]
click at [639, 154] on input "number" at bounding box center [651, 157] width 110 height 20
type input "365"
click at [806, 167] on div "Name: swedish massage package Duration: (in days) 365 Code:" at bounding box center [652, 152] width 386 height 47
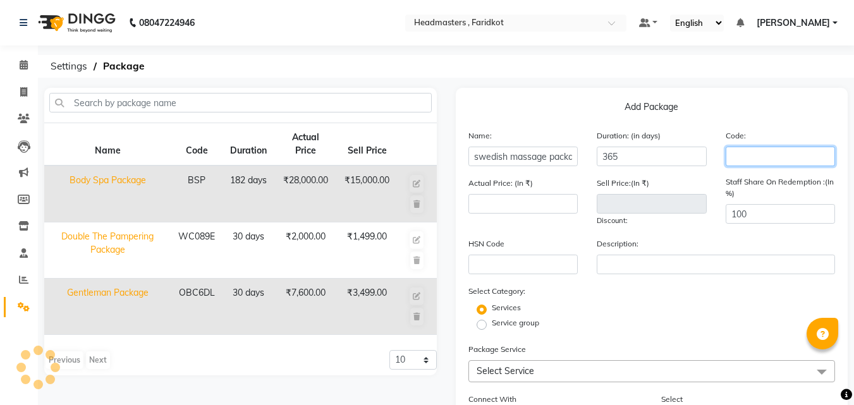
click at [795, 150] on input "text" at bounding box center [780, 157] width 110 height 20
type input "SMP"
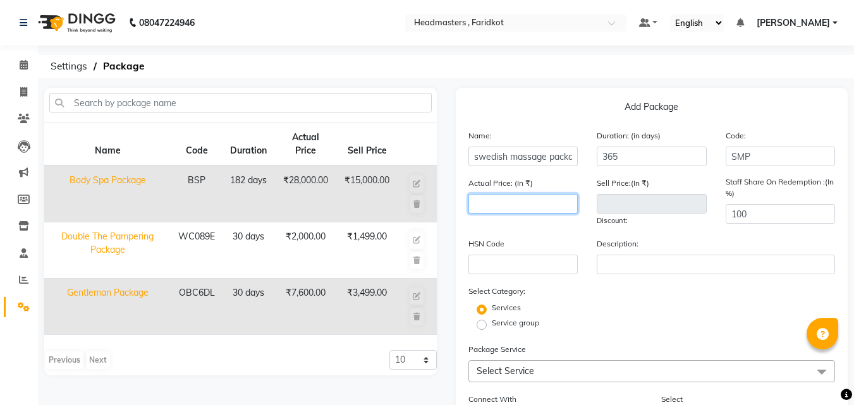
click at [536, 197] on input "number" at bounding box center [523, 204] width 110 height 20
type input "4"
type input "40"
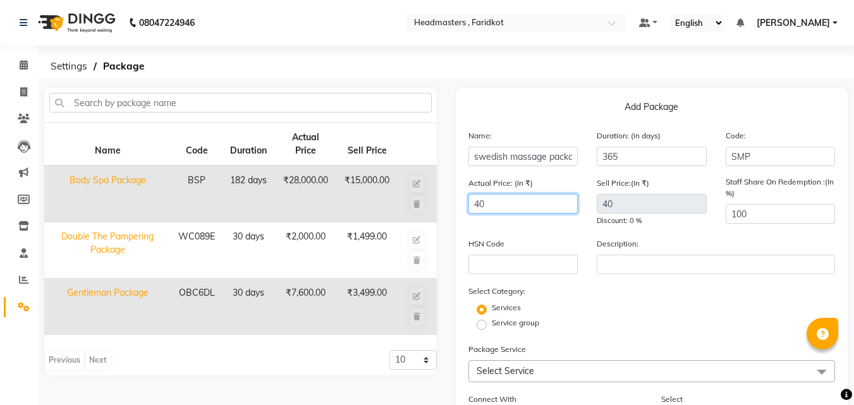
type input "400"
type input "4000"
type input "40000"
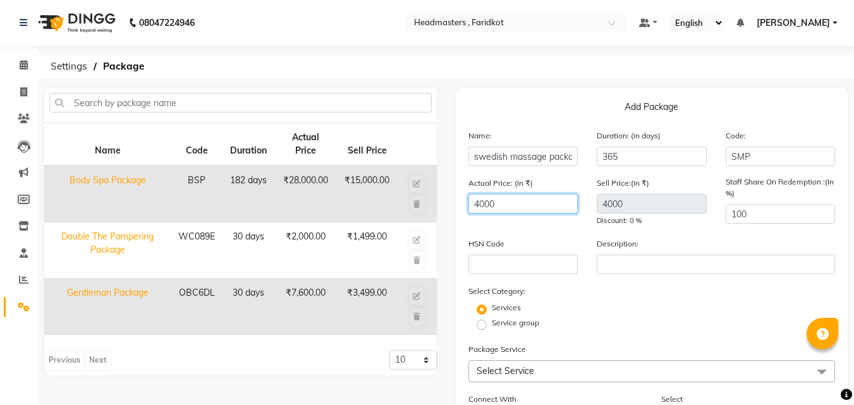
type input "40000"
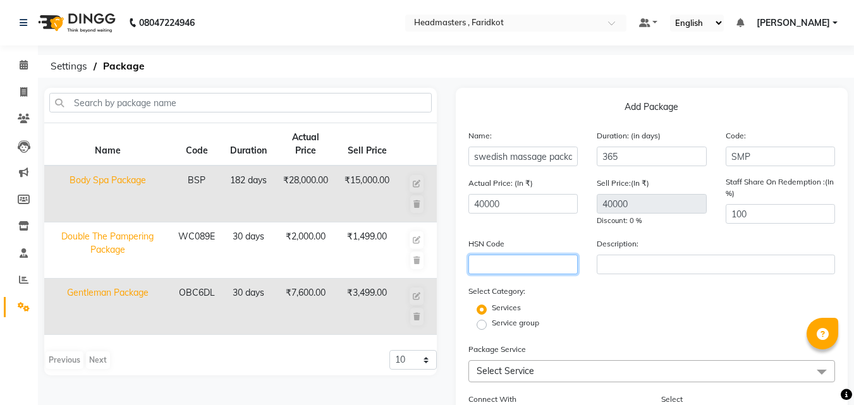
click at [543, 269] on input "text" at bounding box center [523, 265] width 110 height 20
click at [640, 219] on span "Discount: 0 %" at bounding box center [618, 220] width 45 height 9
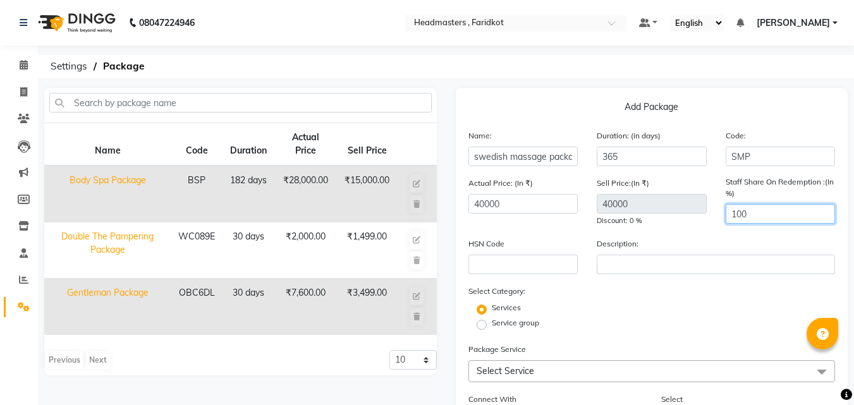
click at [763, 217] on input "100" at bounding box center [780, 214] width 110 height 20
type input "1"
click at [643, 308] on div "Services" at bounding box center [652, 309] width 386 height 15
type input "5"
click at [746, 217] on input "number" at bounding box center [780, 214] width 110 height 20
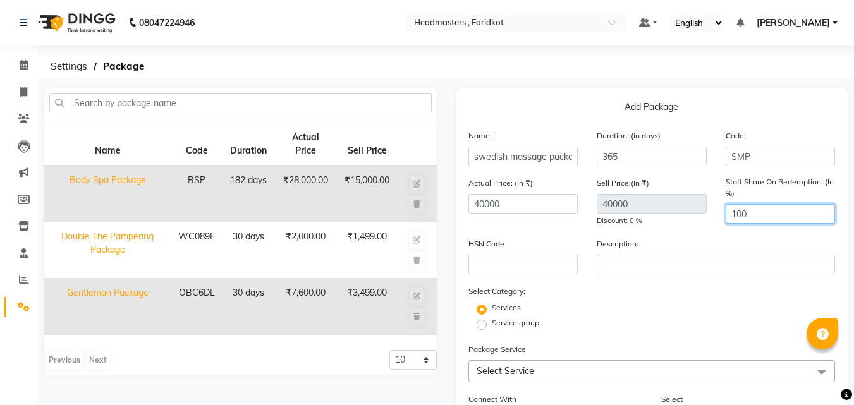
type input "100"
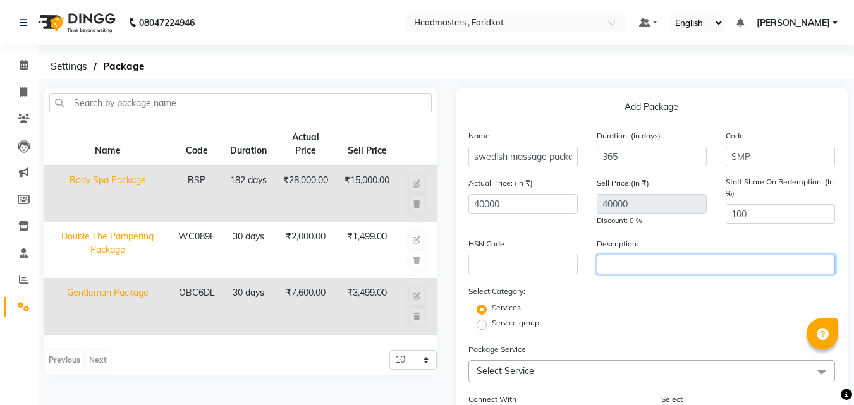
click at [693, 256] on input "text" at bounding box center [715, 265] width 238 height 20
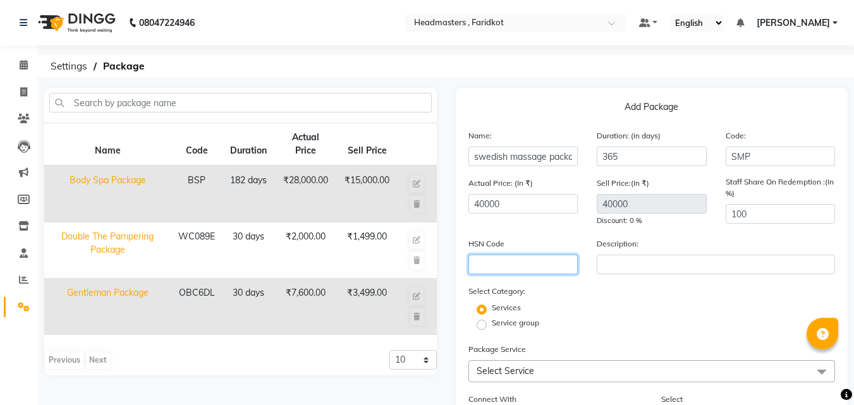
click at [530, 259] on input "text" at bounding box center [523, 265] width 110 height 20
click at [636, 219] on span "Discount: 0 %" at bounding box center [618, 220] width 45 height 9
click at [629, 216] on span "Discount: 0 %" at bounding box center [618, 220] width 45 height 9
click at [635, 223] on span "Discount: 0 %" at bounding box center [618, 220] width 45 height 9
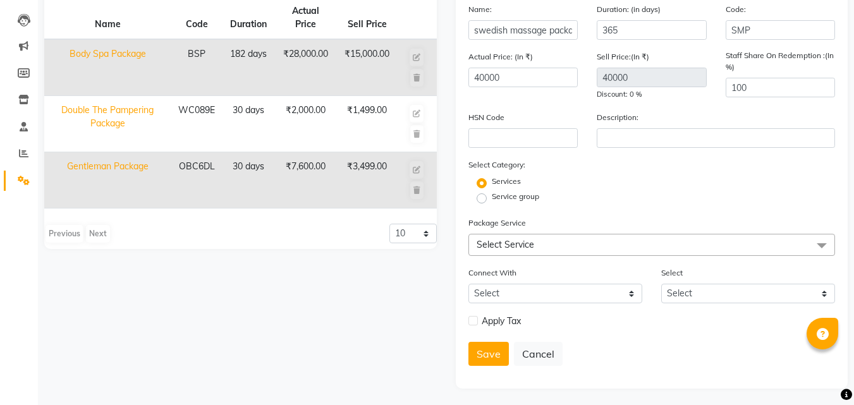
scroll to position [129, 0]
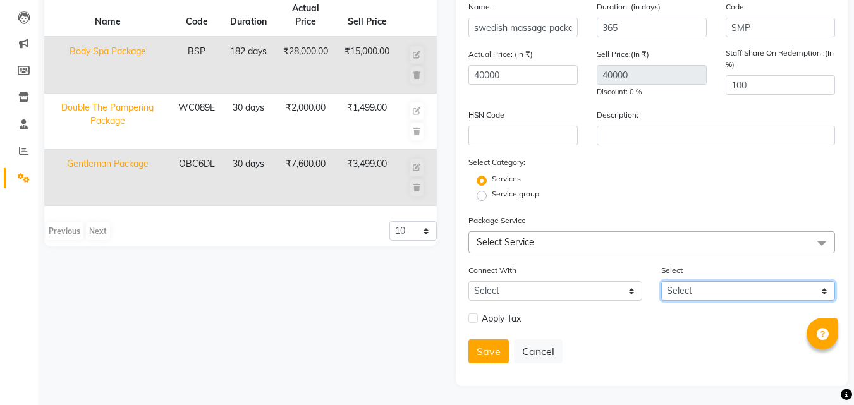
click at [719, 293] on select "Select" at bounding box center [748, 291] width 174 height 20
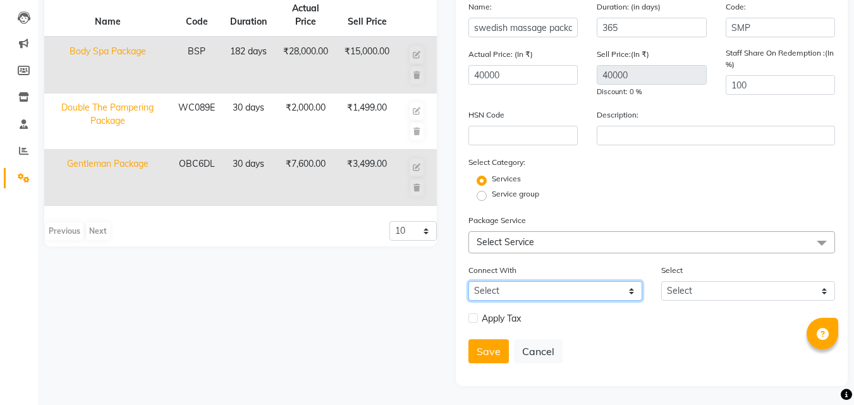
click at [631, 287] on select "Select Membership Prepaid Voucher" at bounding box center [555, 291] width 174 height 20
click at [711, 346] on div "Save Cancel" at bounding box center [651, 351] width 367 height 24
click at [703, 239] on span "Select Service" at bounding box center [651, 242] width 367 height 22
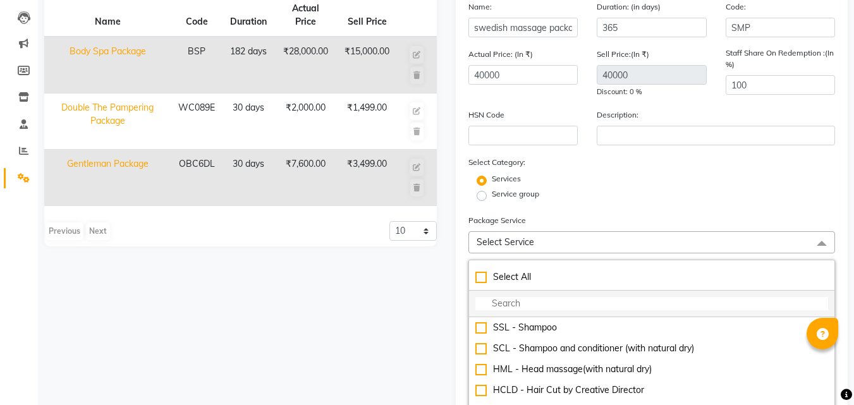
click at [547, 300] on input "multiselect-search" at bounding box center [651, 303] width 353 height 13
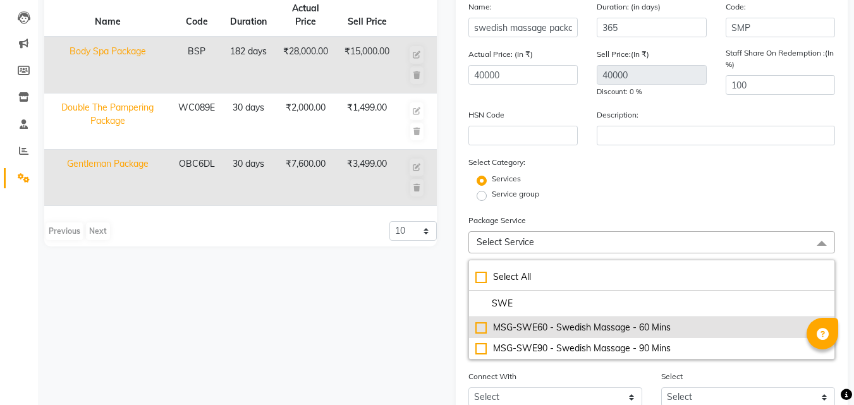
type input "SWE"
click at [595, 329] on div "MSG-SWE60 - Swedish Massage - 60 Mins" at bounding box center [651, 327] width 353 height 13
checkbox input "true"
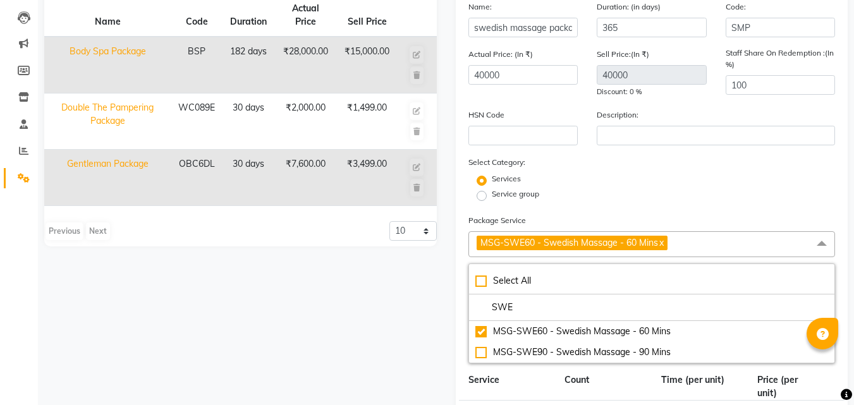
click at [819, 246] on span at bounding box center [821, 243] width 25 height 24
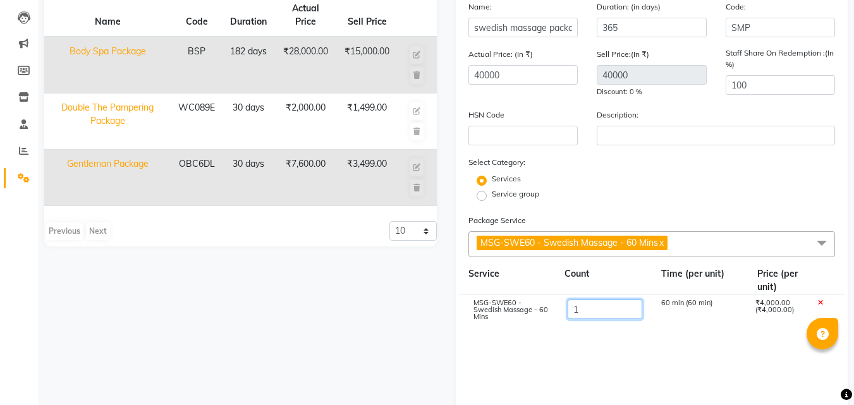
click at [598, 309] on input "1" at bounding box center [604, 309] width 75 height 20
type input "10"
click at [596, 337] on cdk-virtual-scroll-viewport "MSG-SWE60 - Swedish Massage - 60 Mins 10 600 min (60 min) ₹40,000.00 (₹4,000.00)" at bounding box center [651, 354] width 367 height 121
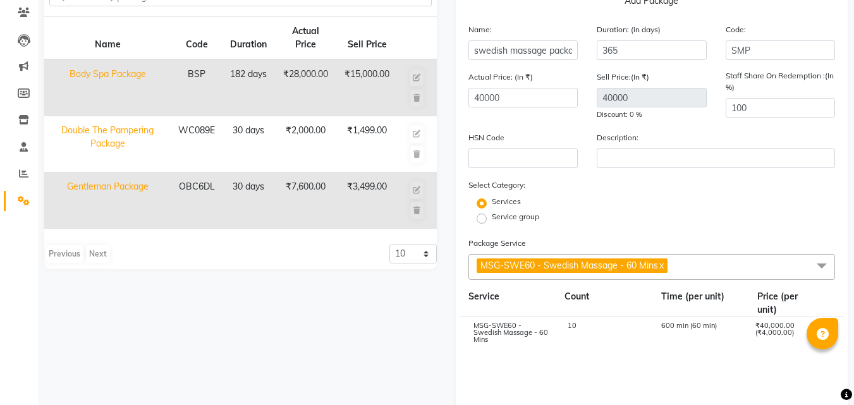
scroll to position [126, 0]
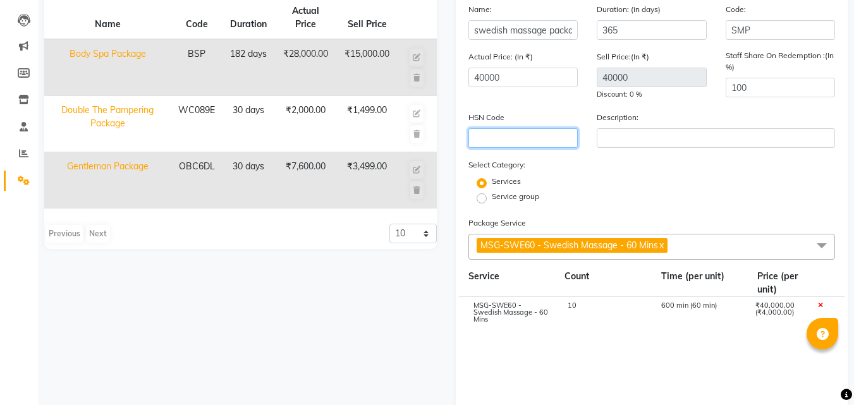
click at [523, 135] on input "text" at bounding box center [523, 138] width 110 height 20
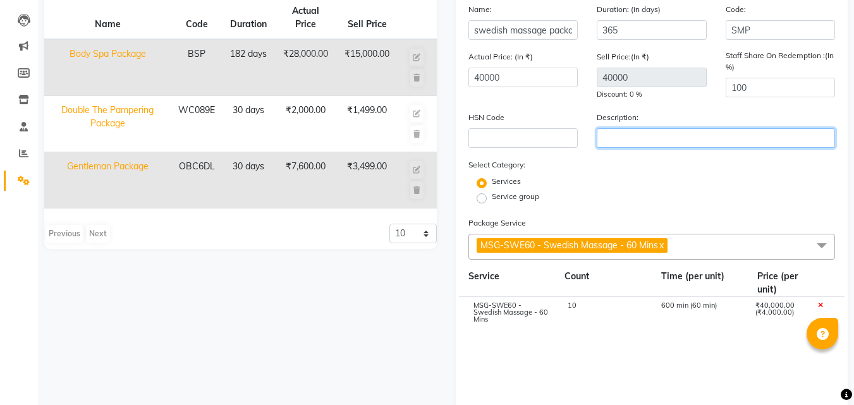
click at [629, 128] on input "text" at bounding box center [715, 138] width 238 height 20
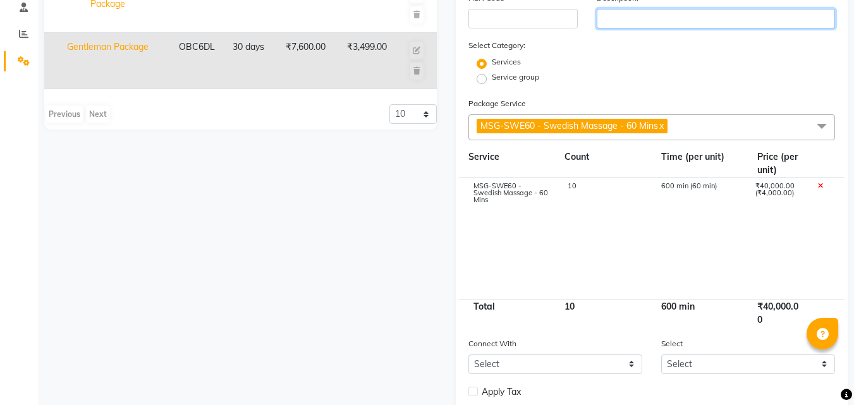
scroll to position [319, 0]
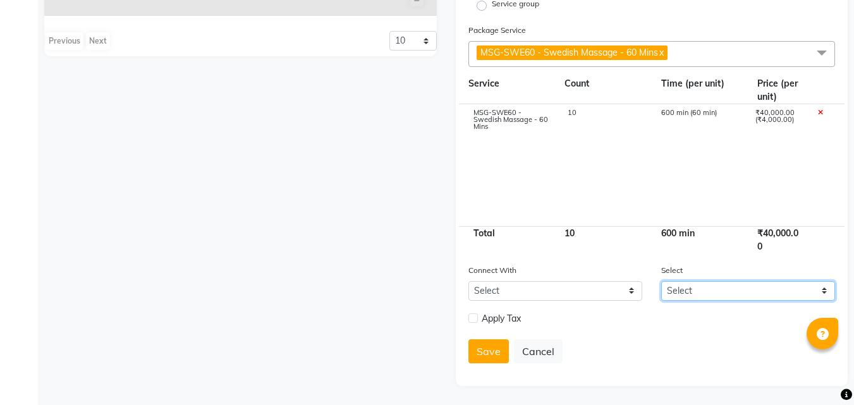
click at [732, 286] on select "Select" at bounding box center [748, 291] width 174 height 20
click at [731, 289] on select "Select" at bounding box center [748, 291] width 174 height 20
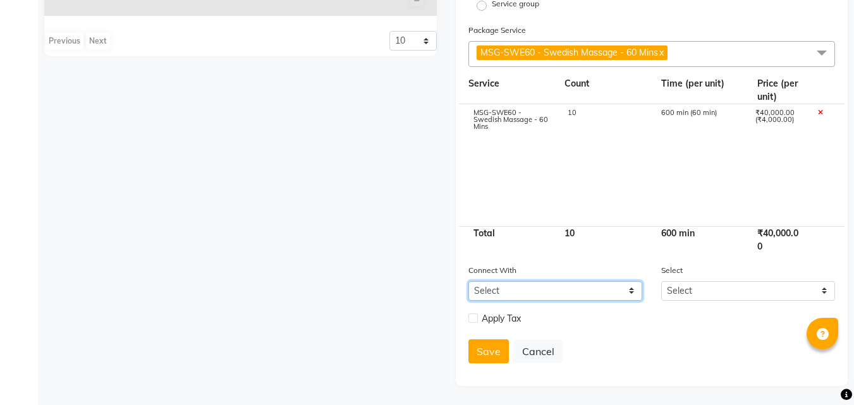
click at [473, 291] on select "Select Membership Prepaid Voucher" at bounding box center [555, 291] width 174 height 20
click at [468, 281] on select "Select Membership Prepaid Voucher" at bounding box center [555, 291] width 174 height 20
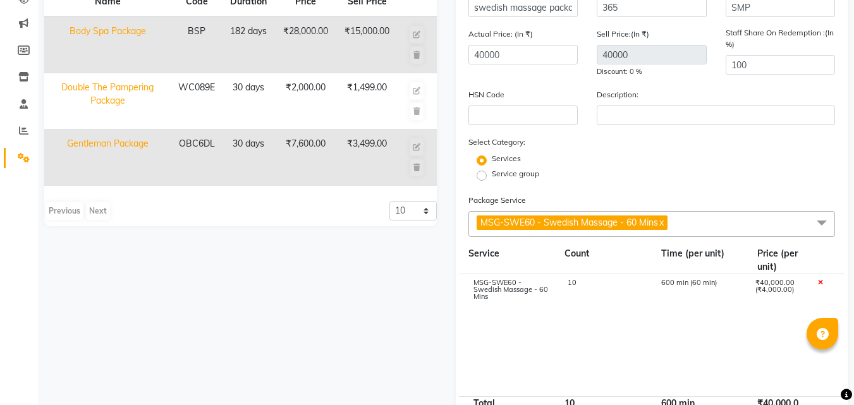
scroll to position [130, 0]
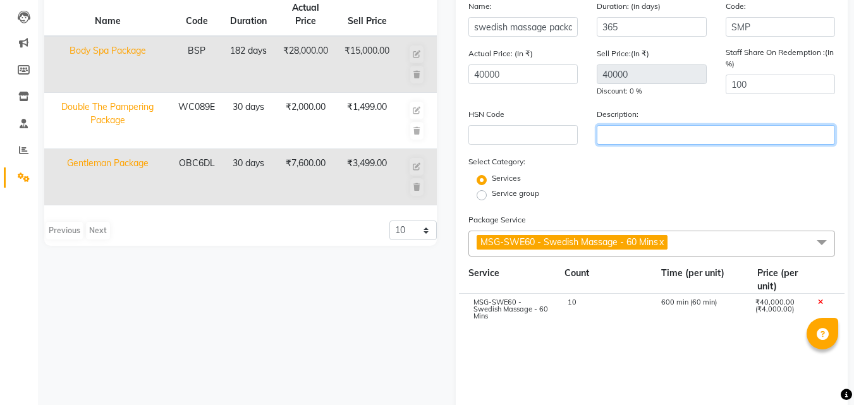
click at [635, 126] on input "text" at bounding box center [715, 135] width 238 height 20
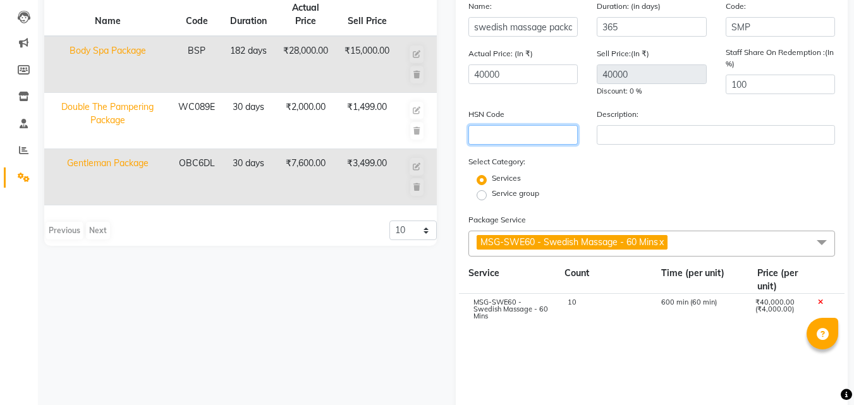
click at [537, 138] on input "text" at bounding box center [523, 135] width 110 height 20
type input "01"
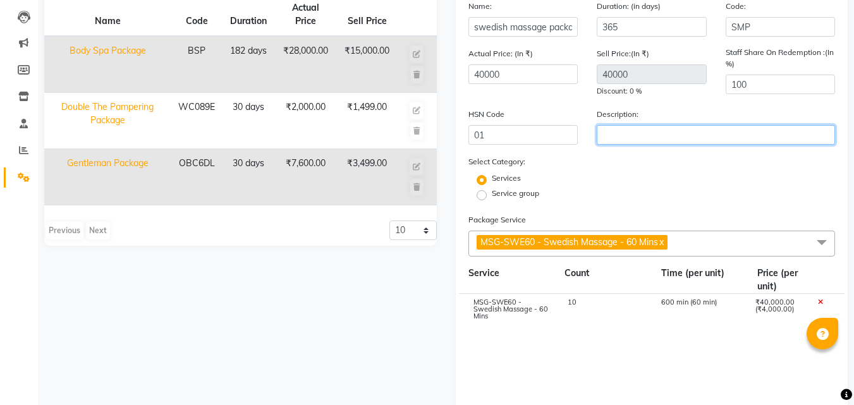
click at [613, 128] on input "text" at bounding box center [715, 135] width 238 height 20
type input "LOYALTY CARD"
click at [653, 342] on cdk-virtual-scroll-viewport "MSG-SWE60 - Swedish Massage - 60 Mins 10 600 min (60 min) ₹40,000.00 (₹4,000.00)" at bounding box center [651, 354] width 367 height 121
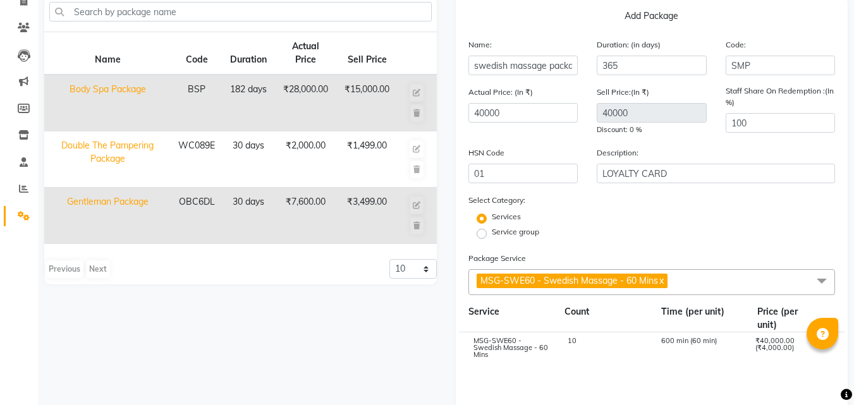
scroll to position [66, 0]
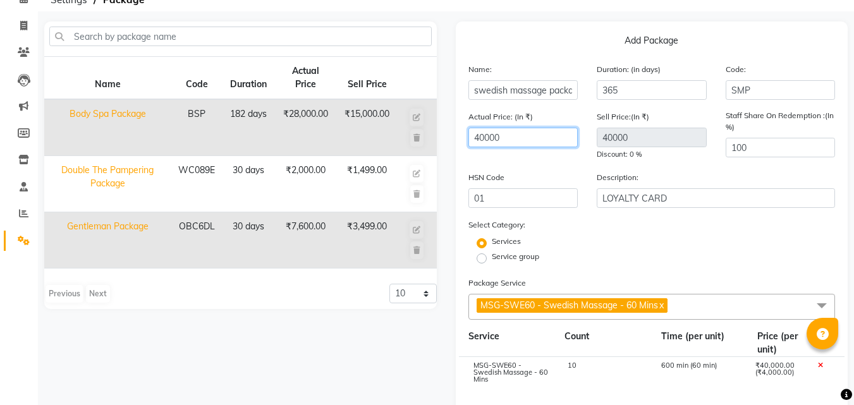
click at [561, 136] on input "40000" at bounding box center [523, 138] width 110 height 20
type input "4000"
type input "400"
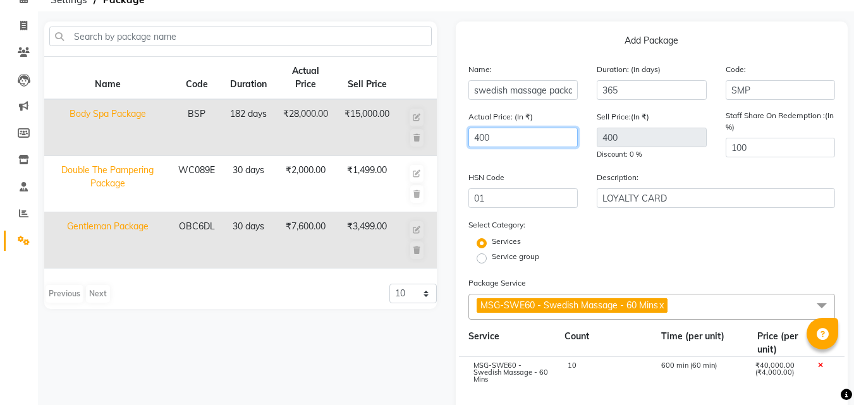
type input "40"
type input "4"
type input "2"
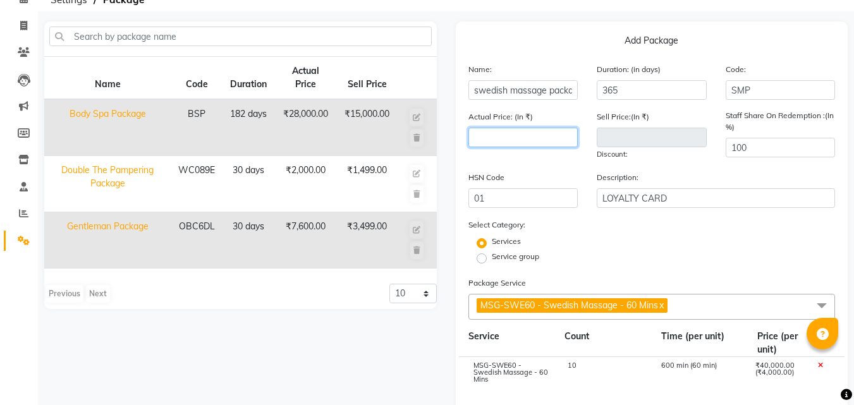
type input "2"
type input "20"
type input "200"
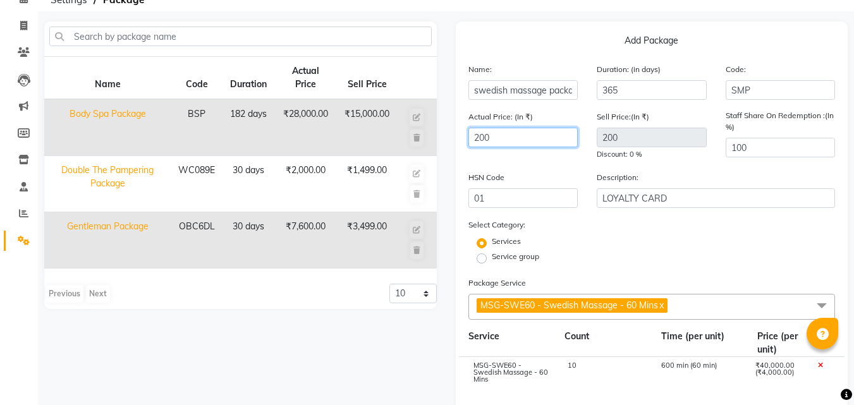
type input "2000"
type input "20000"
click at [682, 267] on form "Name: swedish massage package Duration: (in days) 365 Code: SMP Actual Price: (…" at bounding box center [651, 345] width 367 height 564
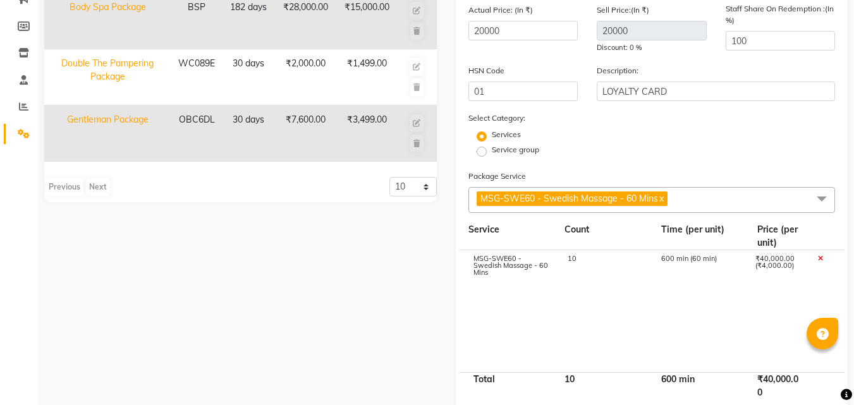
scroll to position [316, 0]
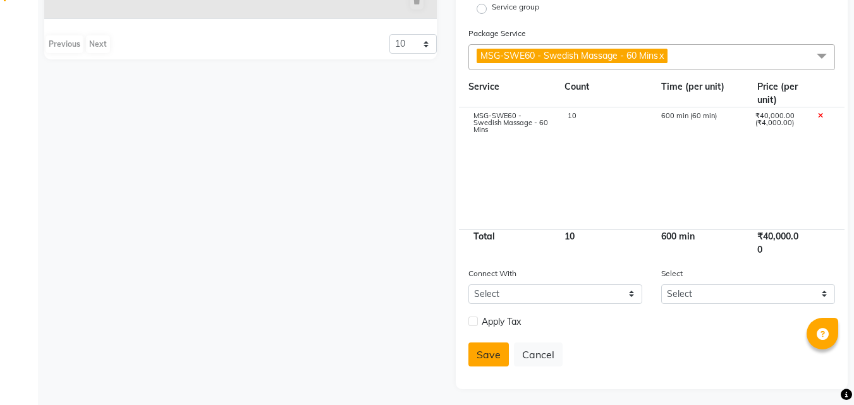
click at [483, 358] on button "Save" at bounding box center [488, 354] width 40 height 24
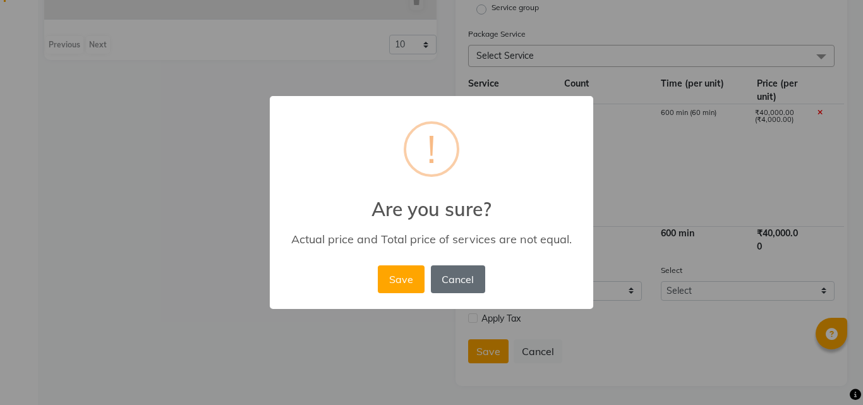
click at [474, 280] on button "Cancel" at bounding box center [458, 279] width 54 height 28
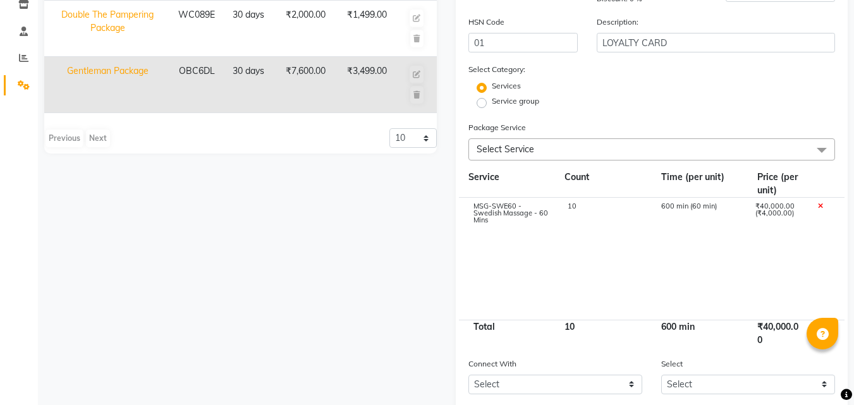
scroll to position [63, 0]
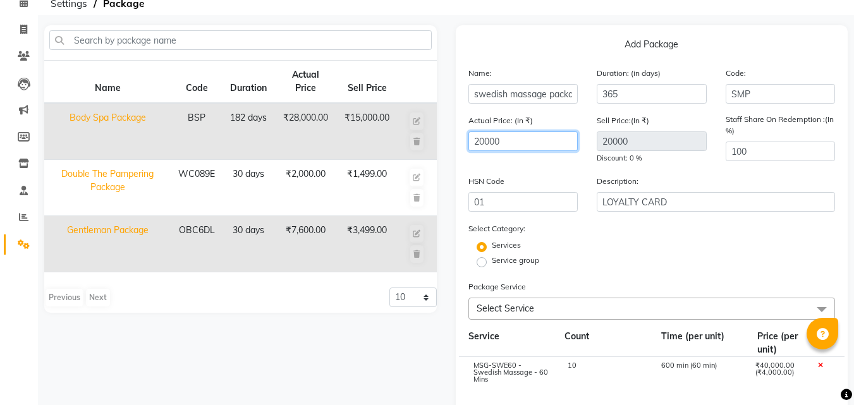
click at [517, 150] on input "20000" at bounding box center [523, 141] width 110 height 20
type input "2000"
type input "200"
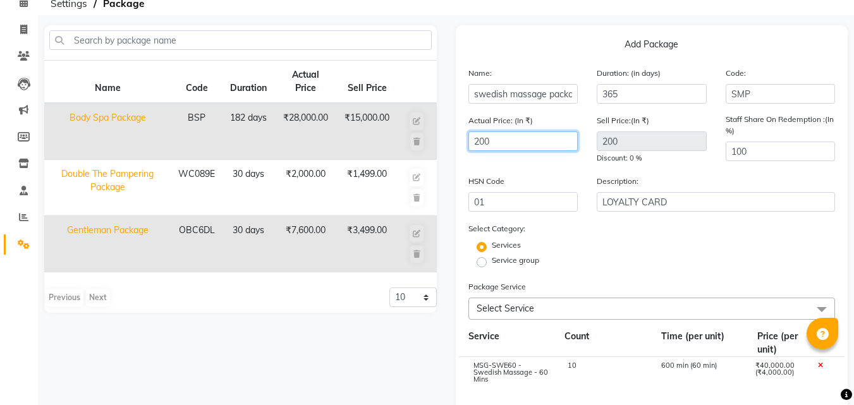
type input "20"
type input "2"
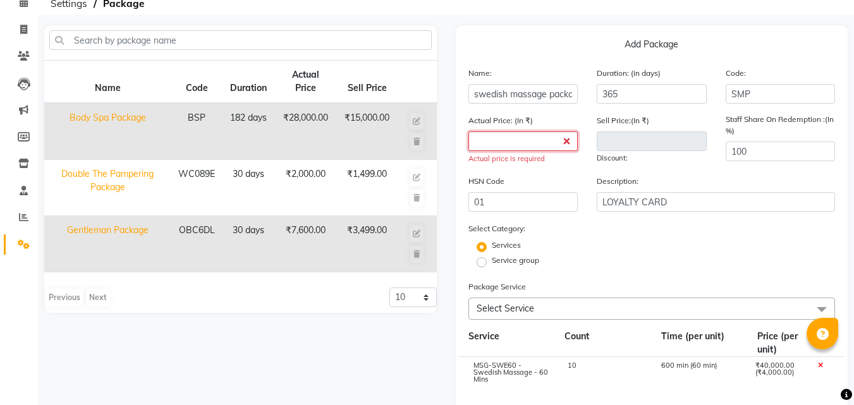
type input "1"
type input "10"
type input "100"
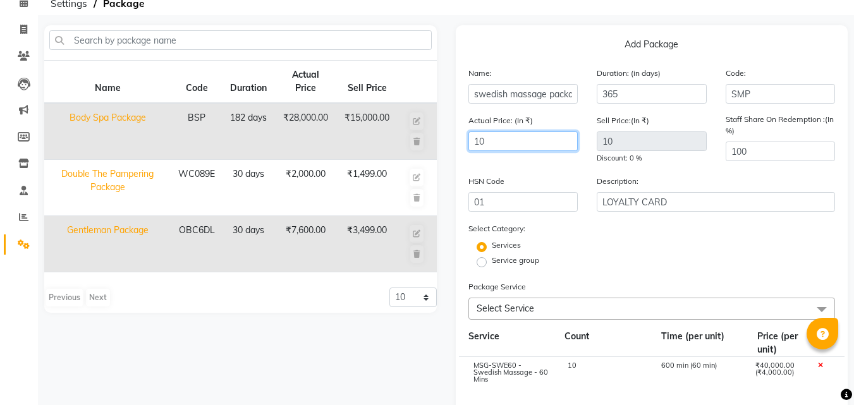
type input "100"
type input "10"
type input "1"
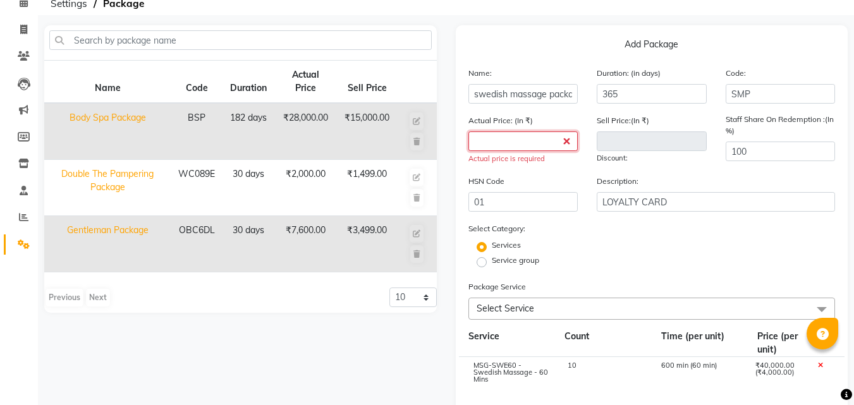
type input "4"
type input "40"
type input "400"
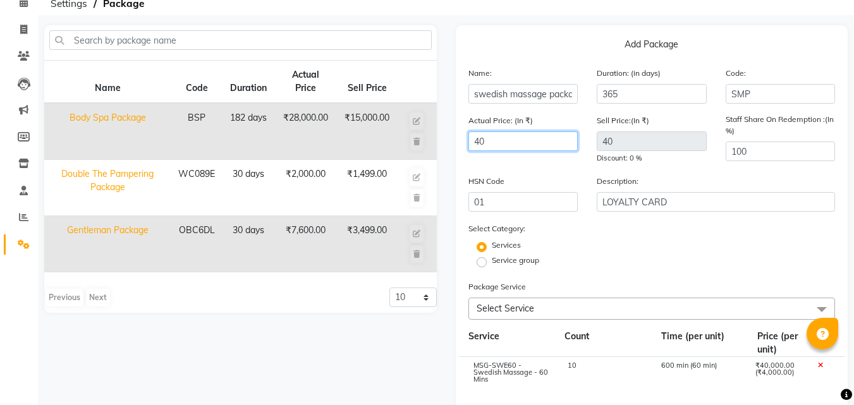
type input "400"
type input "4000"
type input "40000"
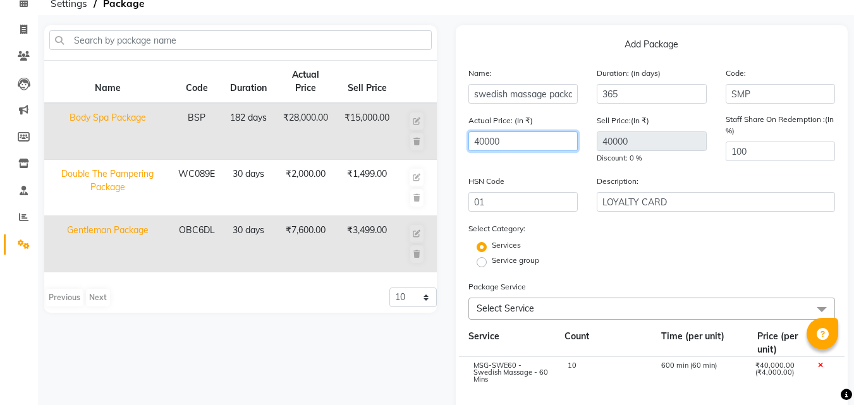
type input "40000"
click at [624, 238] on div "Select Category: Services Service group" at bounding box center [651, 246] width 367 height 48
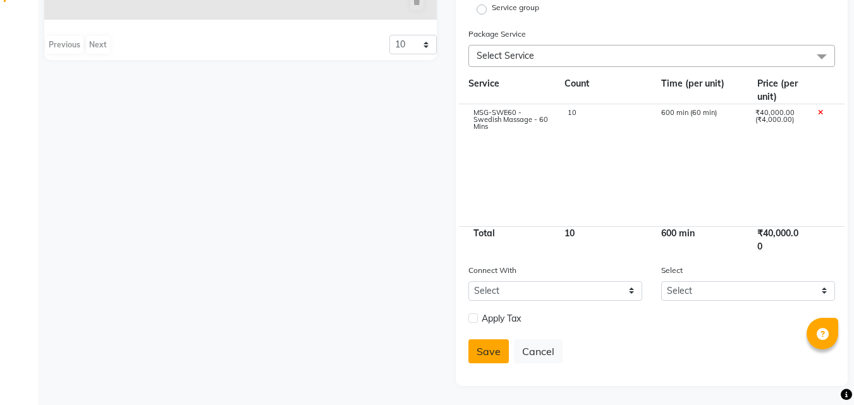
click at [480, 348] on button "Save" at bounding box center [488, 351] width 40 height 24
select select
checkbox input "false"
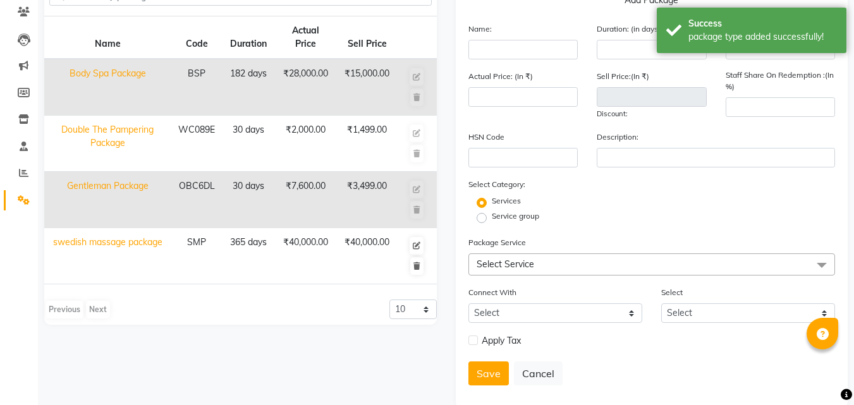
scroll to position [129, 0]
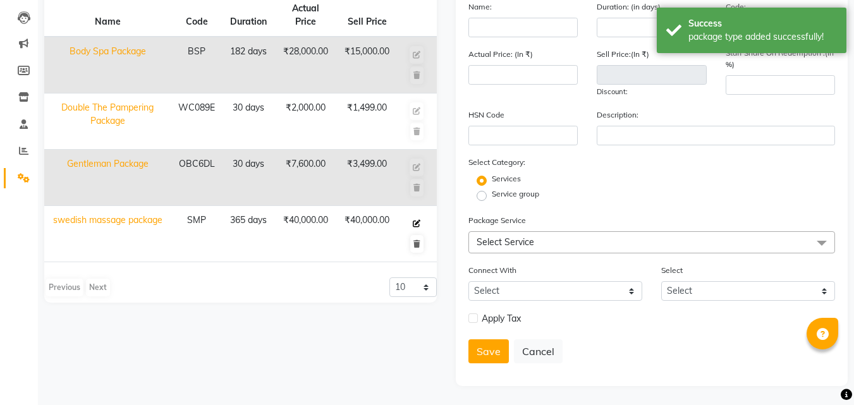
click at [420, 224] on icon at bounding box center [417, 224] width 8 height 8
type input "swedish massage package"
type input "365"
type input "SMP"
type input "40000"
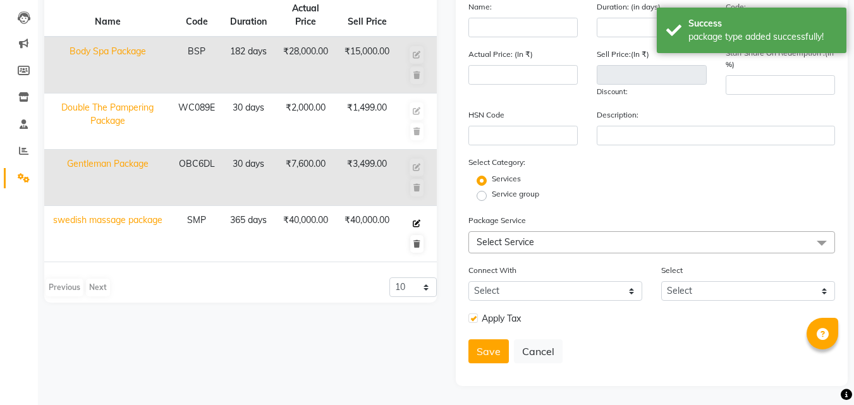
type input "40000"
type input "100"
type input "01"
type input "LOYALTY CARD"
checkbox input "true"
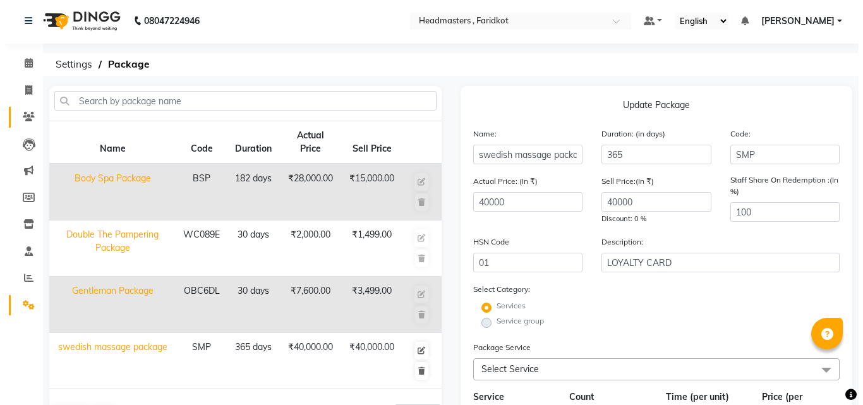
scroll to position [0, 0]
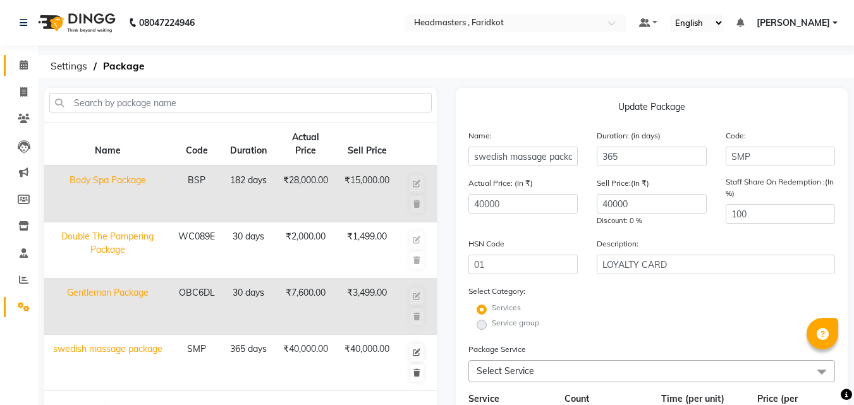
click at [20, 62] on icon at bounding box center [24, 64] width 8 height 9
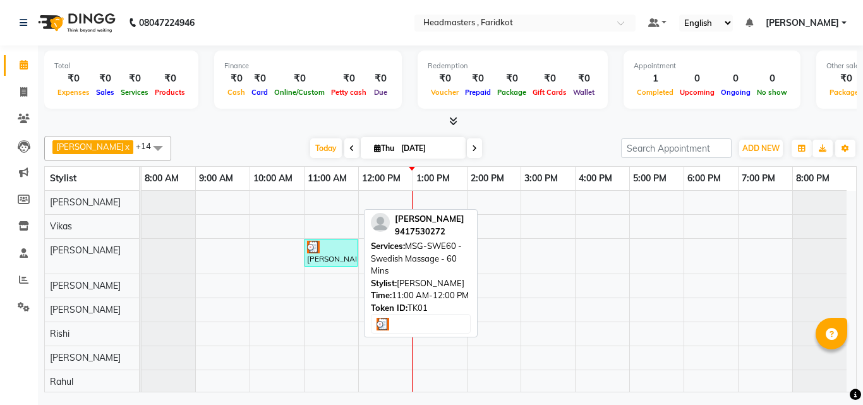
click at [334, 259] on div "[PERSON_NAME], TK01, 11:00 AM-12:00 PM, MSG-SWE60 - Swedish Massage - 60 Mins" at bounding box center [331, 253] width 51 height 24
select select "3"
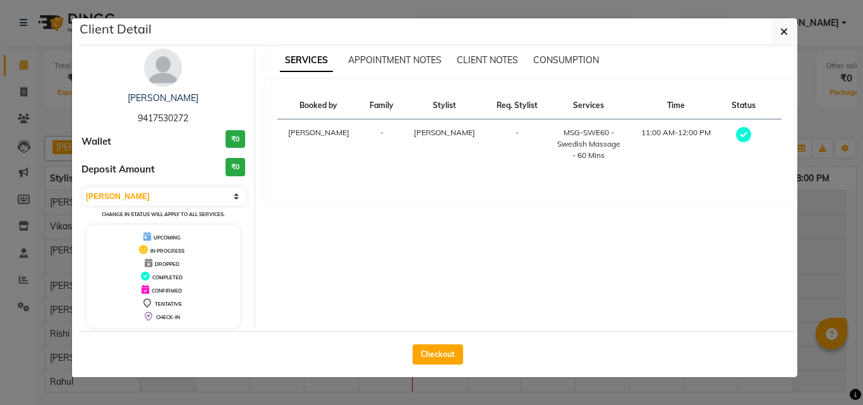
click at [459, 343] on div "Checkout" at bounding box center [437, 354] width 719 height 46
click at [446, 347] on button "Checkout" at bounding box center [438, 354] width 51 height 20
select select "7919"
select select "service"
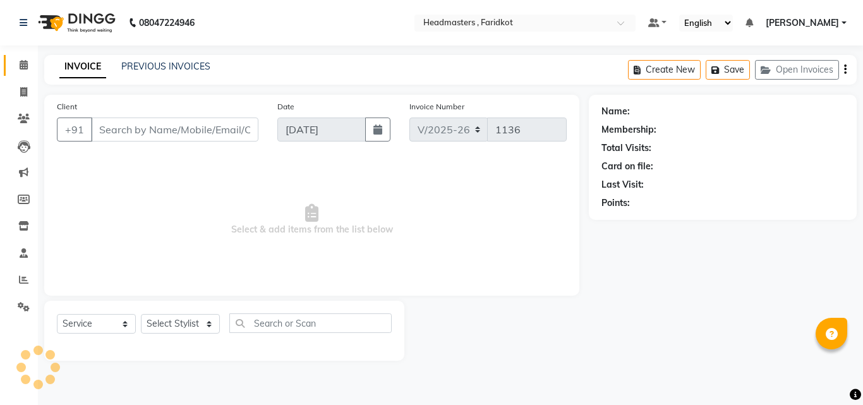
type input "9417530272"
select select "76902"
click at [82, 327] on select "Select Service Product Membership Package Voucher Prepaid Gift Card" at bounding box center [96, 324] width 79 height 20
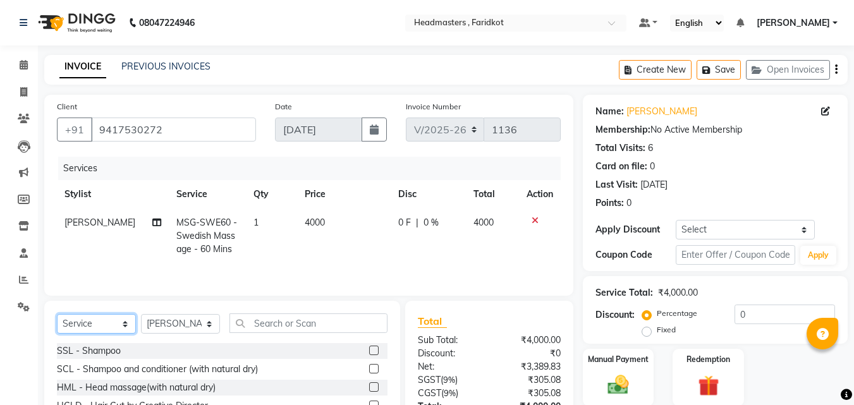
select select "package"
click at [57, 314] on select "Select Service Product Membership Package Voucher Prepaid Gift Card" at bounding box center [96, 324] width 79 height 20
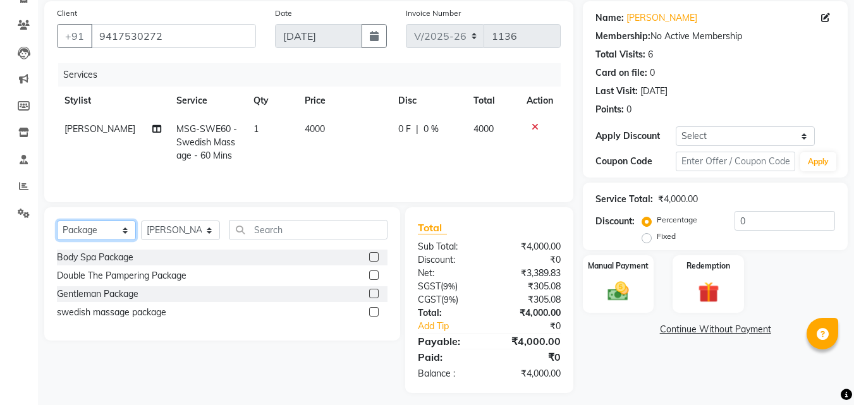
scroll to position [100, 0]
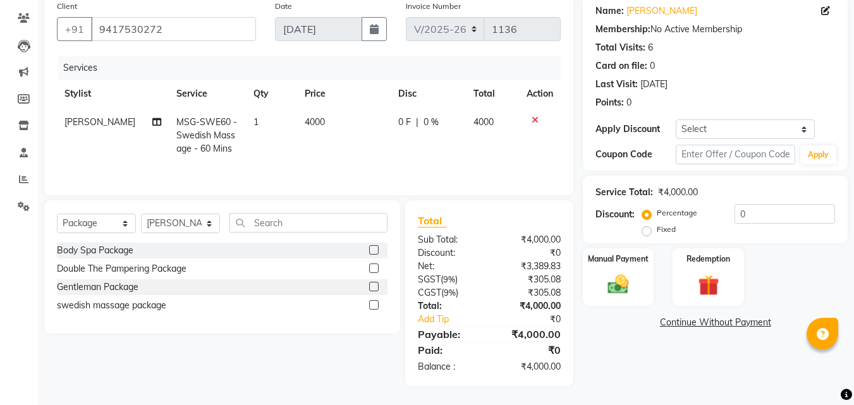
click at [373, 307] on label at bounding box center [373, 304] width 9 height 9
click at [373, 307] on input "checkbox" at bounding box center [373, 305] width 8 height 8
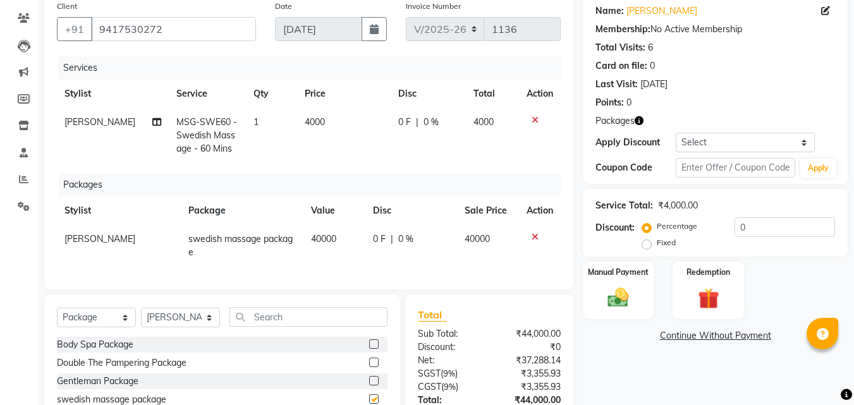
checkbox input "false"
click at [404, 239] on span "0 %" at bounding box center [405, 239] width 15 height 13
select select "76902"
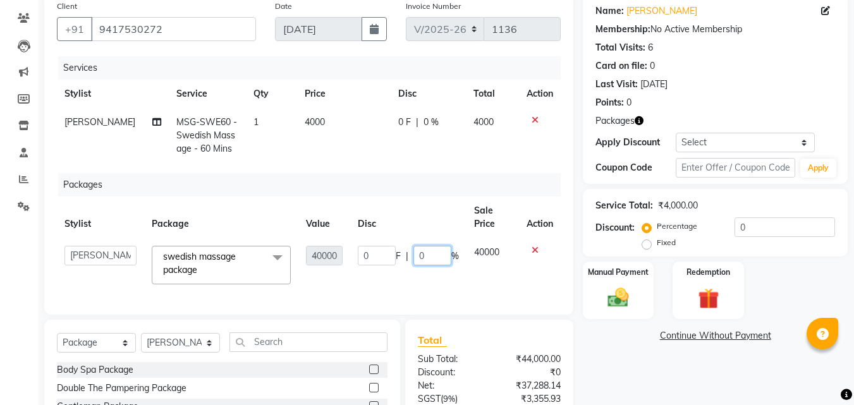
click at [425, 250] on input "0" at bounding box center [432, 256] width 38 height 20
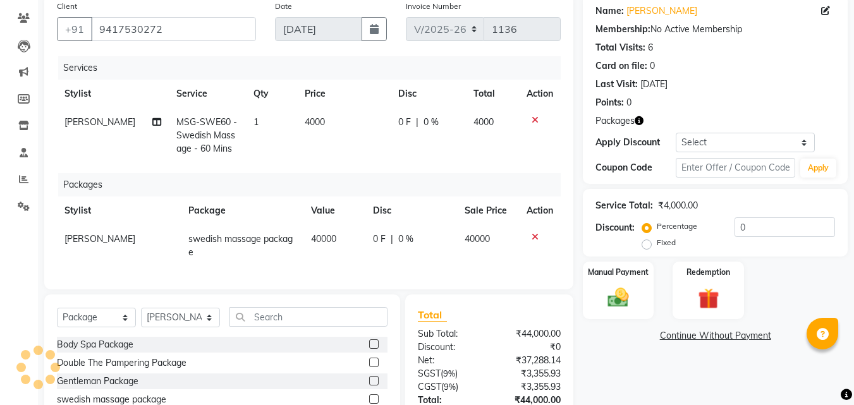
click at [535, 114] on td at bounding box center [540, 135] width 42 height 55
click at [533, 119] on icon at bounding box center [534, 120] width 7 height 9
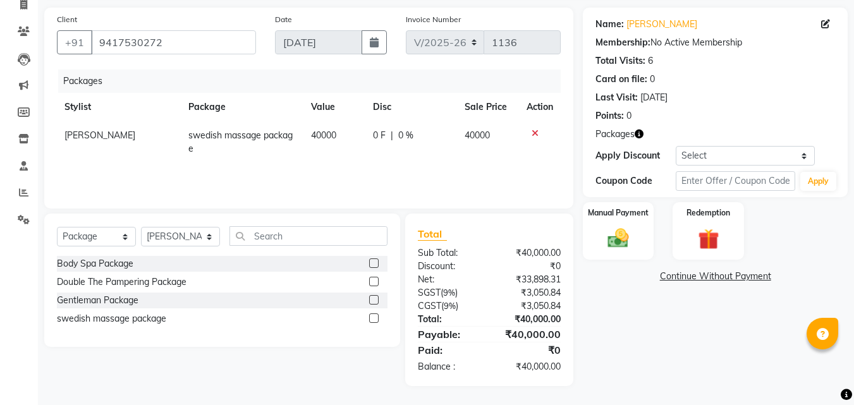
scroll to position [87, 0]
click at [410, 135] on span "0 %" at bounding box center [405, 135] width 15 height 13
select select "76902"
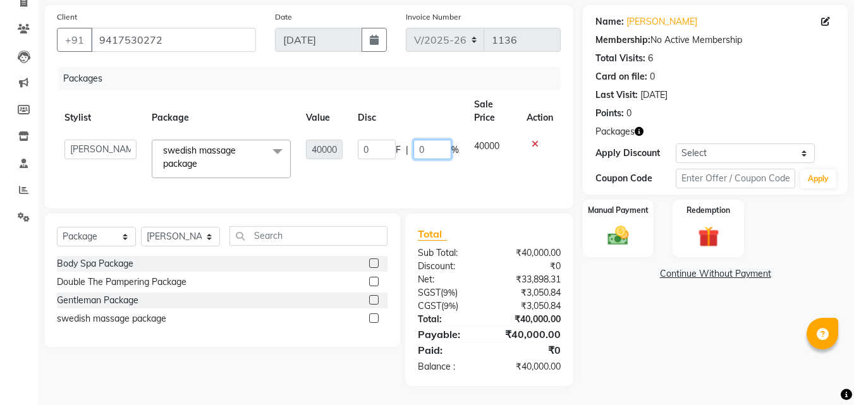
click at [430, 141] on input "0" at bounding box center [432, 150] width 38 height 20
type input "050"
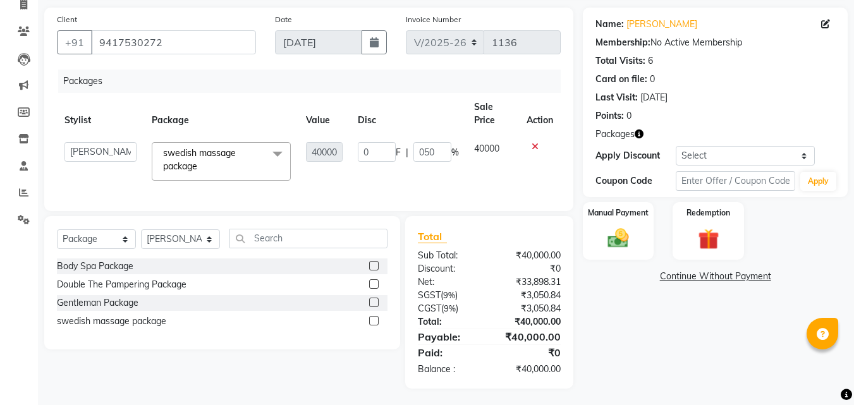
click at [591, 359] on div "Name: [PERSON_NAME] Membership: No Active Membership Total Visits: 6 Card on fi…" at bounding box center [720, 198] width 274 height 381
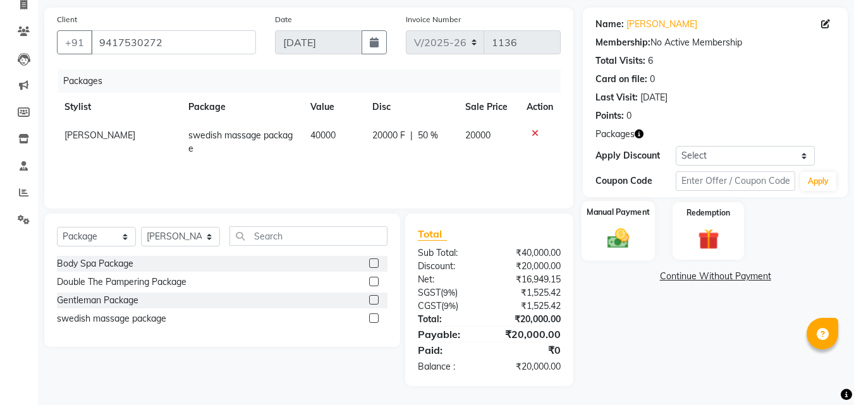
click at [623, 236] on img at bounding box center [617, 238] width 35 height 25
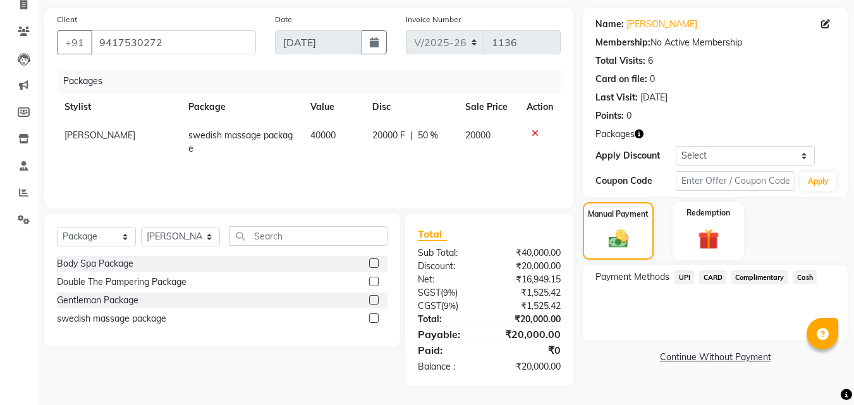
click at [802, 277] on span "Cash" at bounding box center [805, 277] width 24 height 15
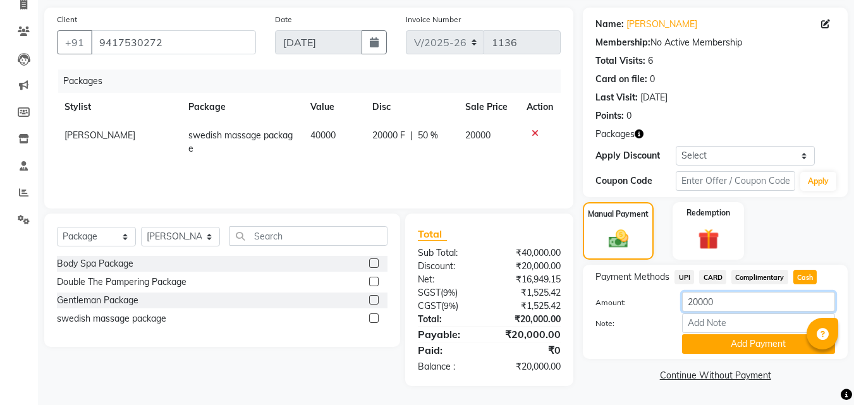
click at [715, 306] on input "20000" at bounding box center [758, 302] width 153 height 20
type input "2000"
click at [720, 340] on button "Add Payment" at bounding box center [758, 344] width 153 height 20
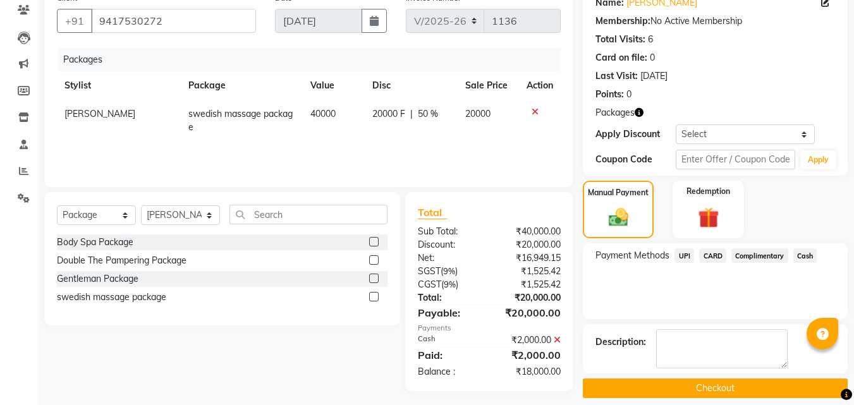
scroll to position [121, 0]
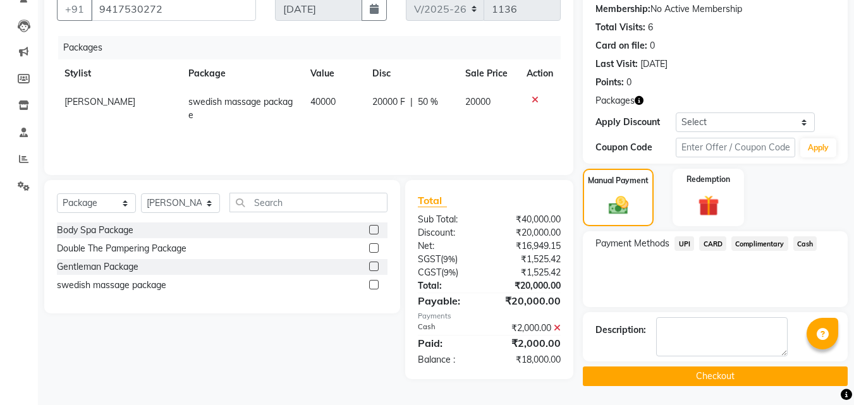
click at [679, 378] on button "Checkout" at bounding box center [715, 376] width 265 height 20
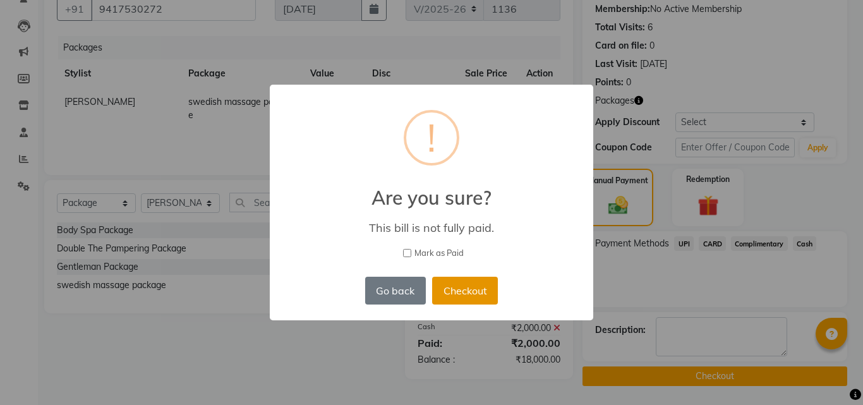
click at [462, 287] on button "Checkout" at bounding box center [465, 291] width 66 height 28
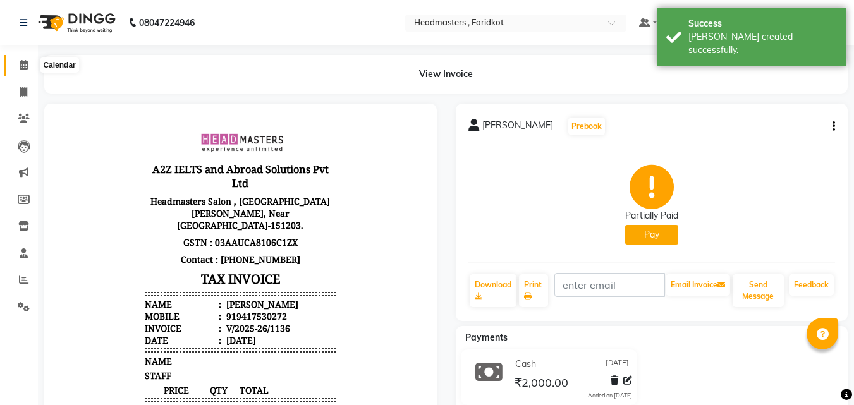
click at [24, 62] on icon at bounding box center [24, 64] width 8 height 9
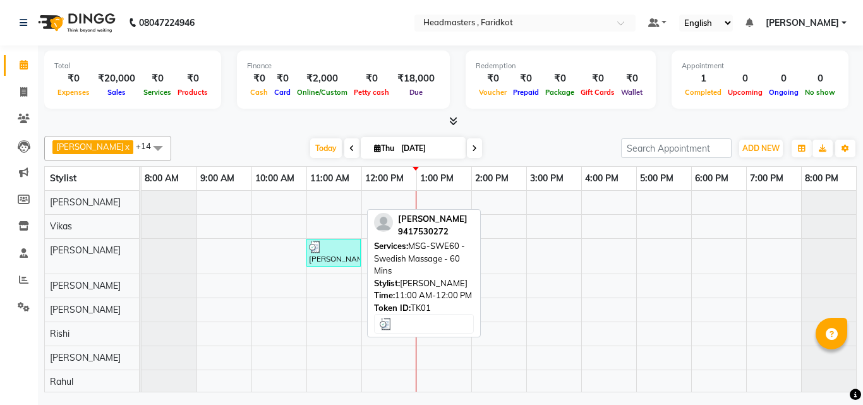
click at [330, 255] on div "[PERSON_NAME], TK01, 11:00 AM-12:00 PM, MSG-SWE60 - Swedish Massage - 60 Mins" at bounding box center [334, 253] width 52 height 24
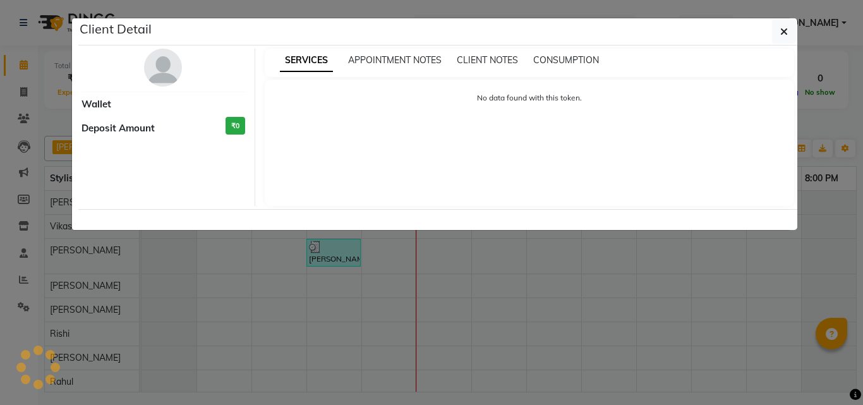
select select "3"
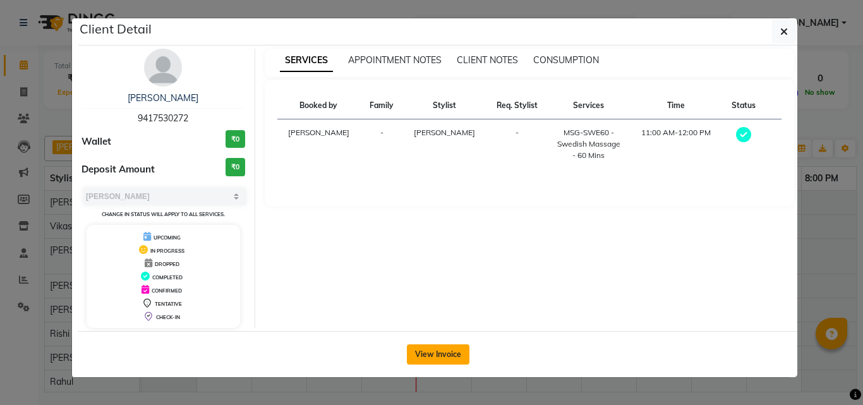
click at [444, 351] on button "View Invoice" at bounding box center [438, 354] width 63 height 20
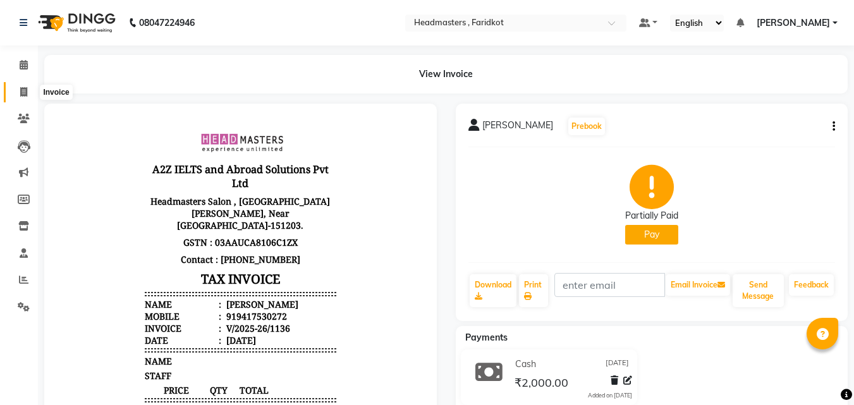
click at [14, 91] on span at bounding box center [24, 92] width 22 height 15
select select "7919"
select select "service"
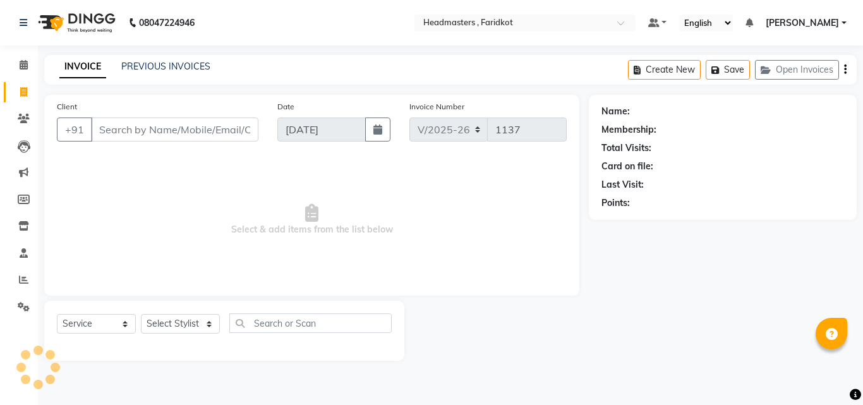
click at [132, 72] on div "PREVIOUS INVOICES" at bounding box center [165, 66] width 89 height 13
click at [153, 73] on div "PREVIOUS INVOICES" at bounding box center [165, 66] width 89 height 13
click at [157, 66] on link "PREVIOUS INVOICES" at bounding box center [165, 66] width 89 height 11
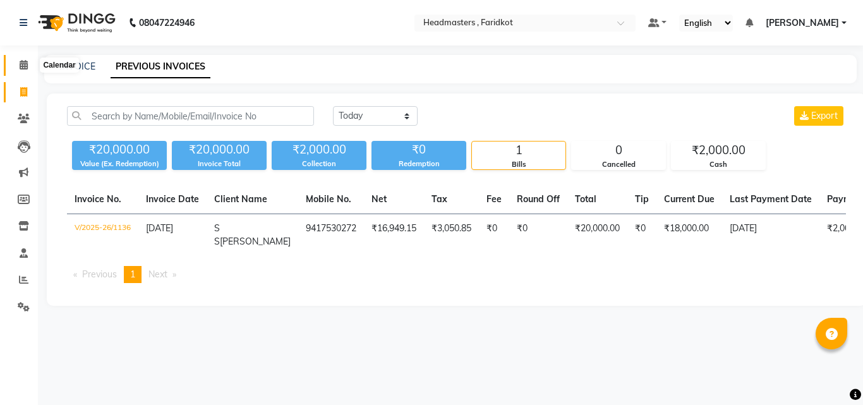
click at [25, 63] on icon at bounding box center [24, 64] width 8 height 9
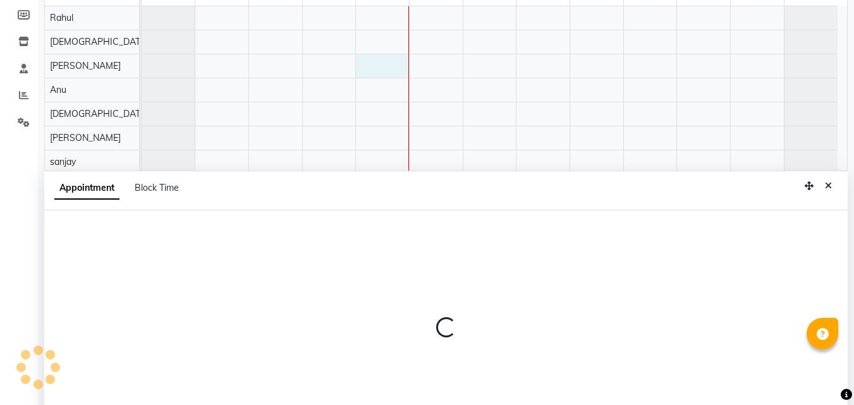
scroll to position [238, 0]
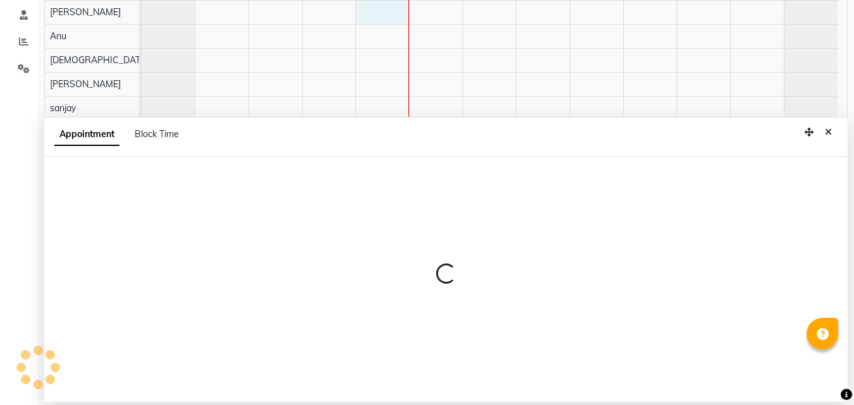
select select "71454"
select select "tentative"
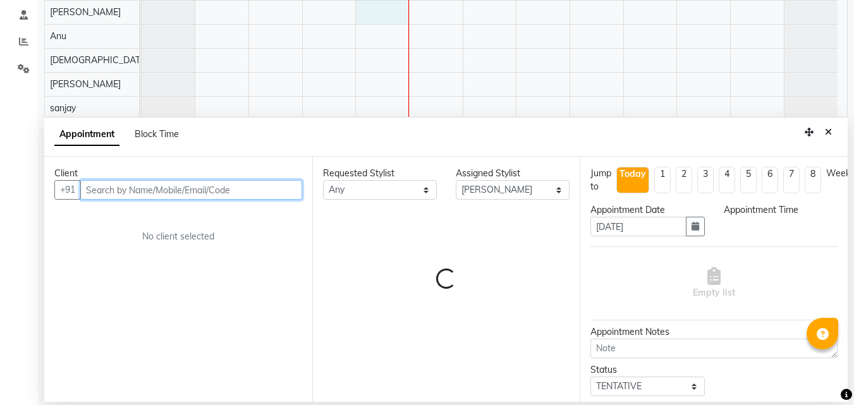
select select "720"
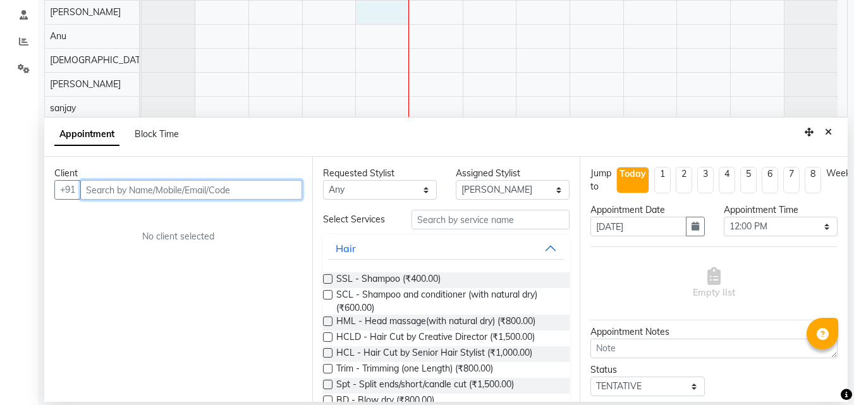
click at [258, 190] on input "text" at bounding box center [191, 190] width 222 height 20
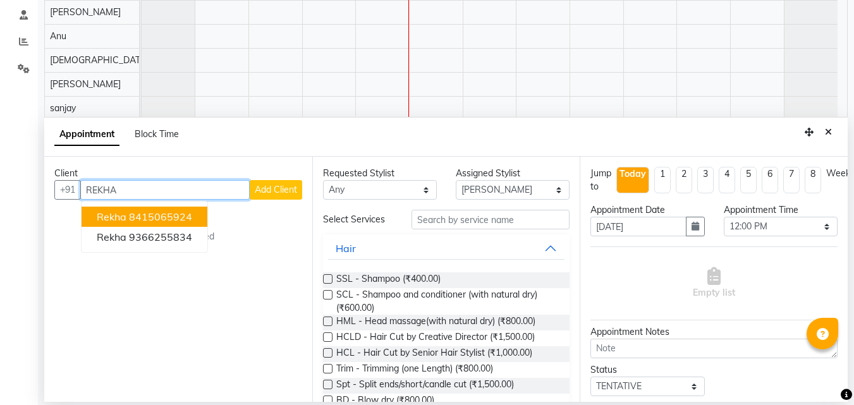
click at [198, 213] on button "Rekha 8415065924" at bounding box center [145, 217] width 126 height 20
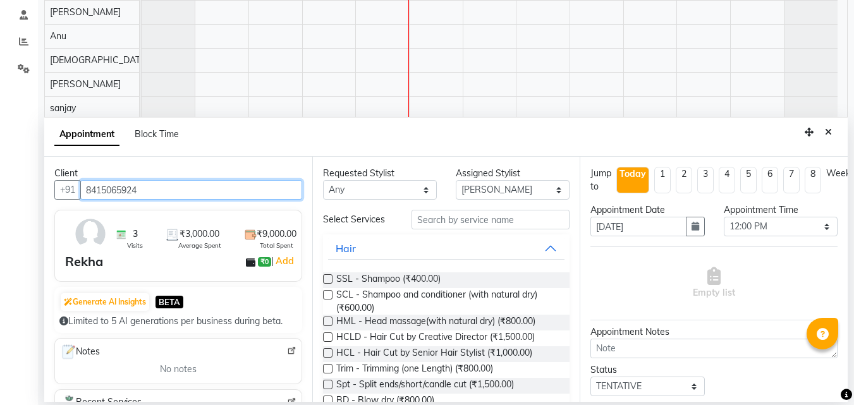
type input "8415065924"
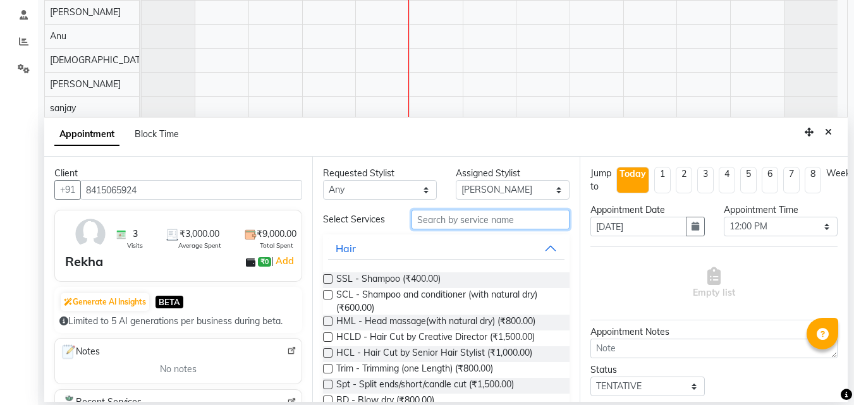
click at [461, 224] on input "text" at bounding box center [490, 220] width 158 height 20
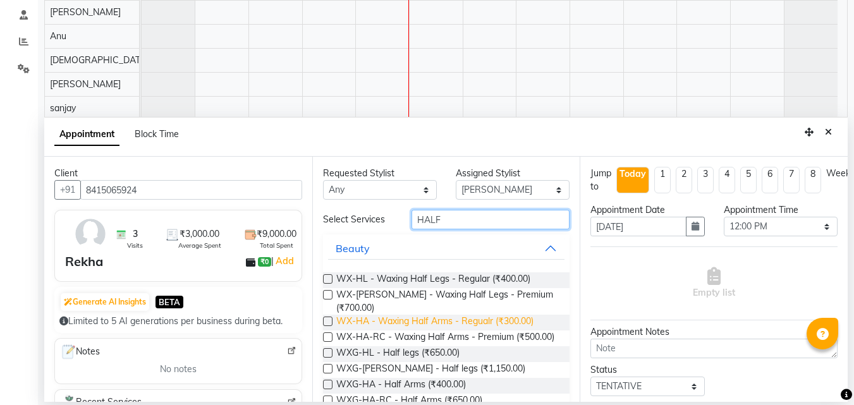
type input "HALF"
drag, startPoint x: 476, startPoint y: 321, endPoint x: 502, endPoint y: 318, distance: 26.1
click at [502, 318] on span "WX-HA - Waxing Half Arms - Regualr (₹300.00)" at bounding box center [434, 323] width 197 height 16
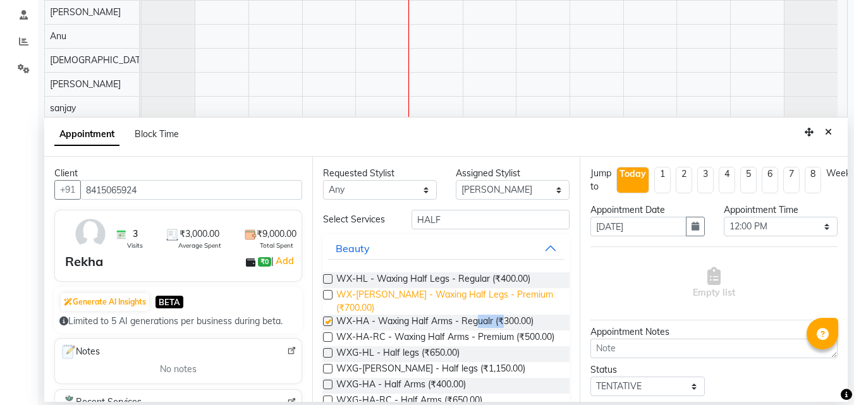
checkbox input "false"
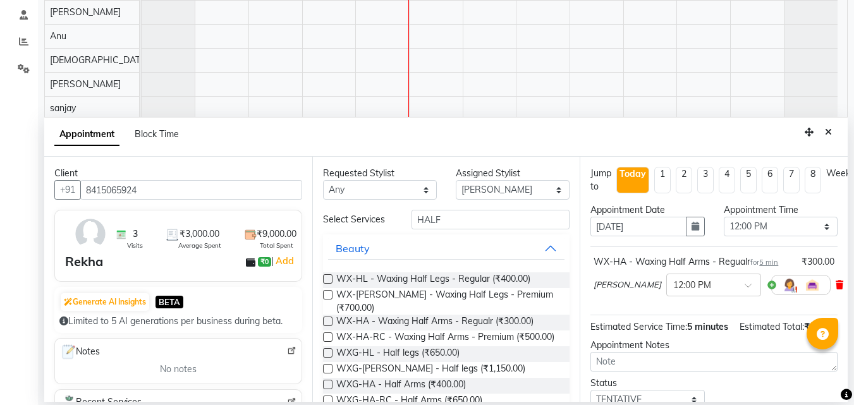
click at [835, 286] on icon at bounding box center [839, 285] width 8 height 9
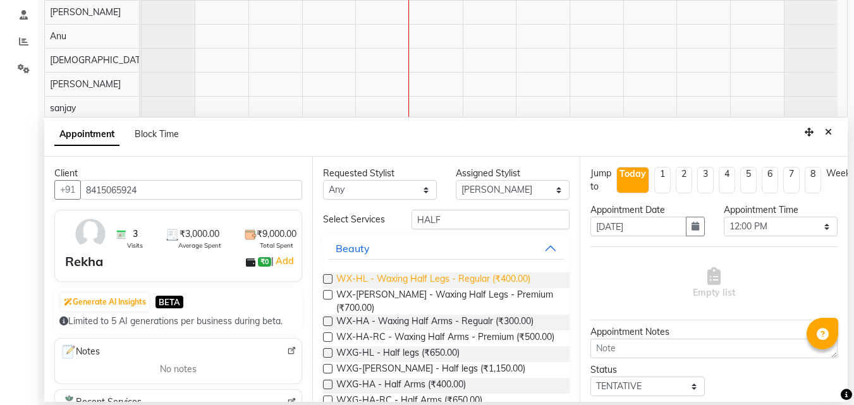
click at [512, 277] on span "WX-HL - Waxing Half Legs - Regular (₹400.00)" at bounding box center [433, 280] width 194 height 16
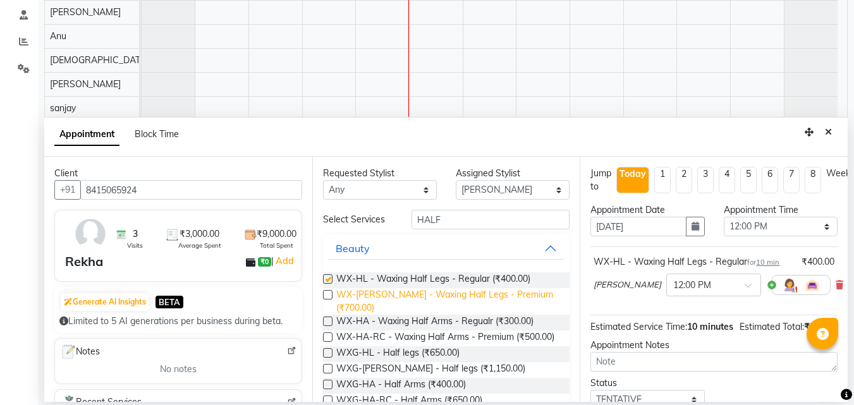
checkbox input "false"
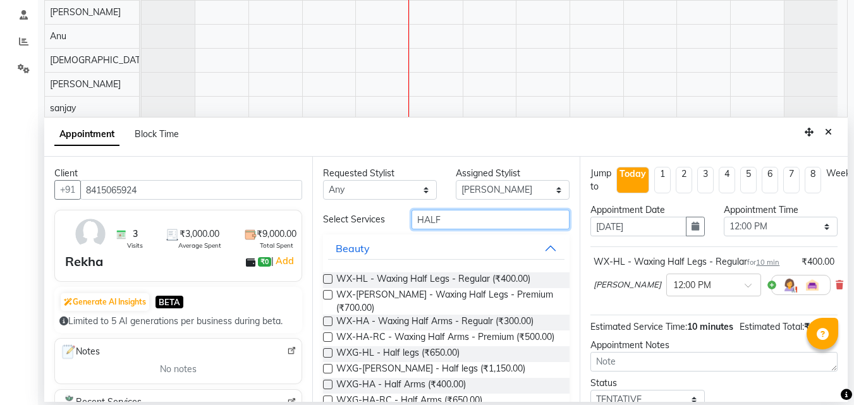
click at [456, 216] on input "HALF" at bounding box center [490, 220] width 158 height 20
type input "H"
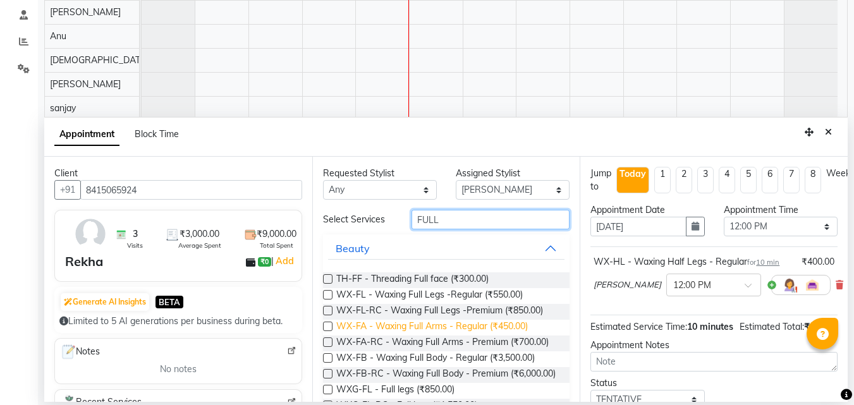
type input "FULL"
click at [459, 327] on span "WX-FA - Waxing Full Arms - Regular (₹450.00)" at bounding box center [431, 328] width 191 height 16
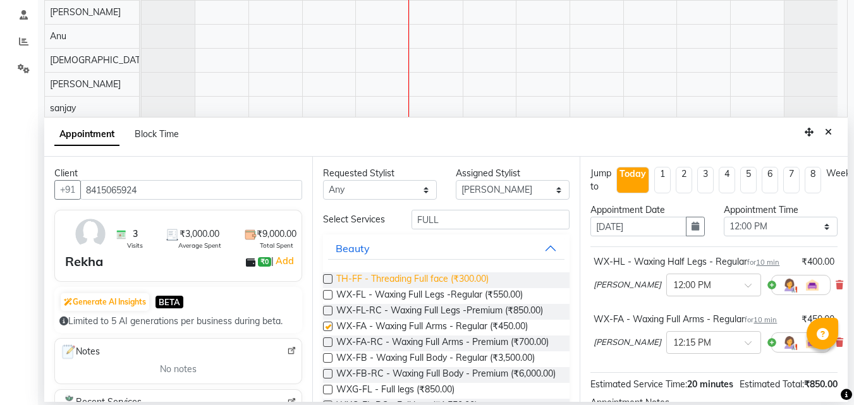
checkbox input "false"
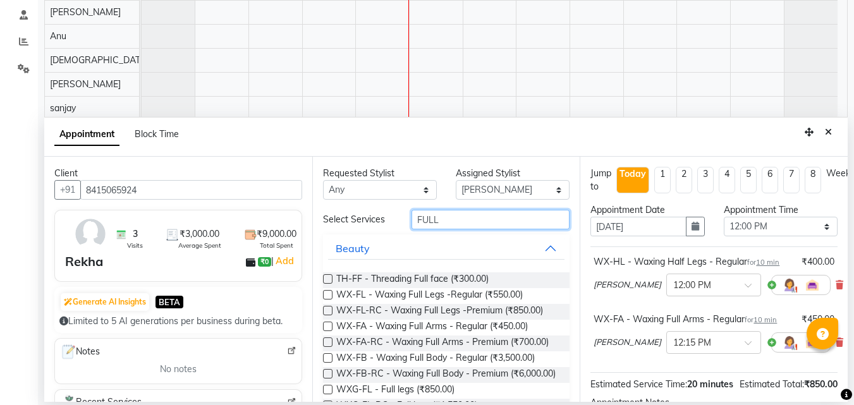
click at [469, 223] on input "FULL" at bounding box center [490, 220] width 158 height 20
type input "F"
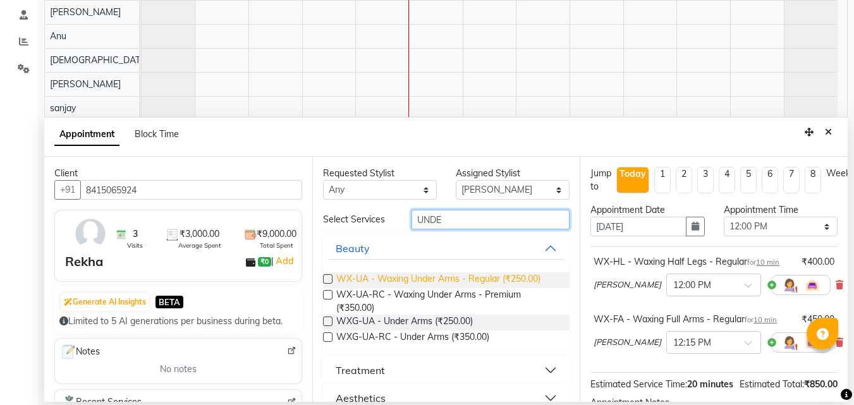
type input "UNDE"
click at [450, 282] on span "WX-UA - Waxing Under Arms - Regular (₹250.00)" at bounding box center [438, 280] width 204 height 16
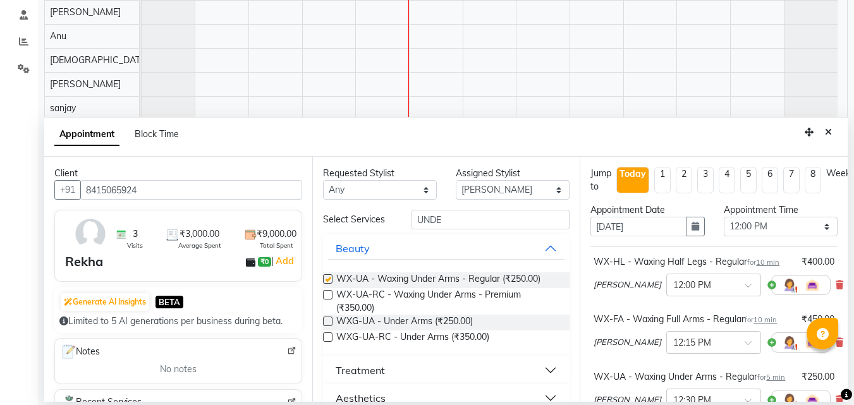
checkbox input "false"
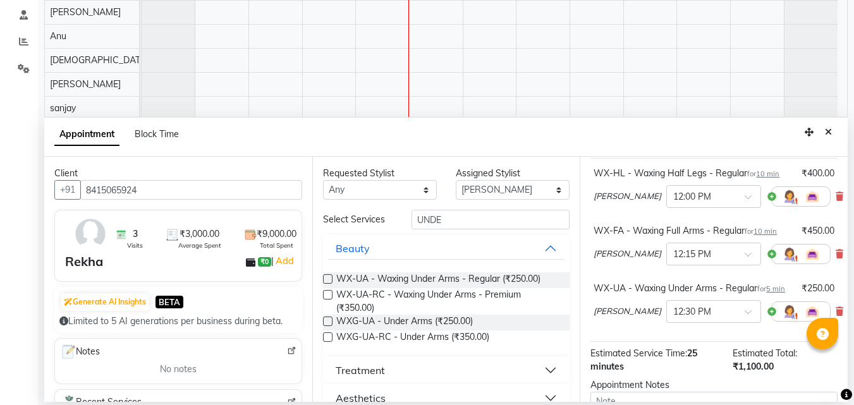
scroll to position [217, 0]
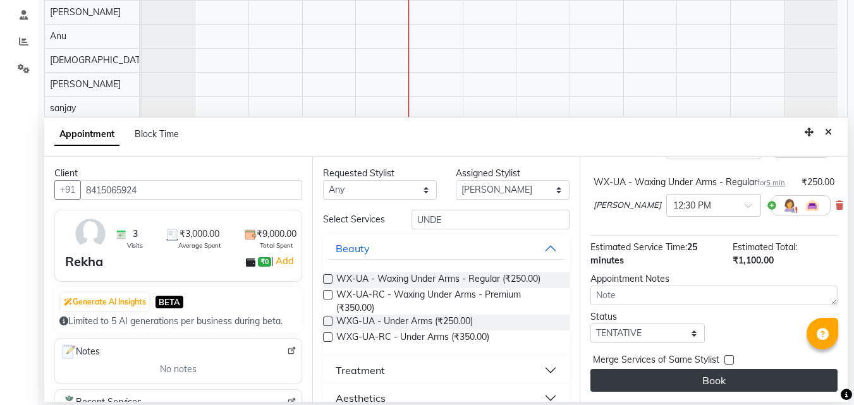
click at [655, 378] on button "Book" at bounding box center [713, 380] width 247 height 23
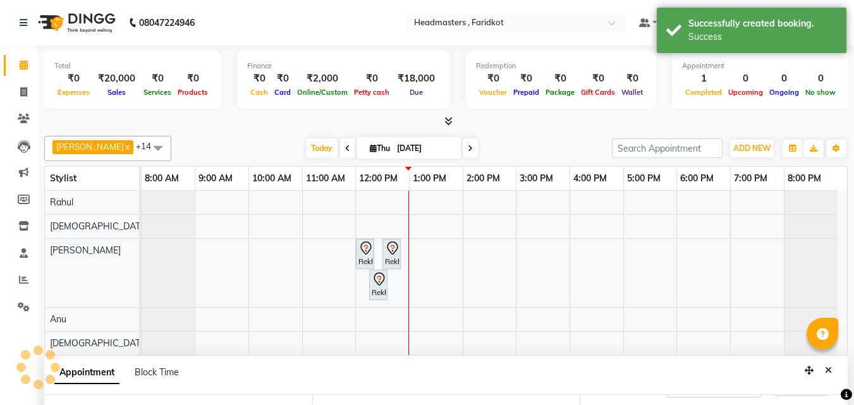
scroll to position [231, 0]
click at [380, 241] on div "[PERSON_NAME], TK01, 11:00 AM-12:00 PM, MSG-SWE60 - Swedish Massage - 60 Mins R…" at bounding box center [494, 219] width 705 height 416
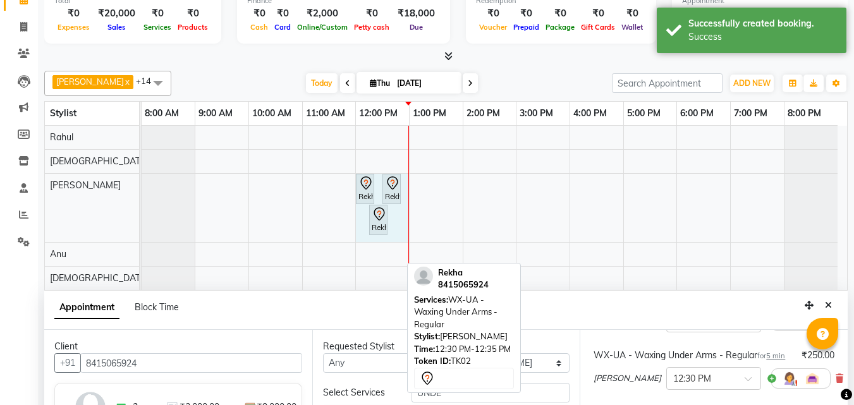
scroll to position [238, 0]
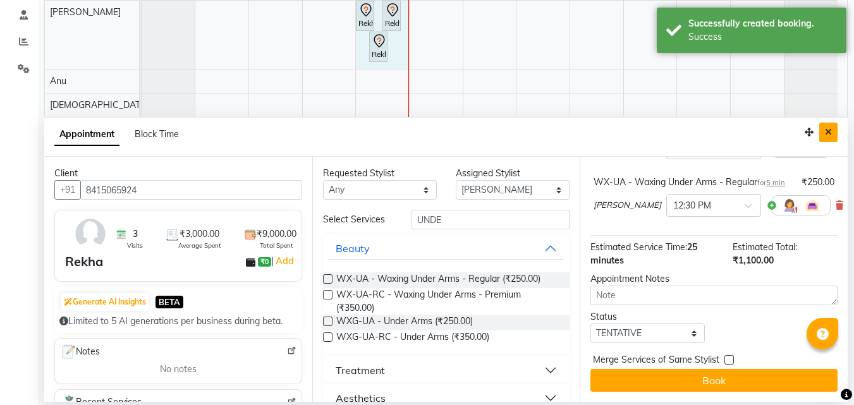
click at [835, 134] on button "Close" at bounding box center [828, 133] width 18 height 20
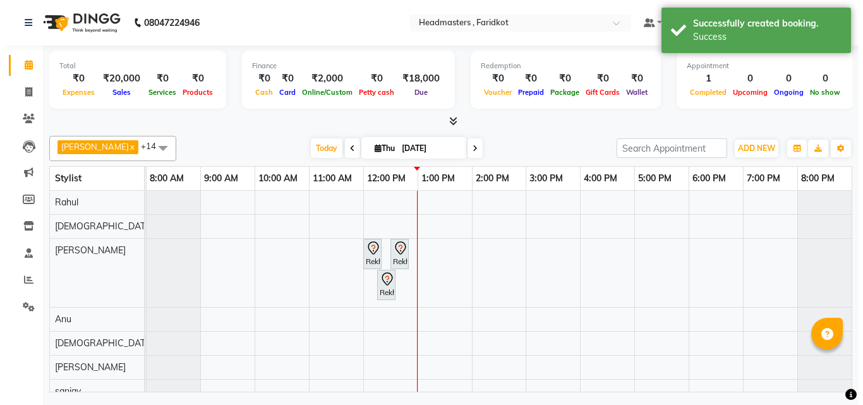
scroll to position [0, 0]
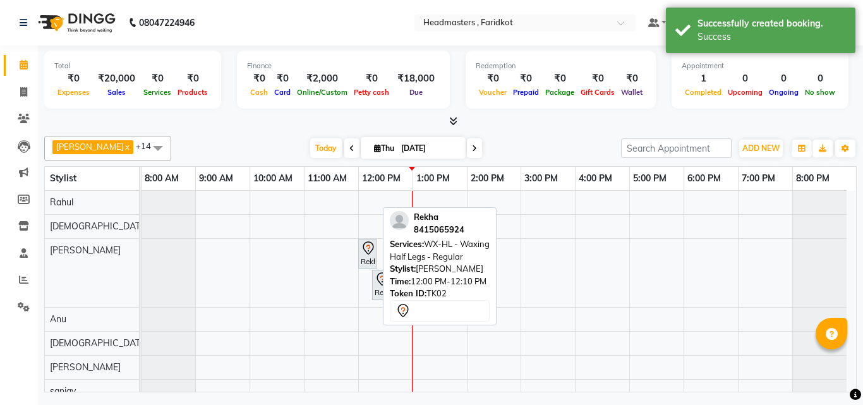
click at [373, 260] on div "Rekha, TK02, 12:00 PM-12:10 PM, WX-HL - Waxing Half Legs - Regular" at bounding box center [367, 254] width 16 height 27
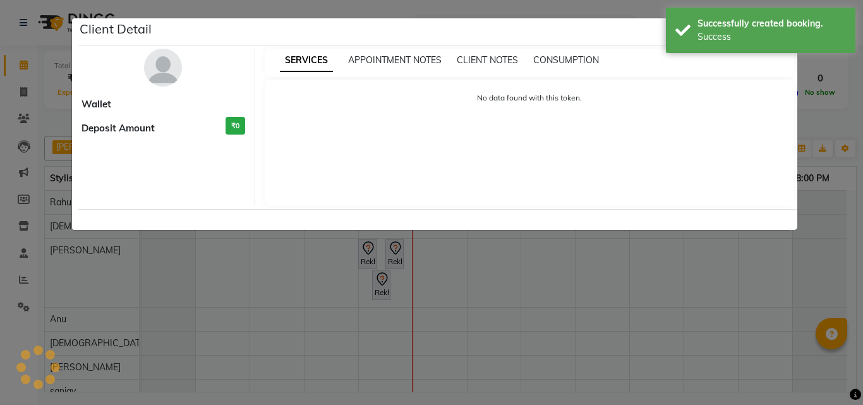
select select "7"
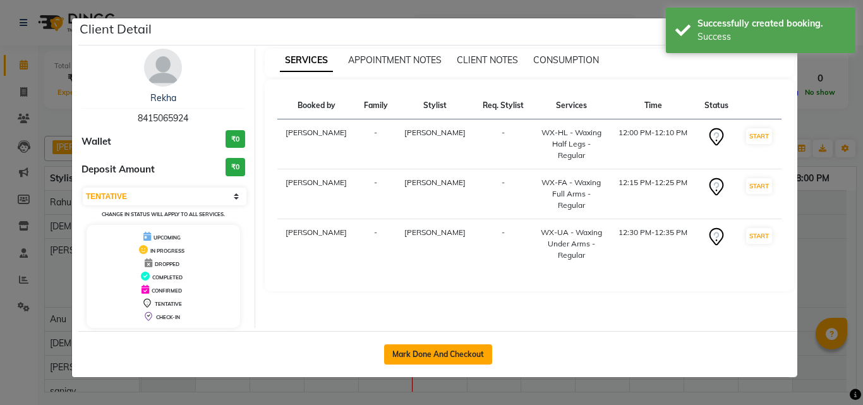
click at [427, 347] on button "Mark Done And Checkout" at bounding box center [438, 354] width 108 height 20
select select "7919"
select select "service"
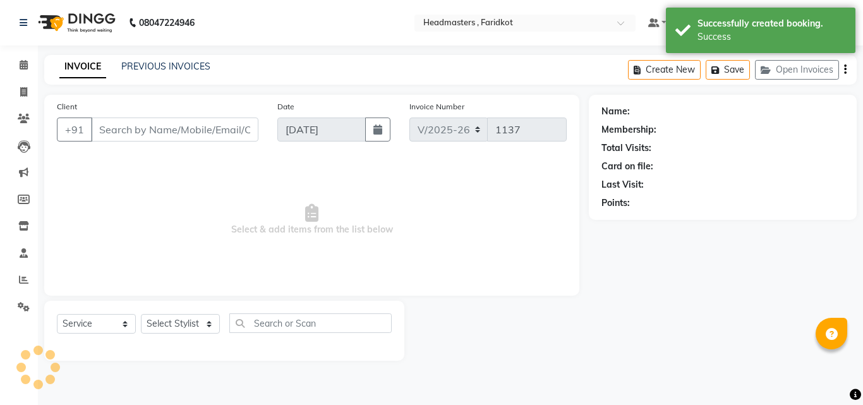
type input "8415065924"
select select "71454"
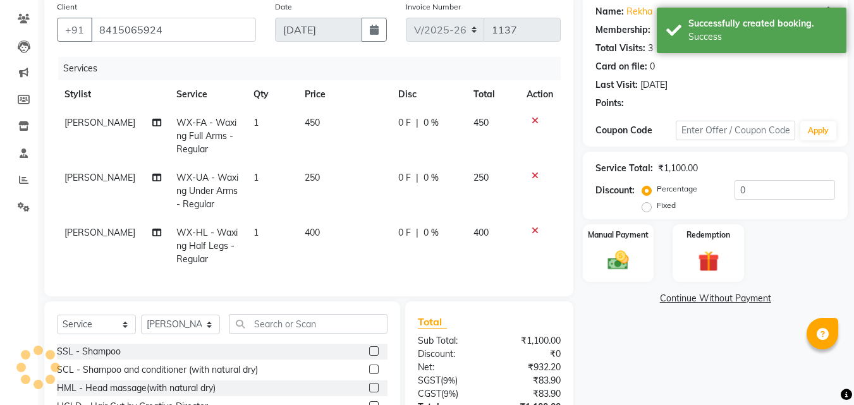
scroll to position [211, 0]
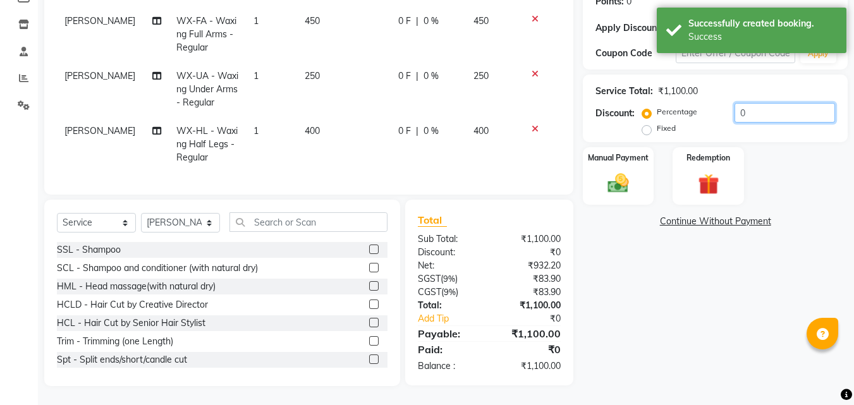
click at [768, 105] on input "0" at bounding box center [784, 113] width 100 height 20
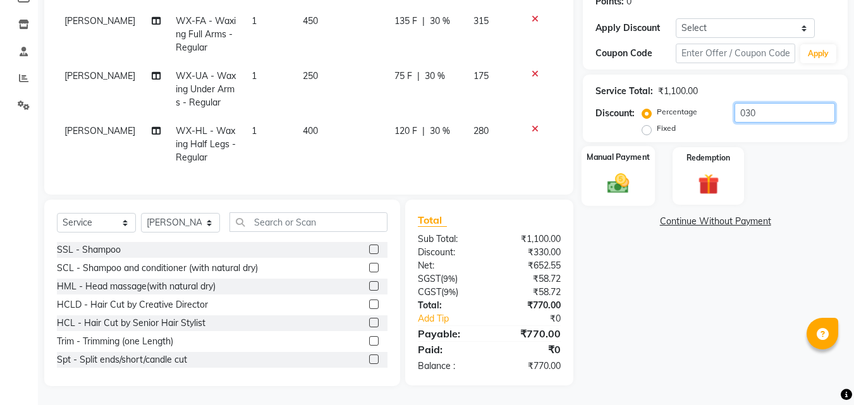
type input "030"
click at [607, 177] on img at bounding box center [617, 183] width 35 height 25
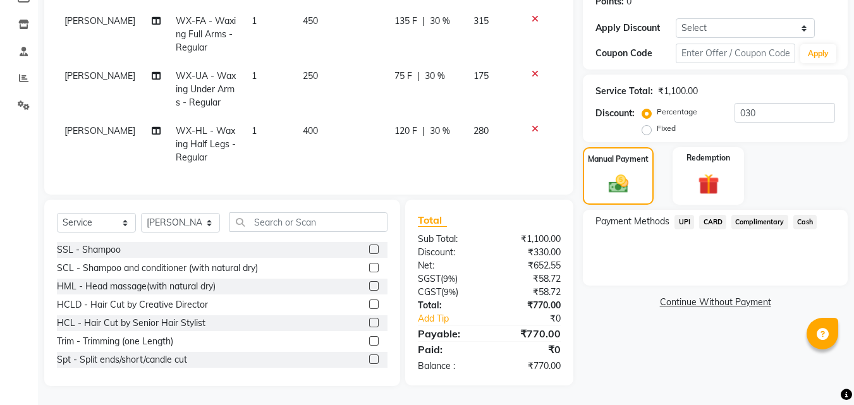
click at [673, 215] on div "UPI" at bounding box center [681, 223] width 25 height 17
click at [682, 215] on span "UPI" at bounding box center [684, 222] width 20 height 15
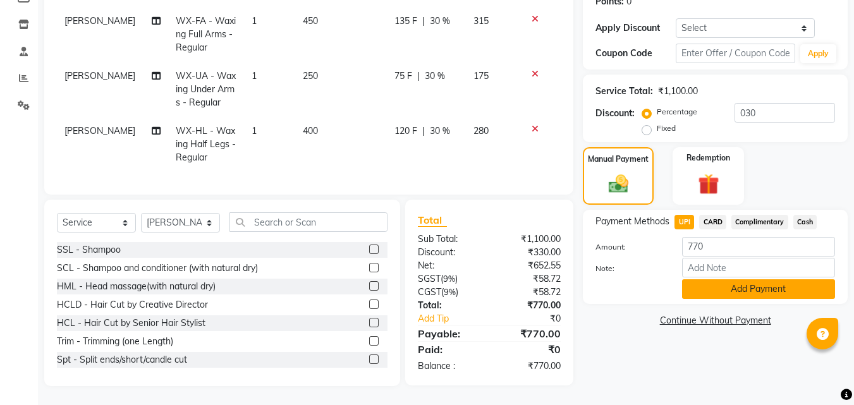
click at [690, 280] on button "Add Payment" at bounding box center [758, 289] width 153 height 20
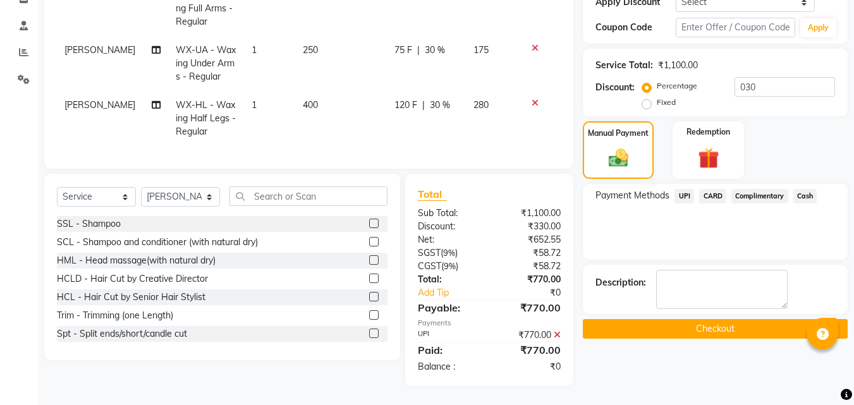
scroll to position [237, 0]
click at [684, 319] on button "Checkout" at bounding box center [715, 329] width 265 height 20
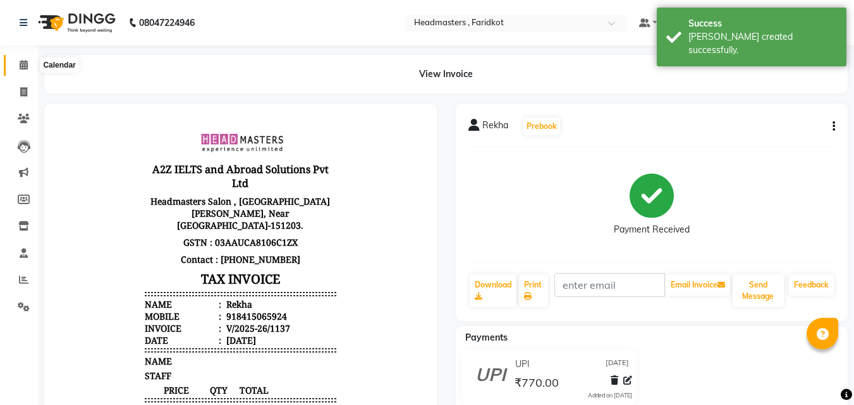
click at [13, 66] on span at bounding box center [24, 65] width 22 height 15
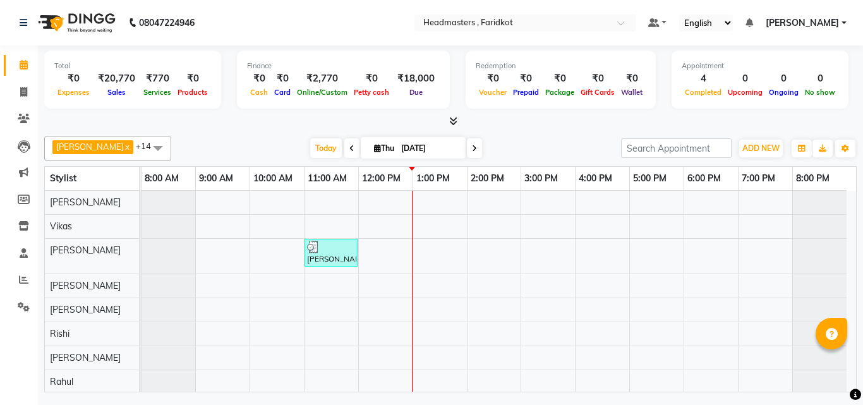
click at [20, 294] on li "Settings" at bounding box center [19, 307] width 38 height 27
click at [20, 297] on link "Settings" at bounding box center [19, 307] width 30 height 21
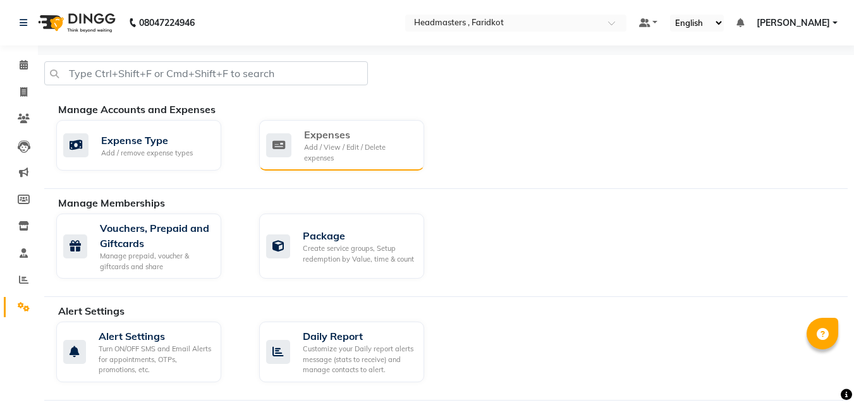
click at [343, 137] on div "Expenses" at bounding box center [359, 134] width 110 height 15
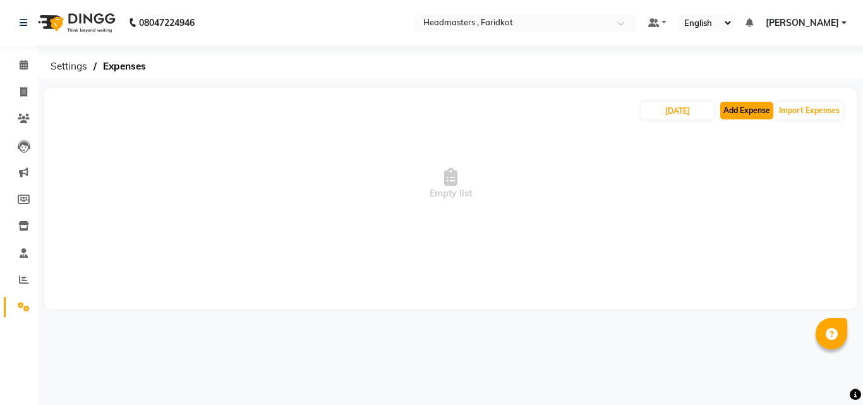
click at [748, 108] on button "Add Expense" at bounding box center [746, 111] width 53 height 18
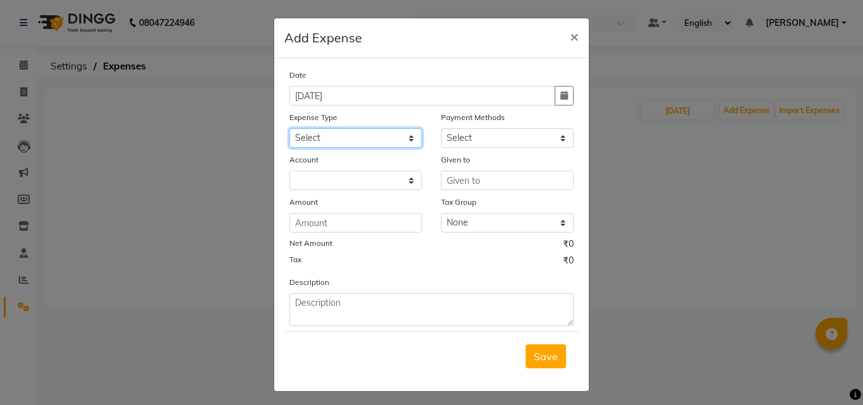
click at [357, 137] on select "Select Advance Salary Bank charges Car maintenance Cash transfer to bank Cash t…" at bounding box center [355, 138] width 133 height 20
select select "17185"
click at [289, 128] on select "Select Advance Salary Bank charges Car maintenance Cash transfer to bank Cash t…" at bounding box center [355, 138] width 133 height 20
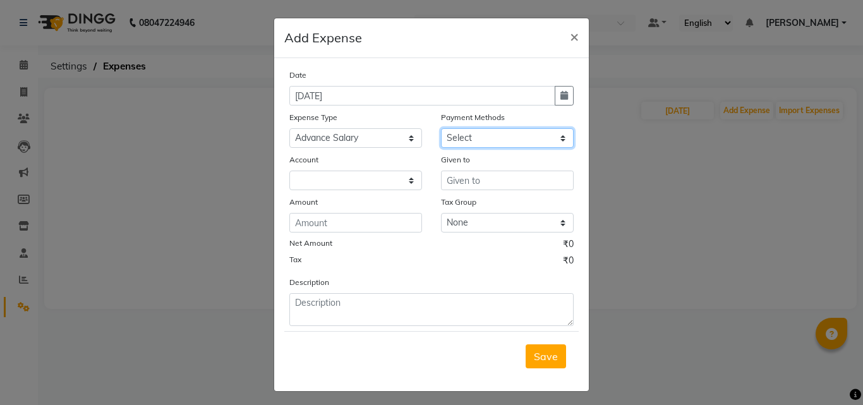
click at [493, 141] on select "Select UPI CARD Complimentary Voucher Wallet Package Prepaid Cash" at bounding box center [507, 138] width 133 height 20
select select "116"
click at [441, 128] on select "Select UPI CARD Complimentary Voucher Wallet Package Prepaid Cash" at bounding box center [507, 138] width 133 height 20
select select "7068"
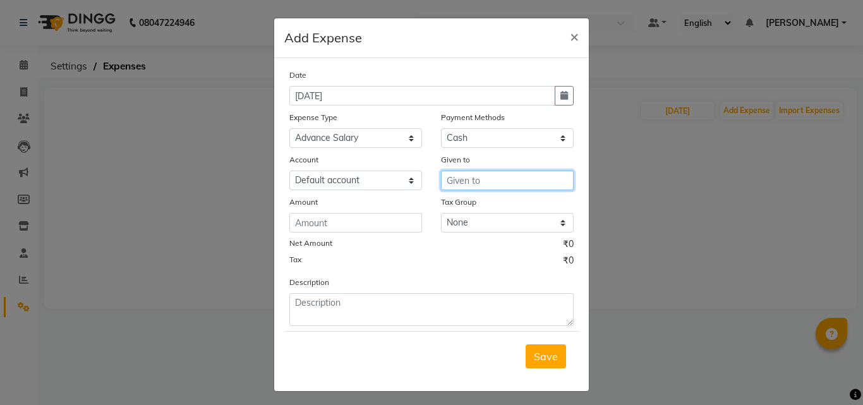
click at [455, 186] on input "text" at bounding box center [507, 181] width 133 height 20
type input "l"
click at [456, 200] on button "Lo vepreet" at bounding box center [492, 207] width 100 height 20
type input "[PERSON_NAME]"
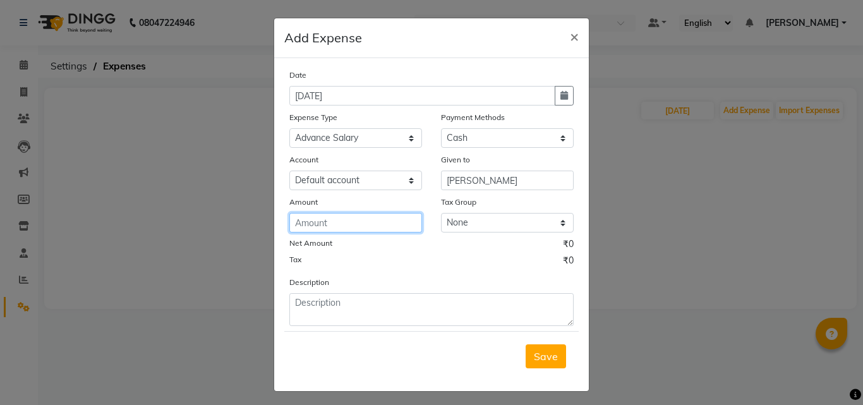
click at [360, 223] on input "number" at bounding box center [355, 223] width 133 height 20
type input "3500"
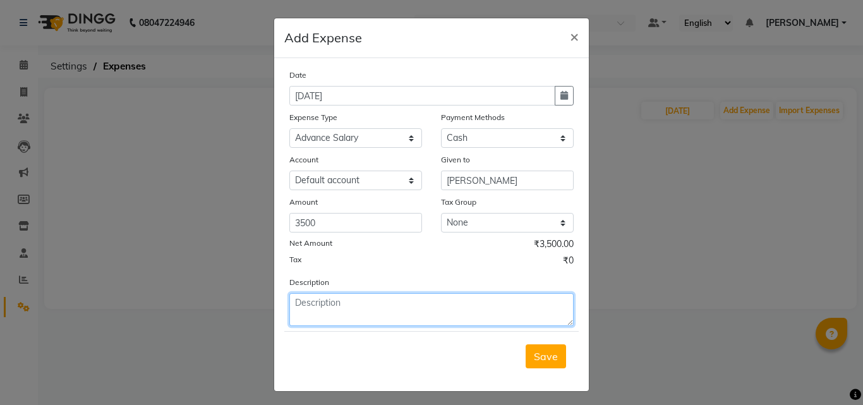
click at [328, 310] on textarea at bounding box center [431, 309] width 284 height 33
type textarea "Advance Salary given to Rahul"
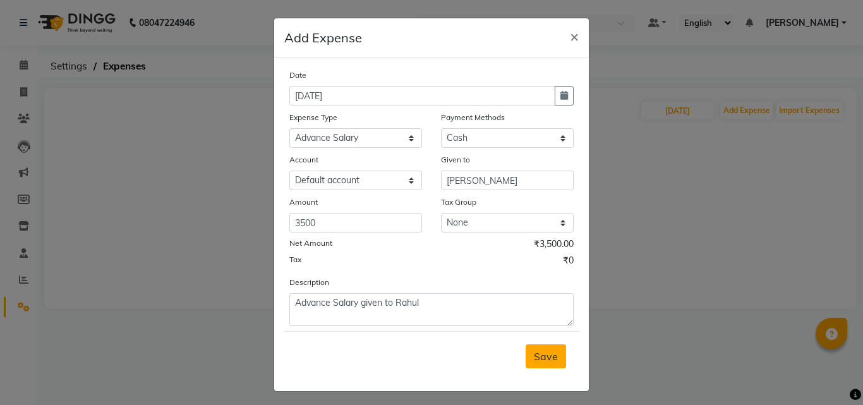
click at [540, 364] on button "Save" at bounding box center [546, 356] width 40 height 24
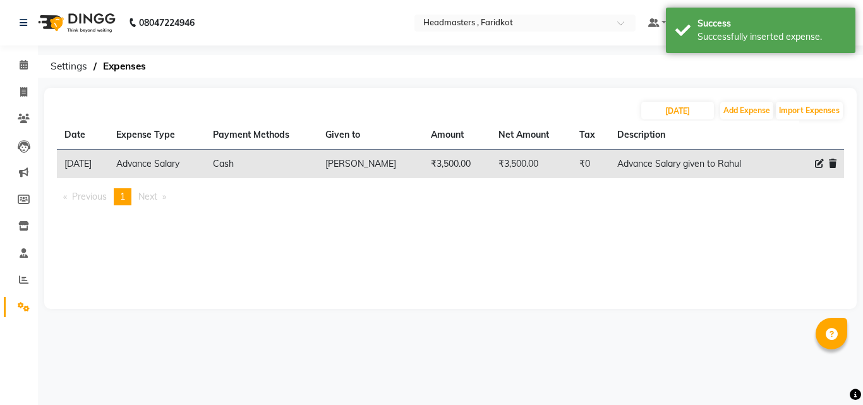
click at [65, 18] on img at bounding box center [75, 22] width 87 height 35
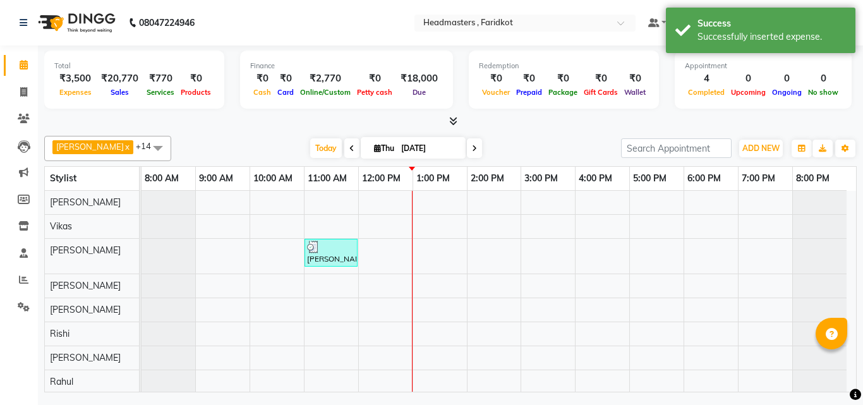
click at [74, 6] on img at bounding box center [75, 22] width 87 height 35
click at [73, 26] on img at bounding box center [75, 22] width 87 height 35
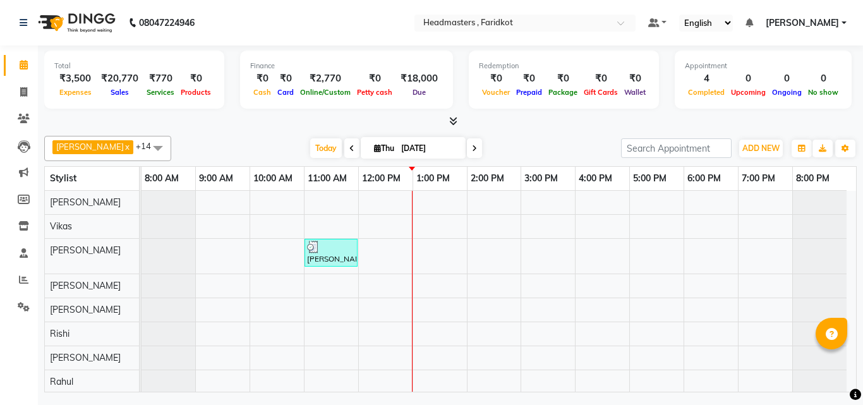
click at [85, 18] on img at bounding box center [75, 22] width 87 height 35
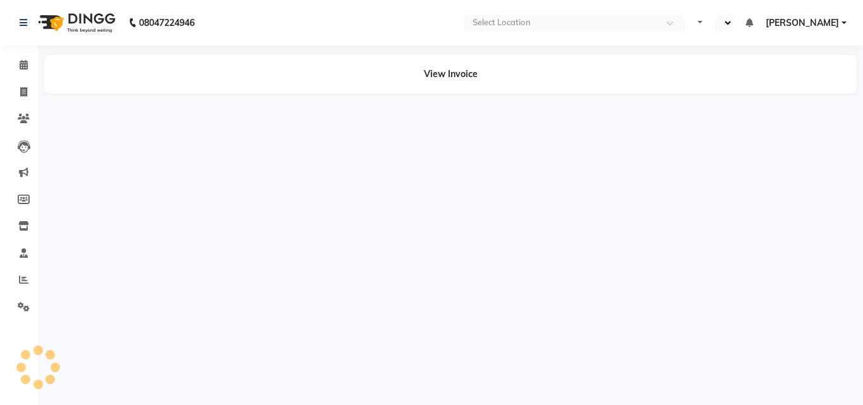
select select "en"
